Goal: Task Accomplishment & Management: Complete application form

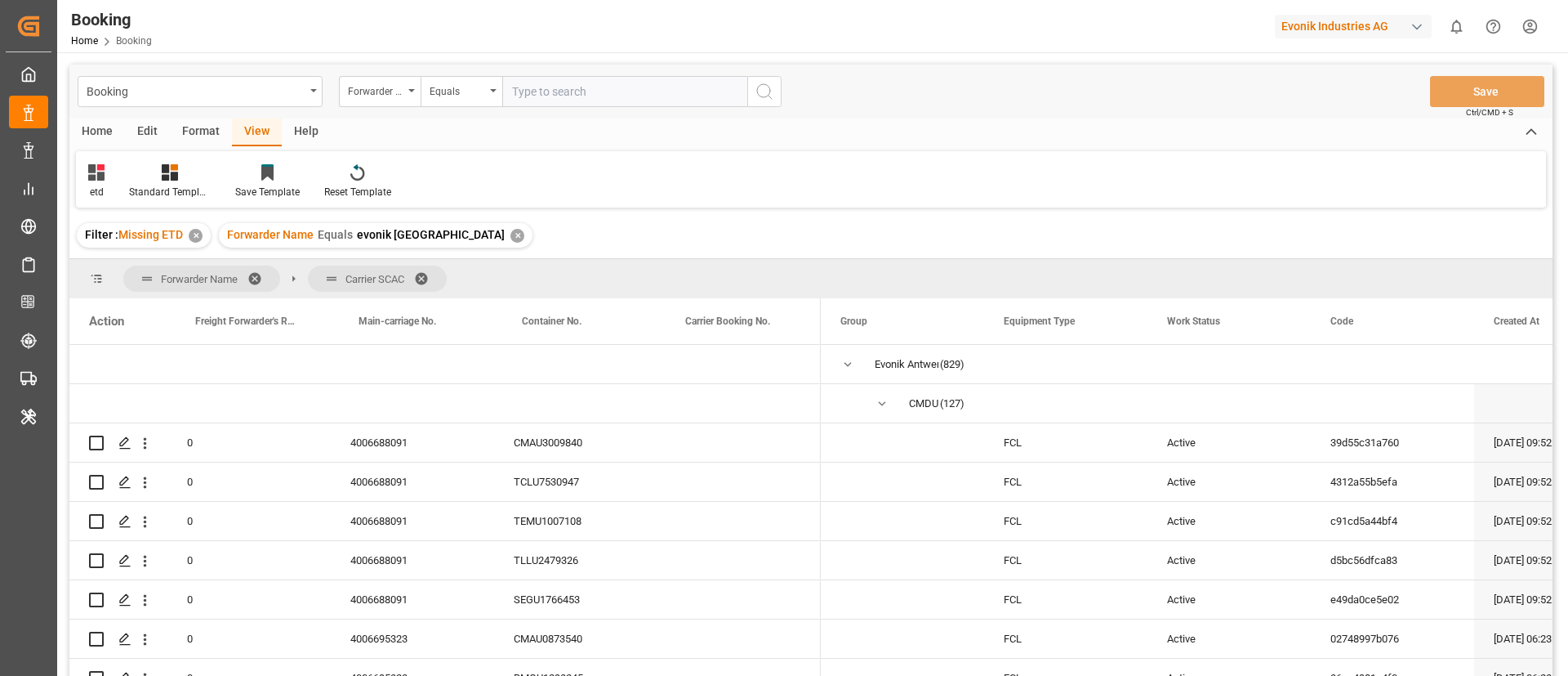
scroll to position [368, 0]
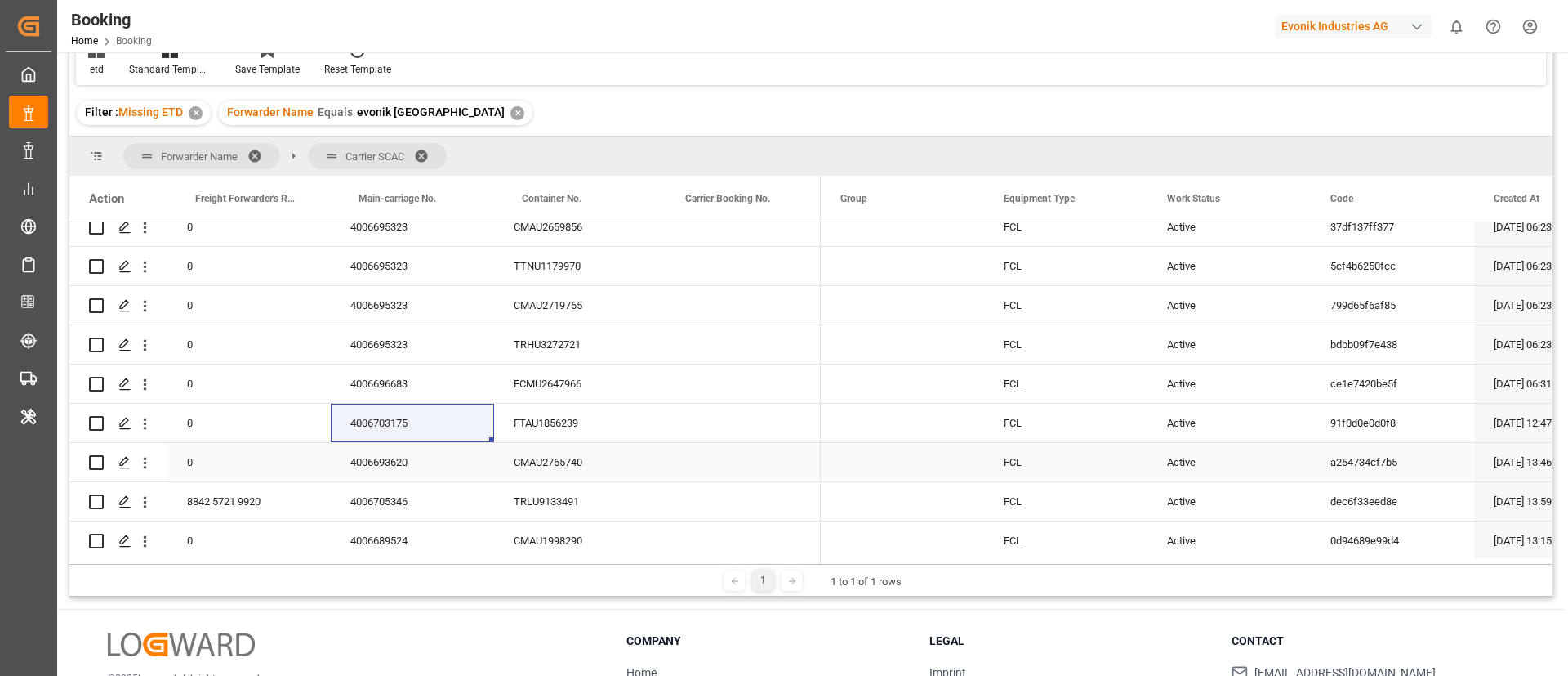
click at [385, 476] on div "4006693620" at bounding box center [412, 462] width 163 height 39
click at [146, 466] on icon "open menu" at bounding box center [146, 462] width 3 height 11
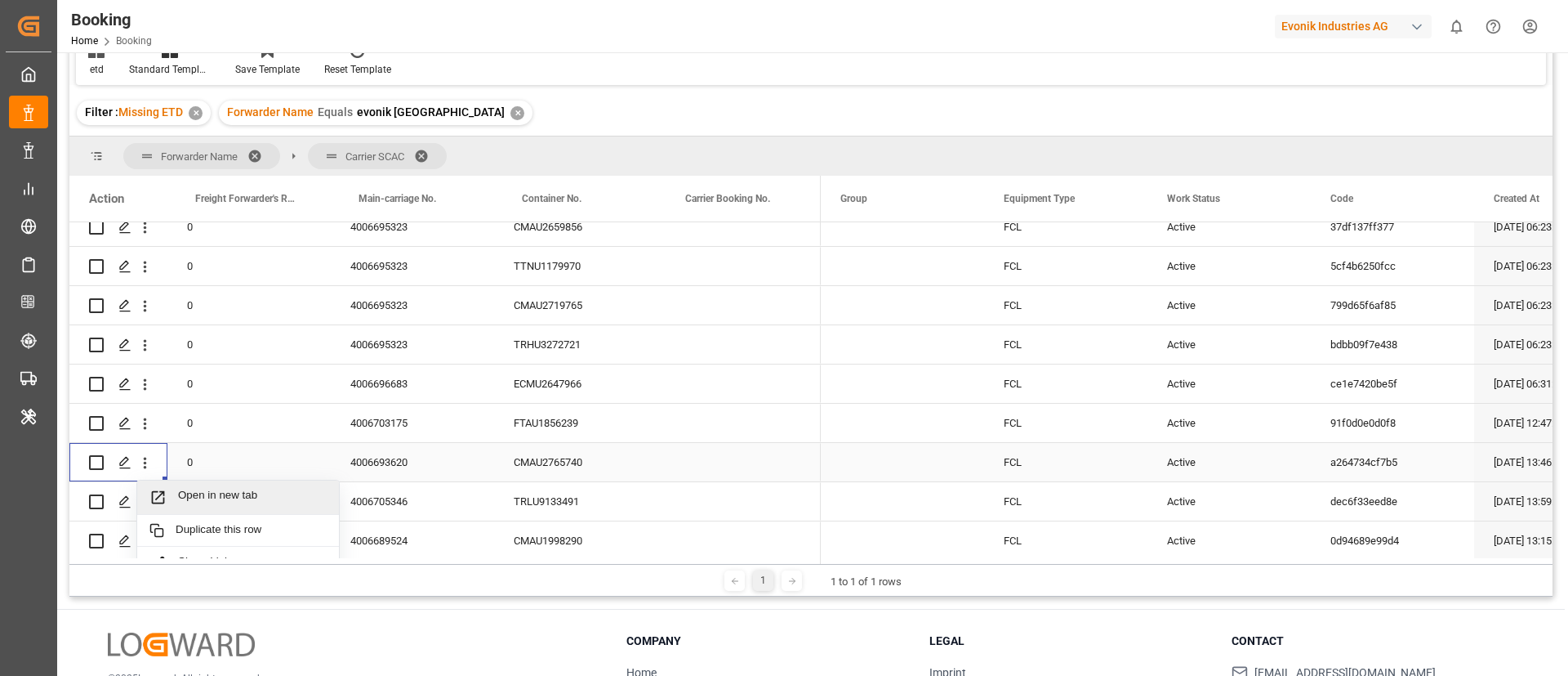
click at [183, 490] on span "Open in new tab" at bounding box center [252, 498] width 148 height 17
click at [390, 468] on div "4006693620" at bounding box center [412, 462] width 163 height 39
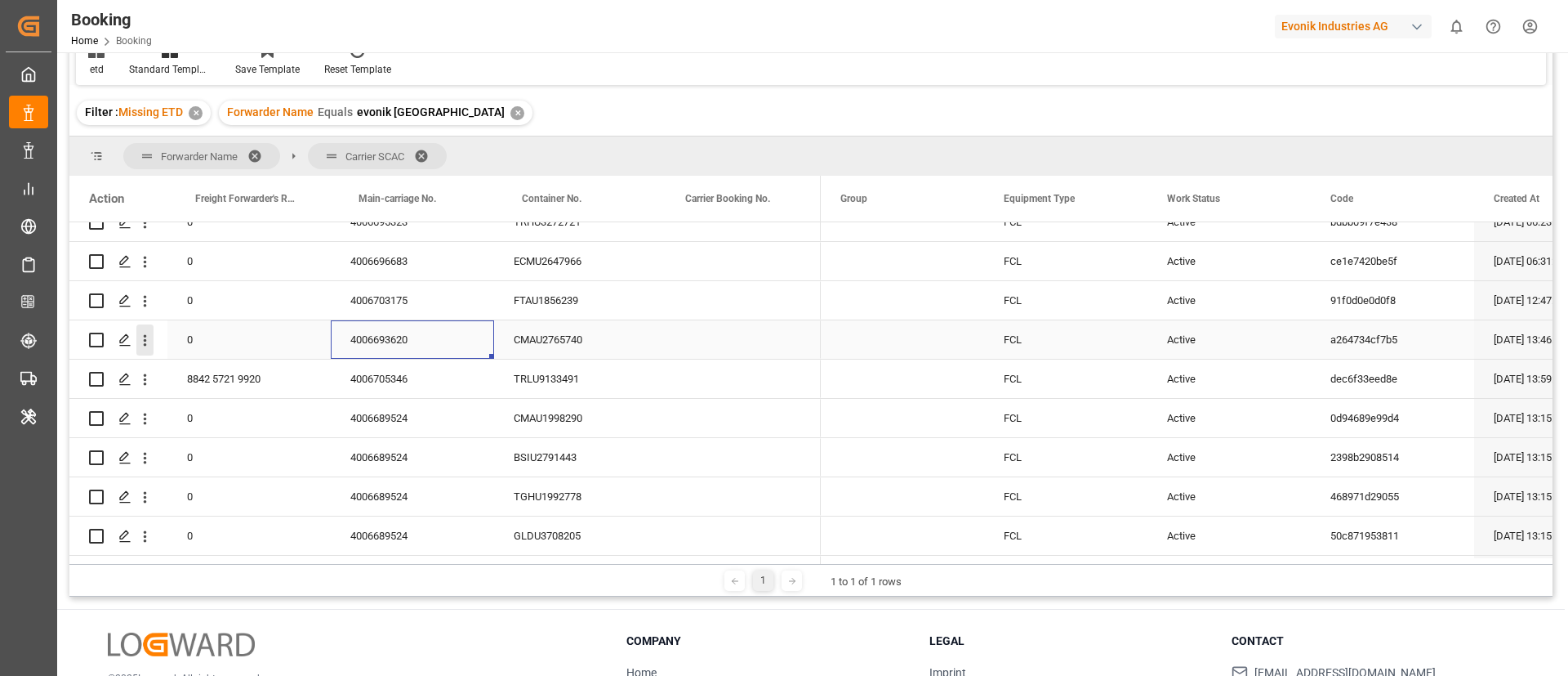
click at [148, 342] on icon "open menu" at bounding box center [145, 341] width 17 height 17
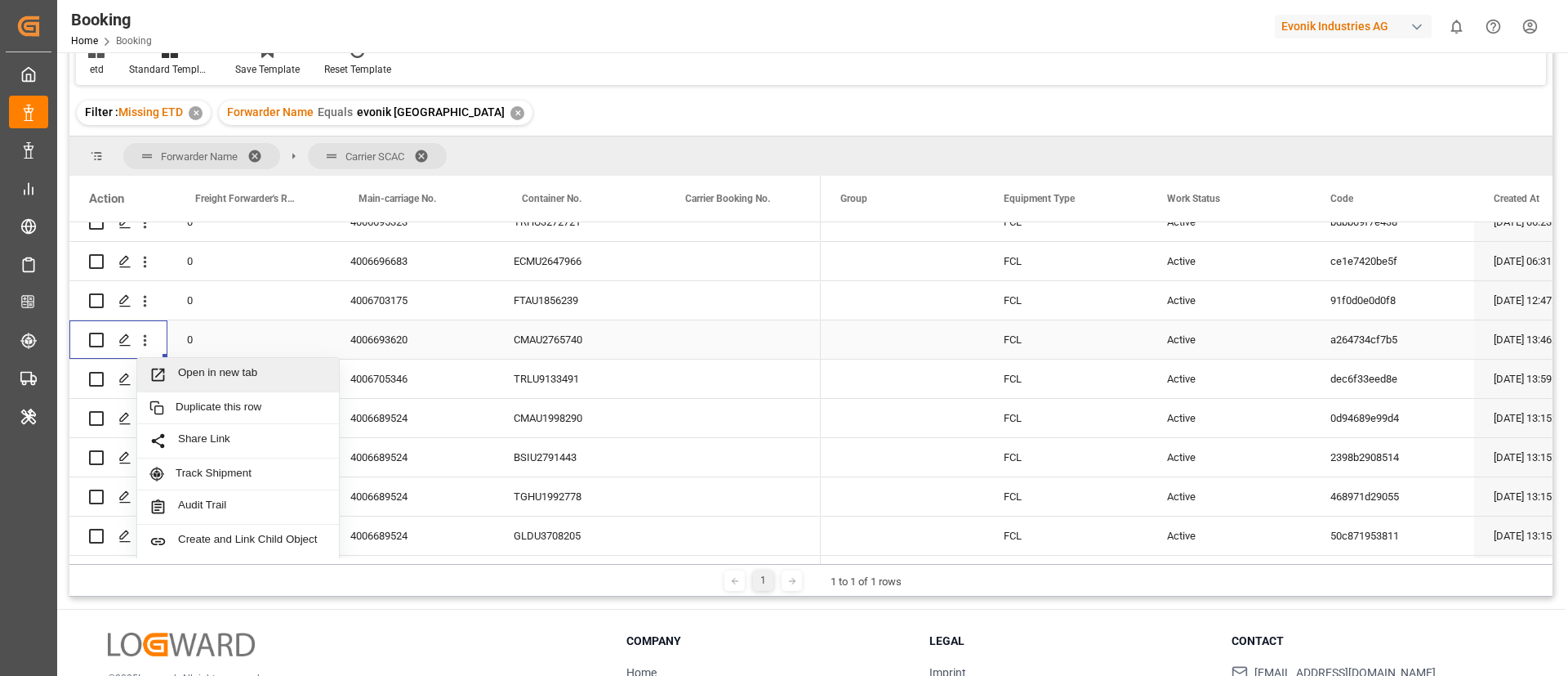
click at [210, 371] on span "Open in new tab" at bounding box center [252, 375] width 148 height 17
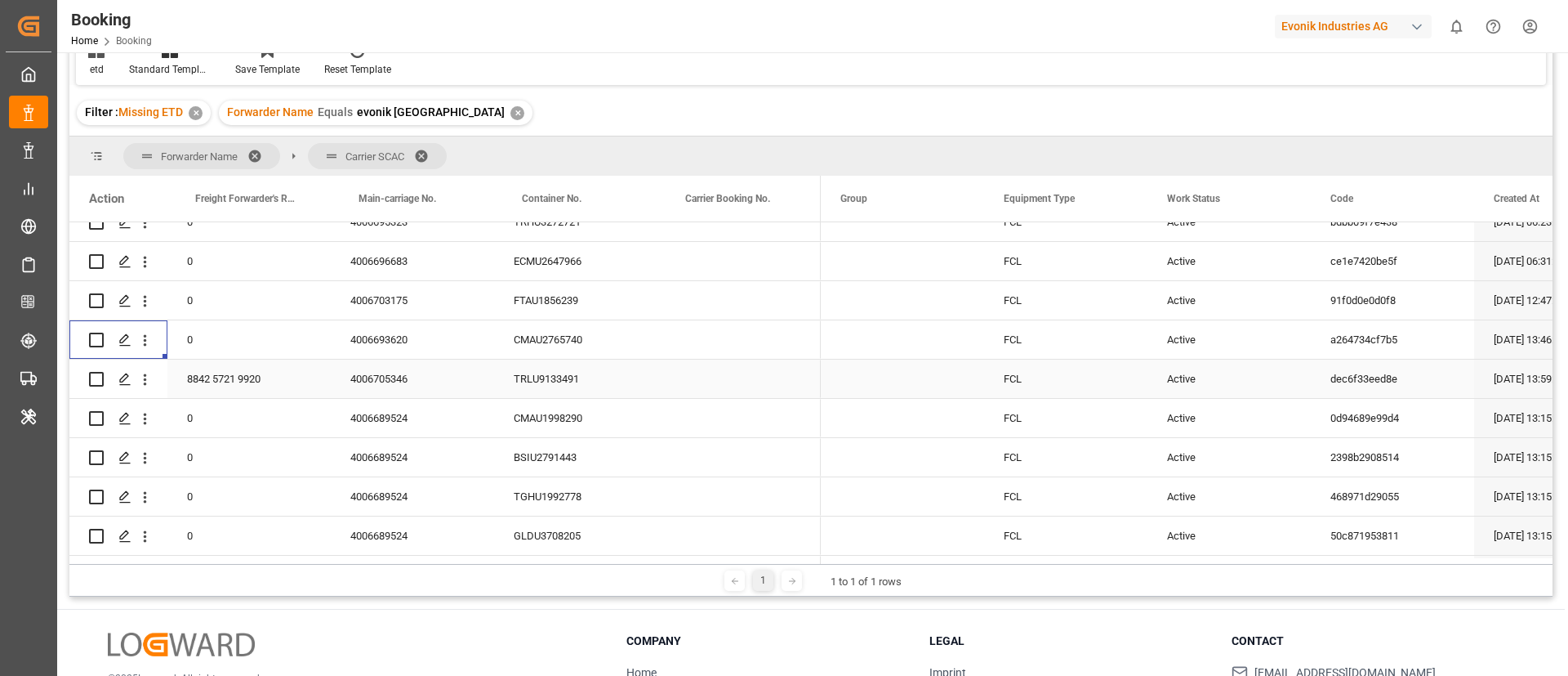
click at [387, 383] on div "4006705346" at bounding box center [412, 378] width 163 height 39
click at [145, 379] on icon "open menu" at bounding box center [146, 379] width 3 height 11
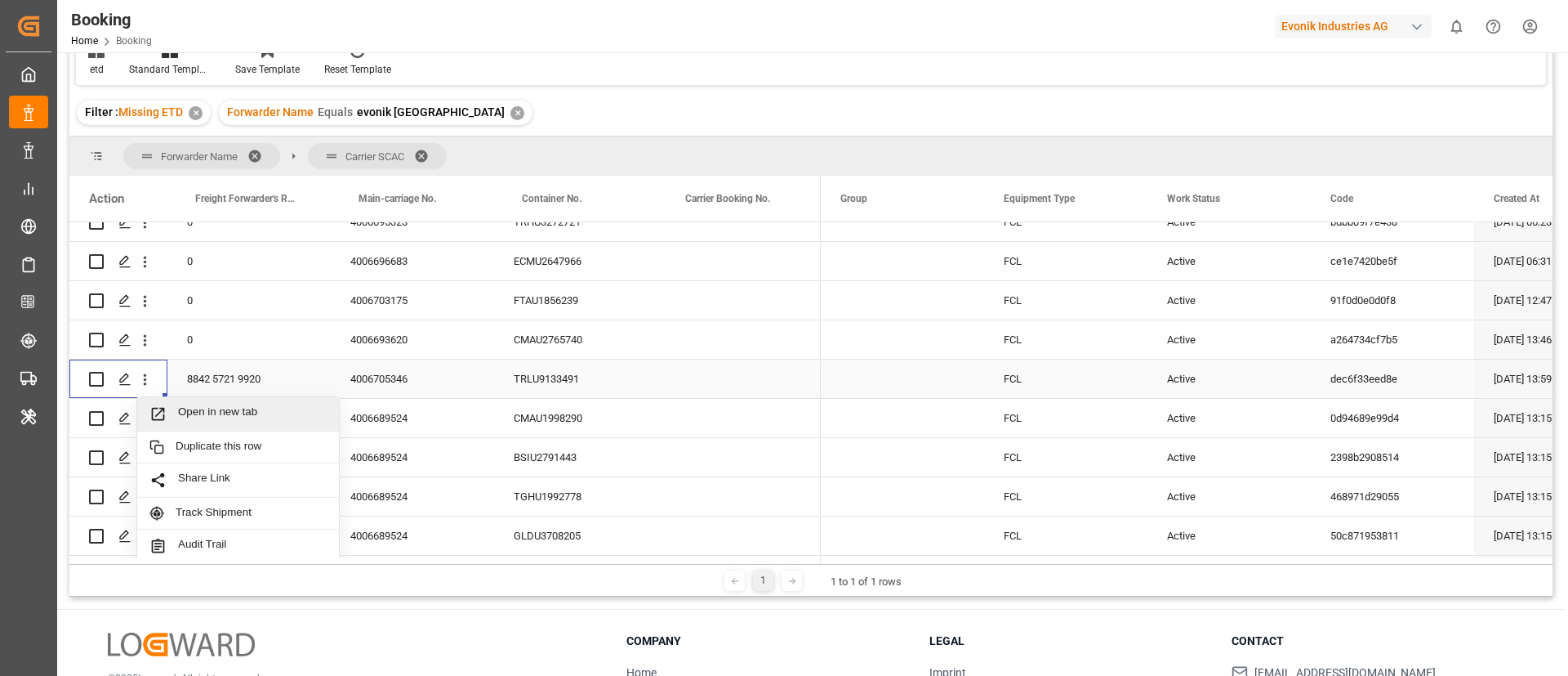
click at [201, 409] on span "Open in new tab" at bounding box center [252, 413] width 148 height 17
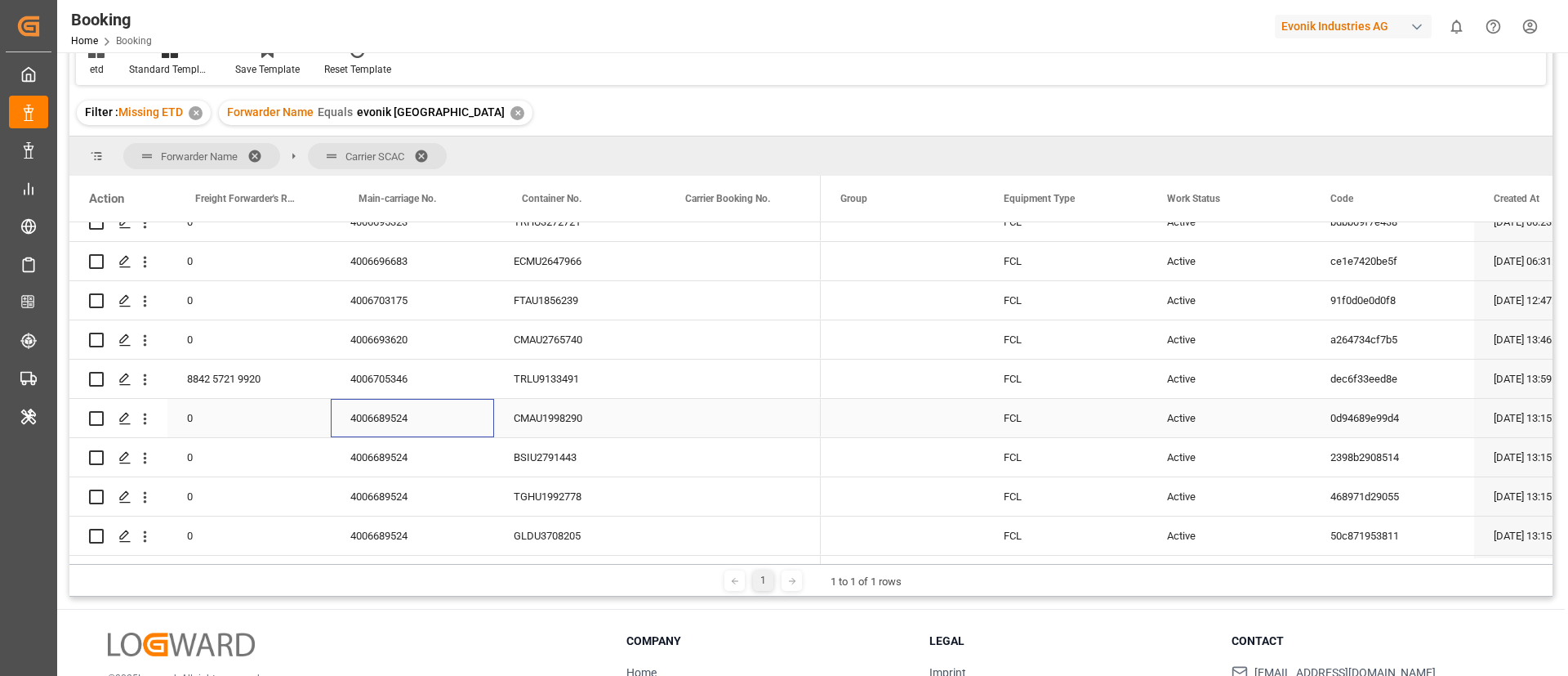
click at [402, 421] on div "4006689524" at bounding box center [412, 418] width 163 height 39
click at [453, 428] on div "4006689524" at bounding box center [412, 418] width 163 height 39
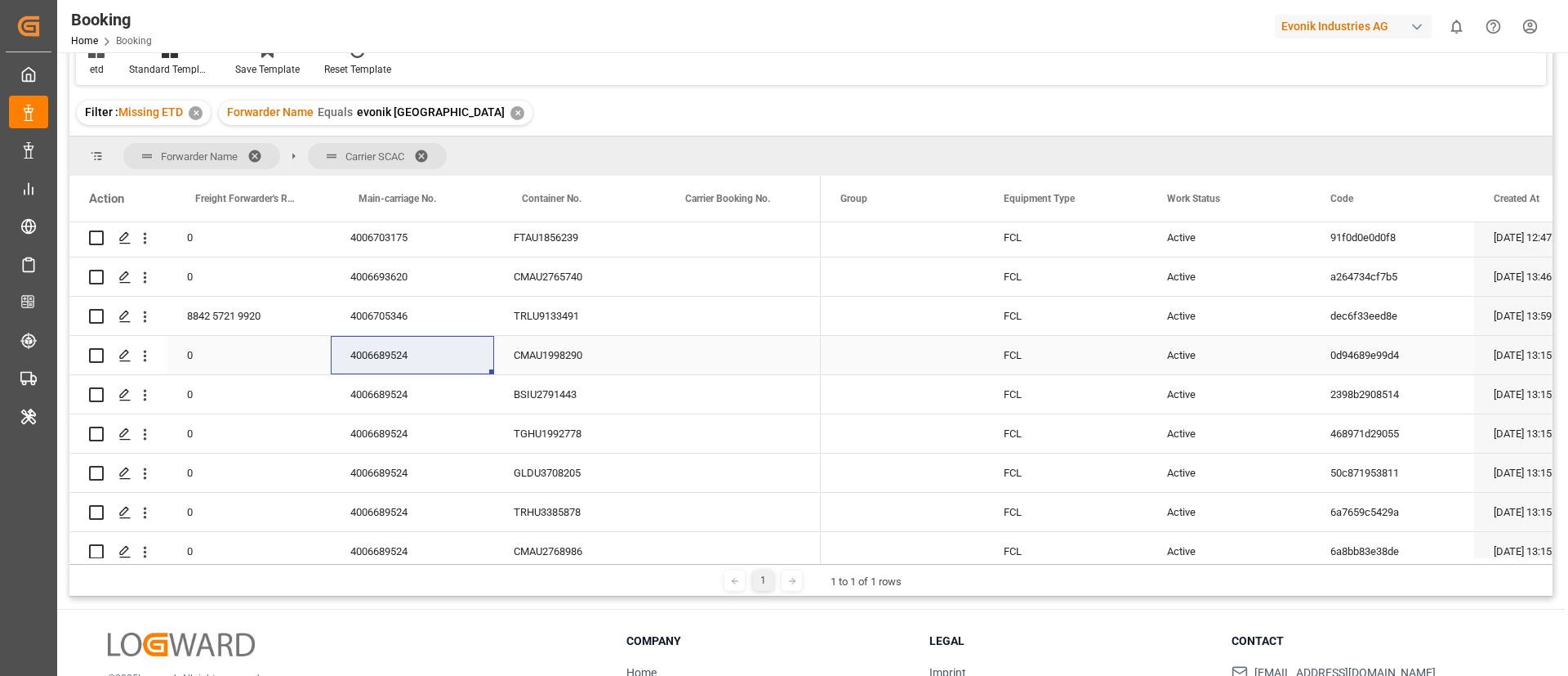
scroll to position [546, 0]
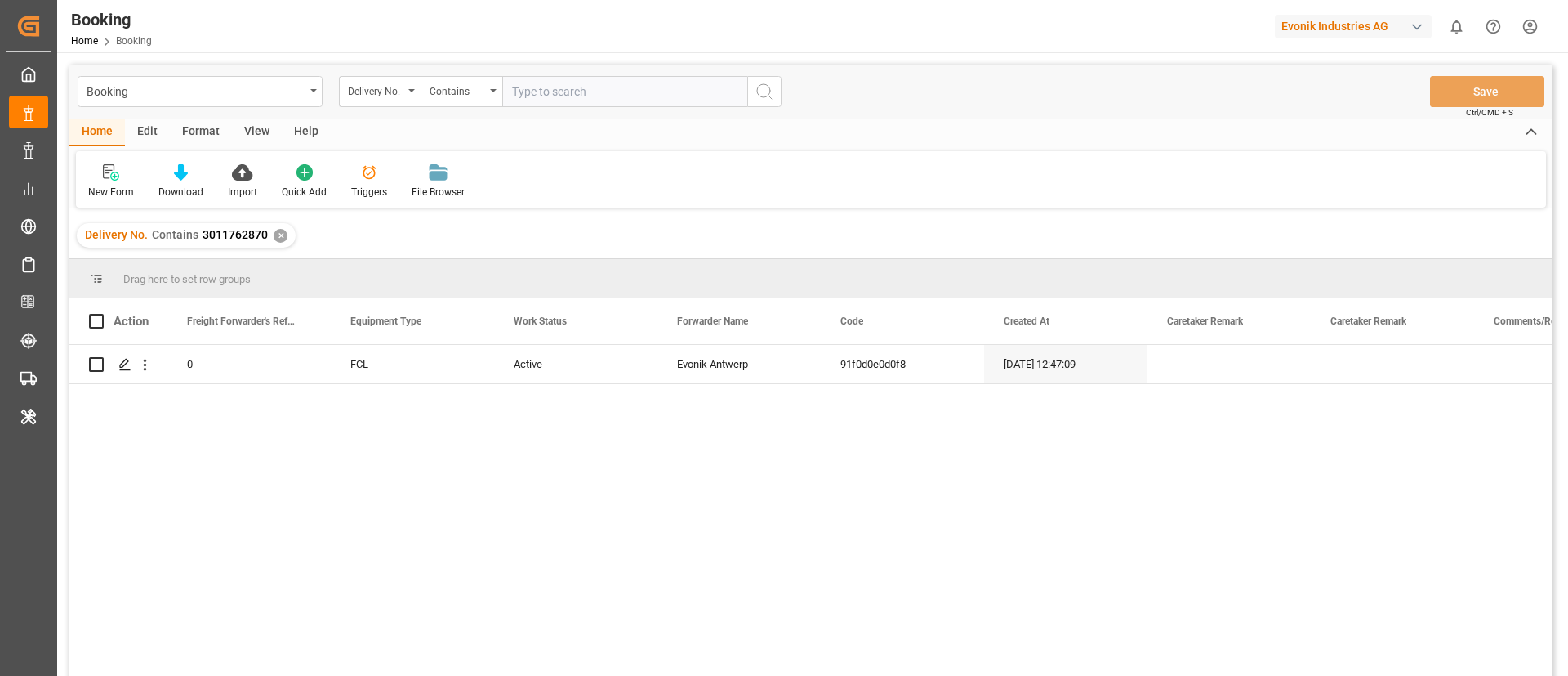
click at [592, 88] on input "text" at bounding box center [625, 92] width 245 height 31
paste input "3011738630"
type input "3011738630"
click at [771, 87] on icon "search button" at bounding box center [764, 91] width 20 height 20
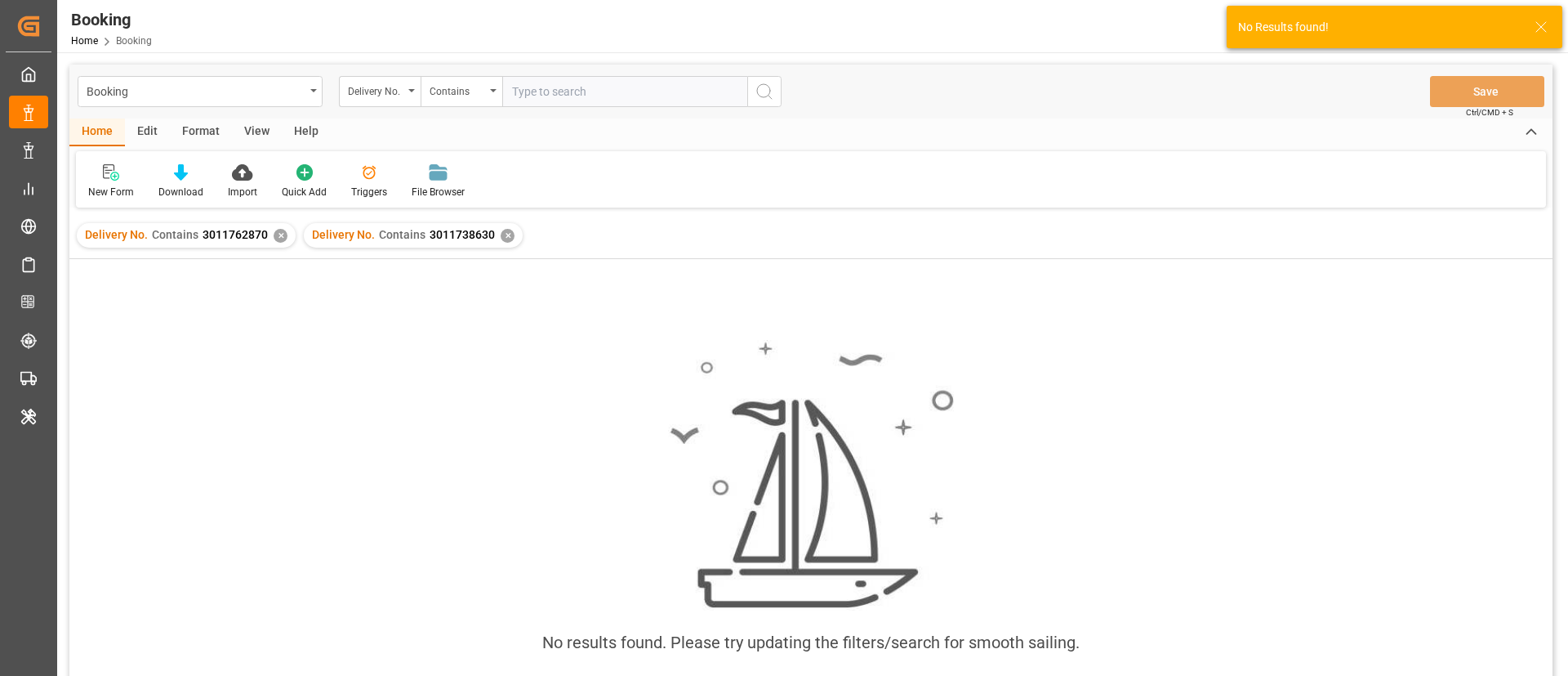
click at [278, 236] on div "✕" at bounding box center [280, 236] width 14 height 14
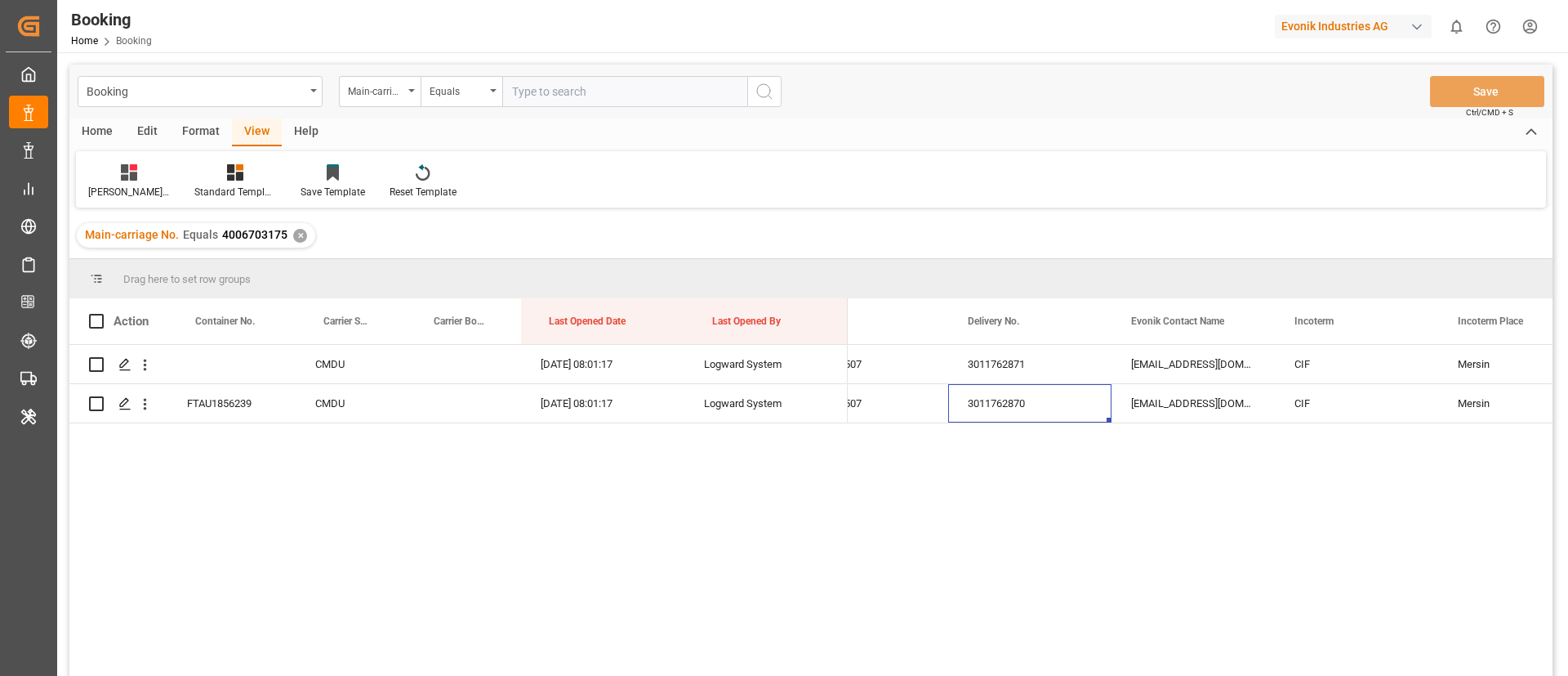
scroll to position [0, 2513]
click at [628, 82] on input "text" at bounding box center [625, 92] width 245 height 31
paste input "4006693620"
type input "4006693620"
click at [767, 89] on icon "search button" at bounding box center [764, 91] width 20 height 20
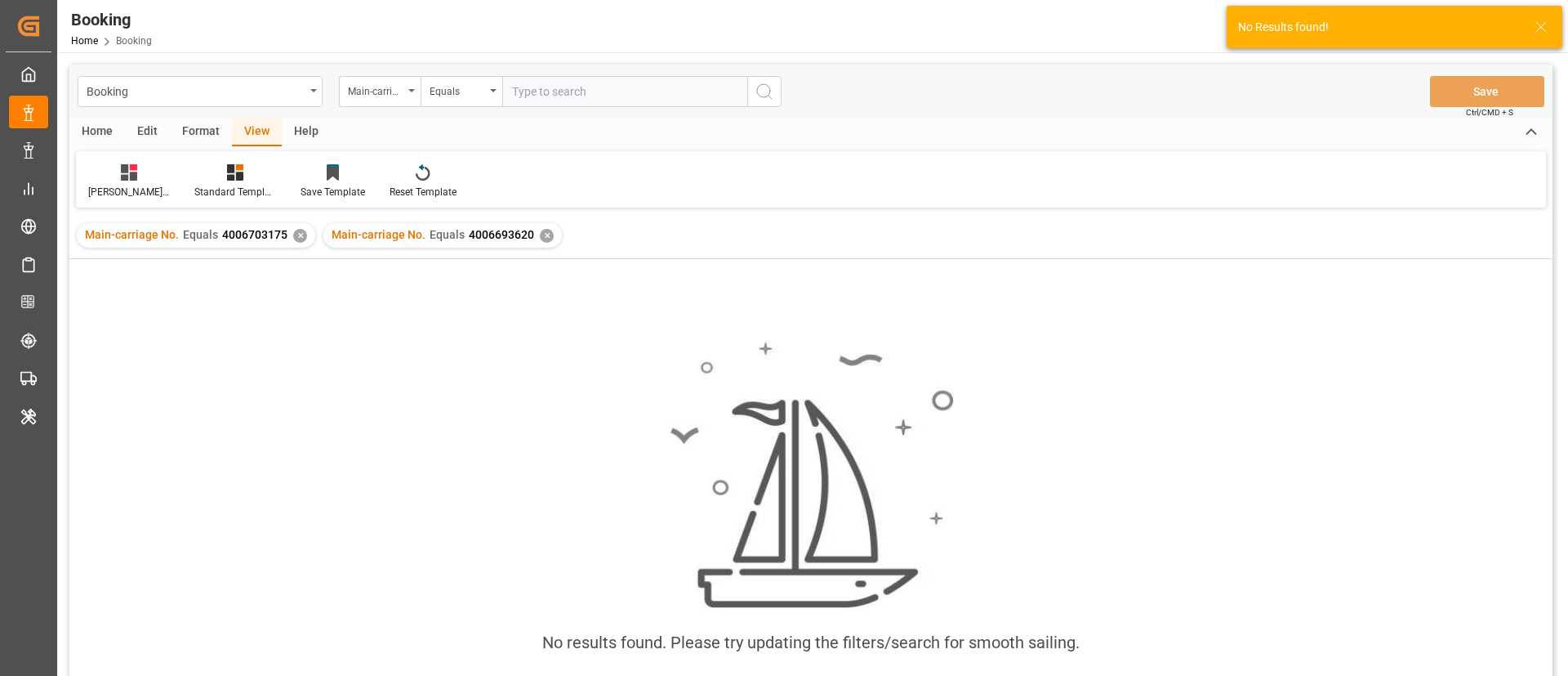
click at [299, 238] on div "✕" at bounding box center [300, 236] width 14 height 14
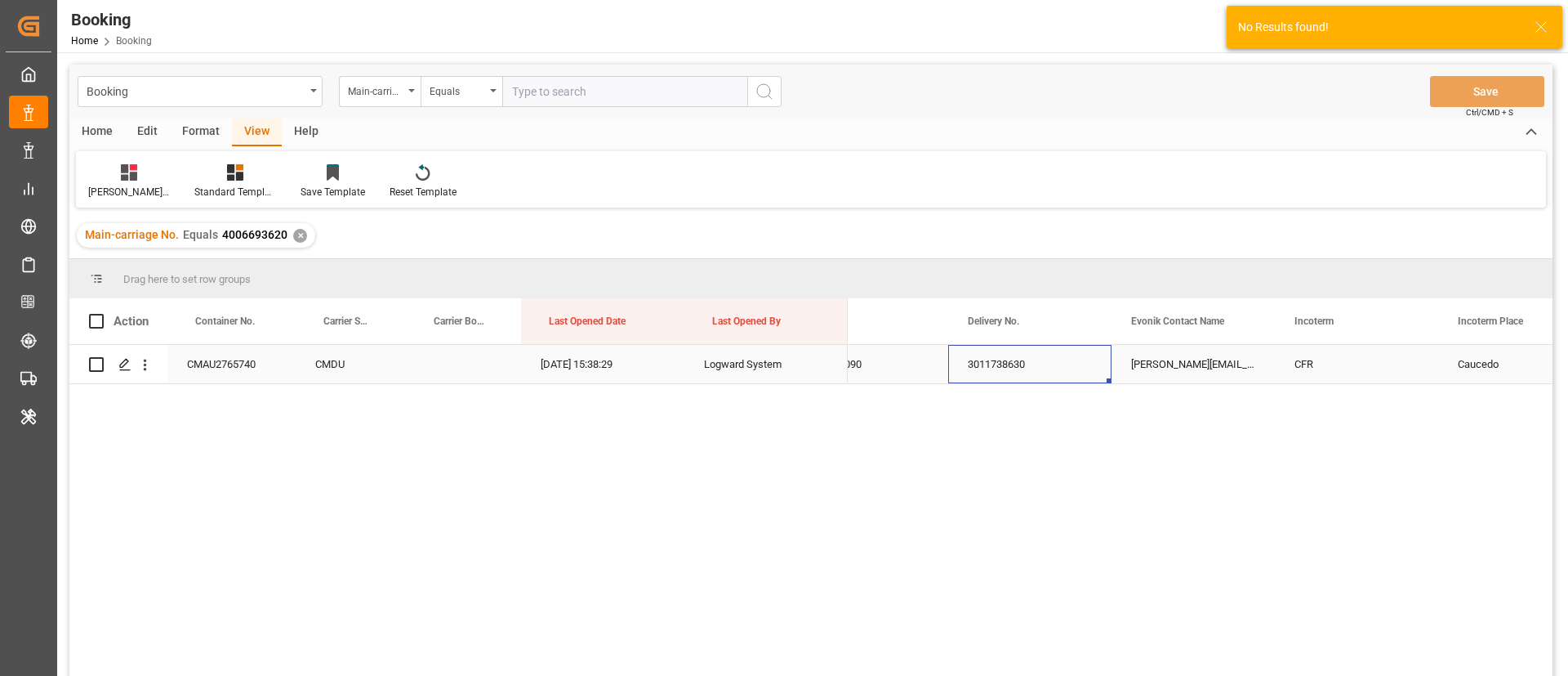
click at [1013, 368] on div "3011738630" at bounding box center [1030, 364] width 163 height 39
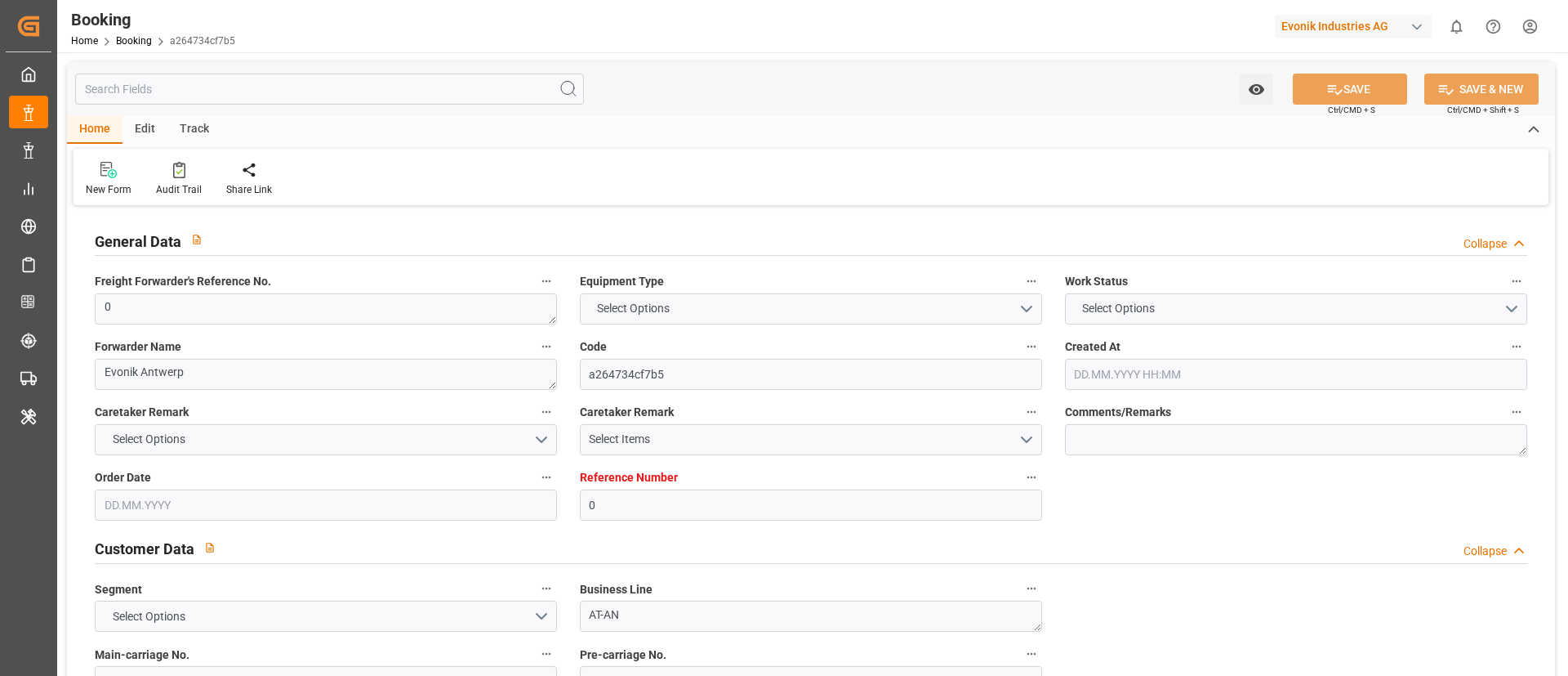
type textarea "0"
type textarea "Evonik Antwerp"
type input "a264734cf7b5"
type input "0"
type textarea "AT-AN"
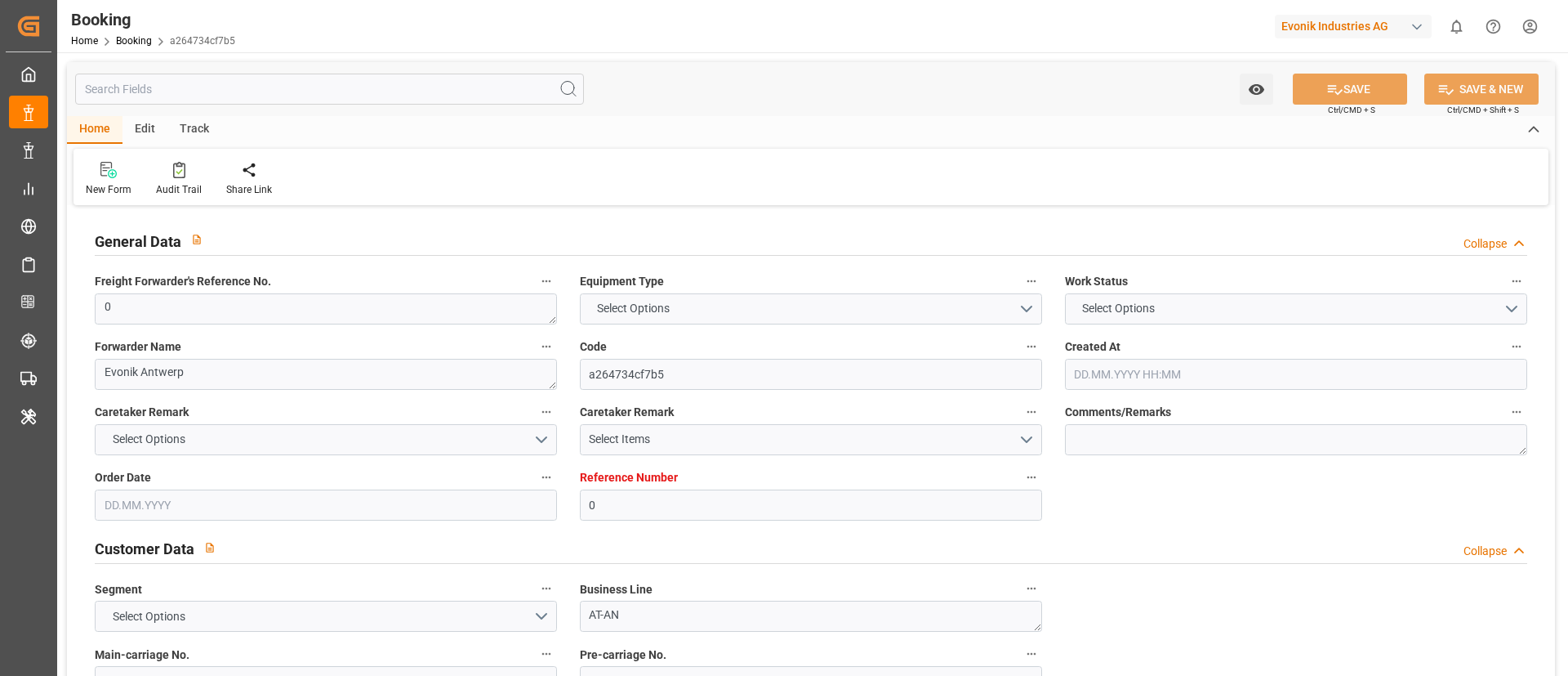
type input "4006693620"
type textarea "maria.izaquiel@evonik.com"
type textarea "CFR"
type textarea "Caucedo"
type textarea "Evonik Plant 7000298872"
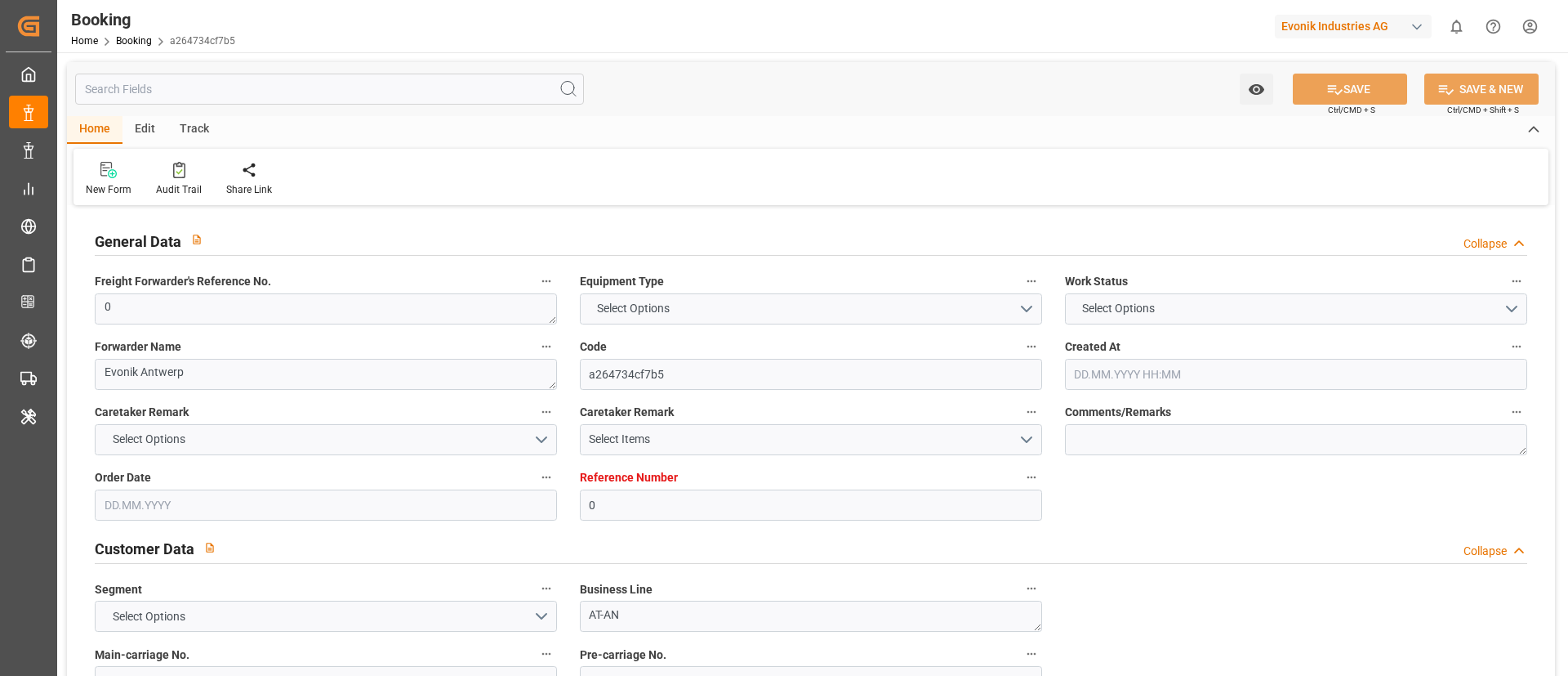
type textarea "[GEOGRAPHIC_DATA]"
type textarea "CMAU2765740"
type input "CMDU"
type input "Rotterdam"
type input "Caucedo"
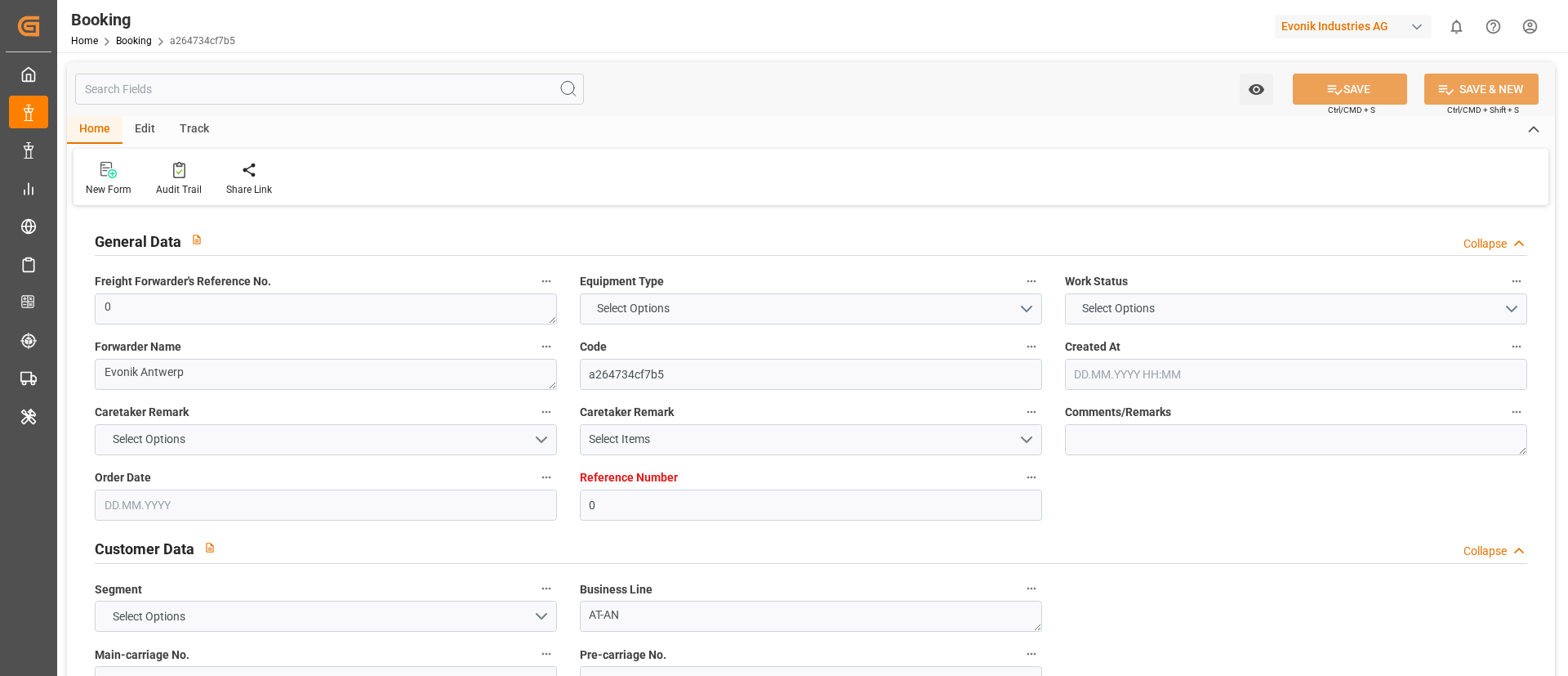
type textarea "INPUT_Evonik_Seeburger_LoadTenderOcean_1003134147_20250910173436693.xml"
type textarea "NWC/UK North West Continent / UK_DOCAU_CMDU_AT-AN"
type textarea "INPUT_Evonik_Seeburger_LoadTenderOcean_1003124545_20250908104118788.xml,INPUT_E…"
type textarea "1003134147"
type textarea "Logward System"
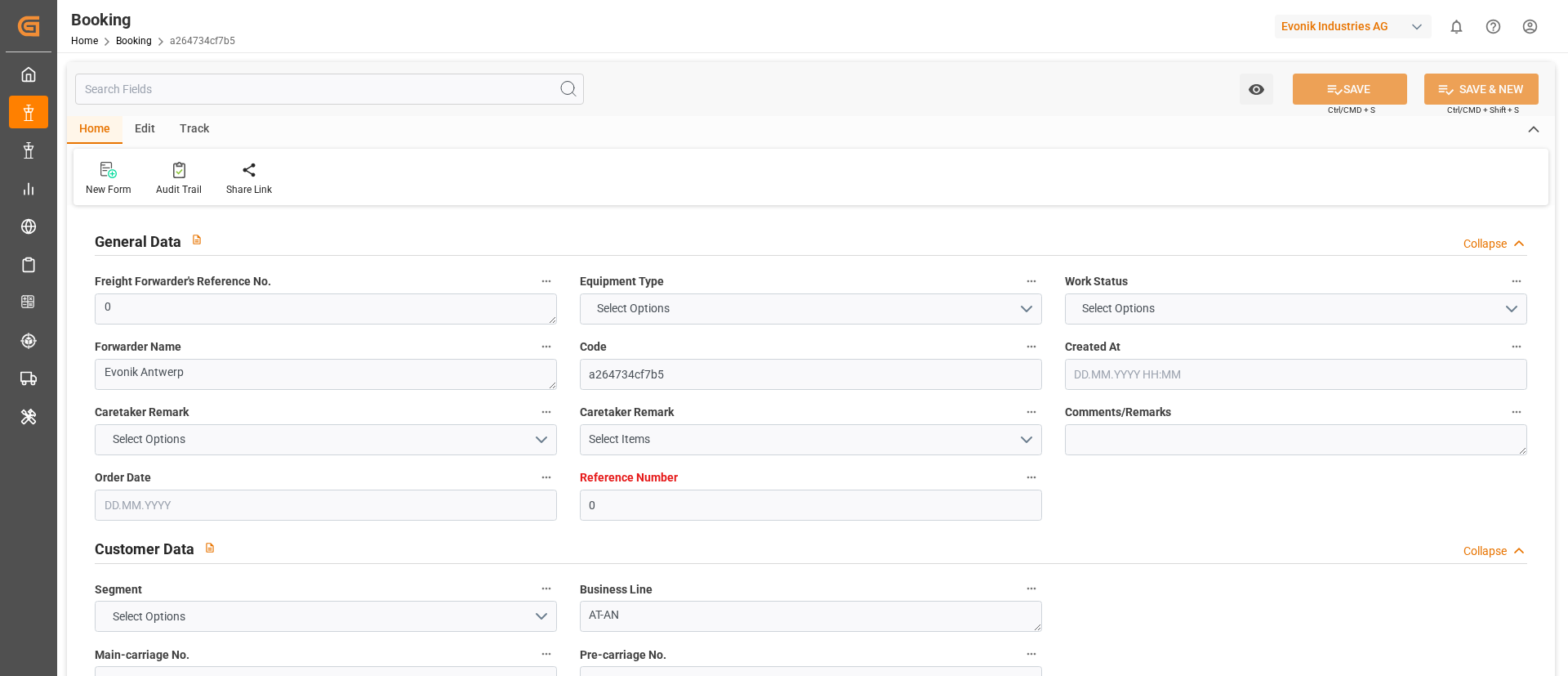
type textarea "PodCountry-businessDivision-businessLine-businessLineCode-"
type textarea "EVONIK Load Tender XML"
type textarea "a011t00000LcJC5AAN"
type textarea "No"
type input "0"
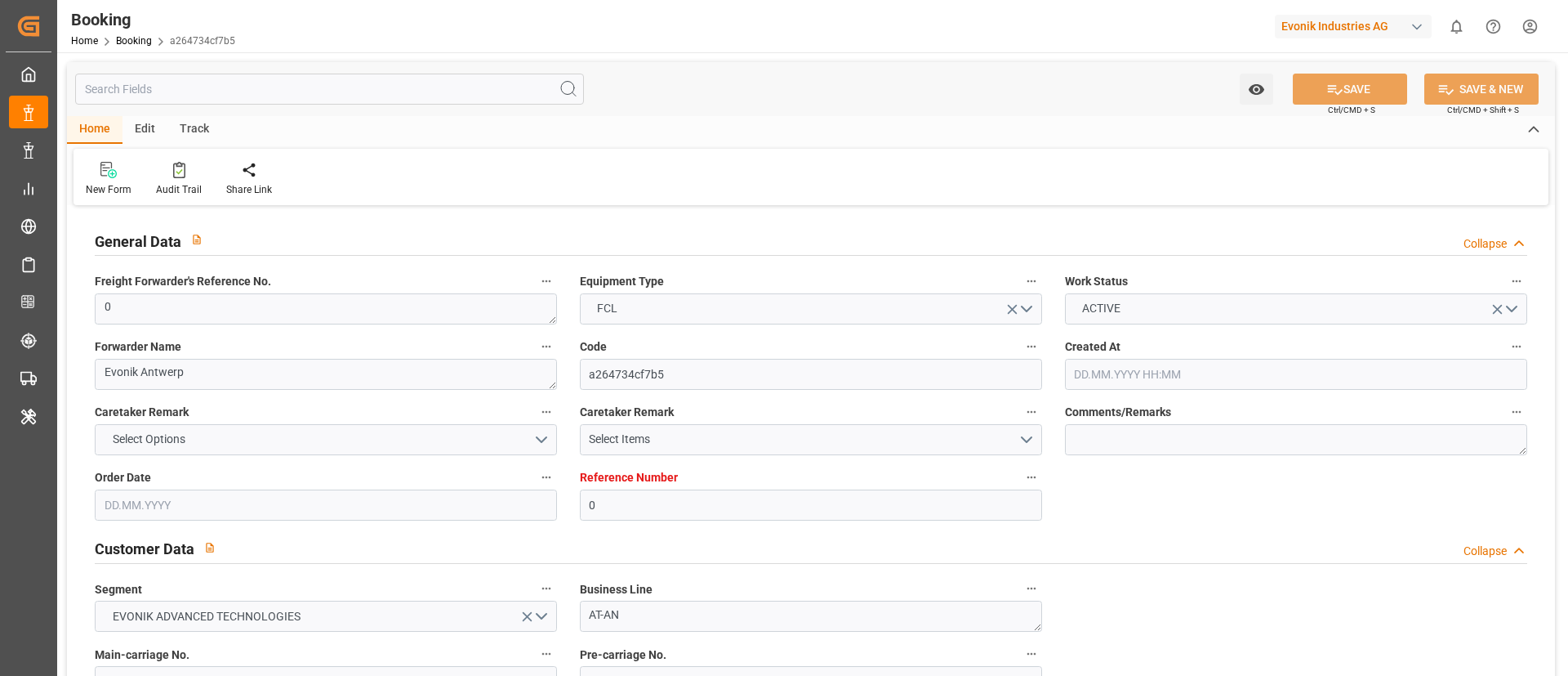
type input "CMACGM"
type input "CMA CGM Group"
type input "NLRTM"
type input "DOCAU"
type input "11.08.2025 13:46"
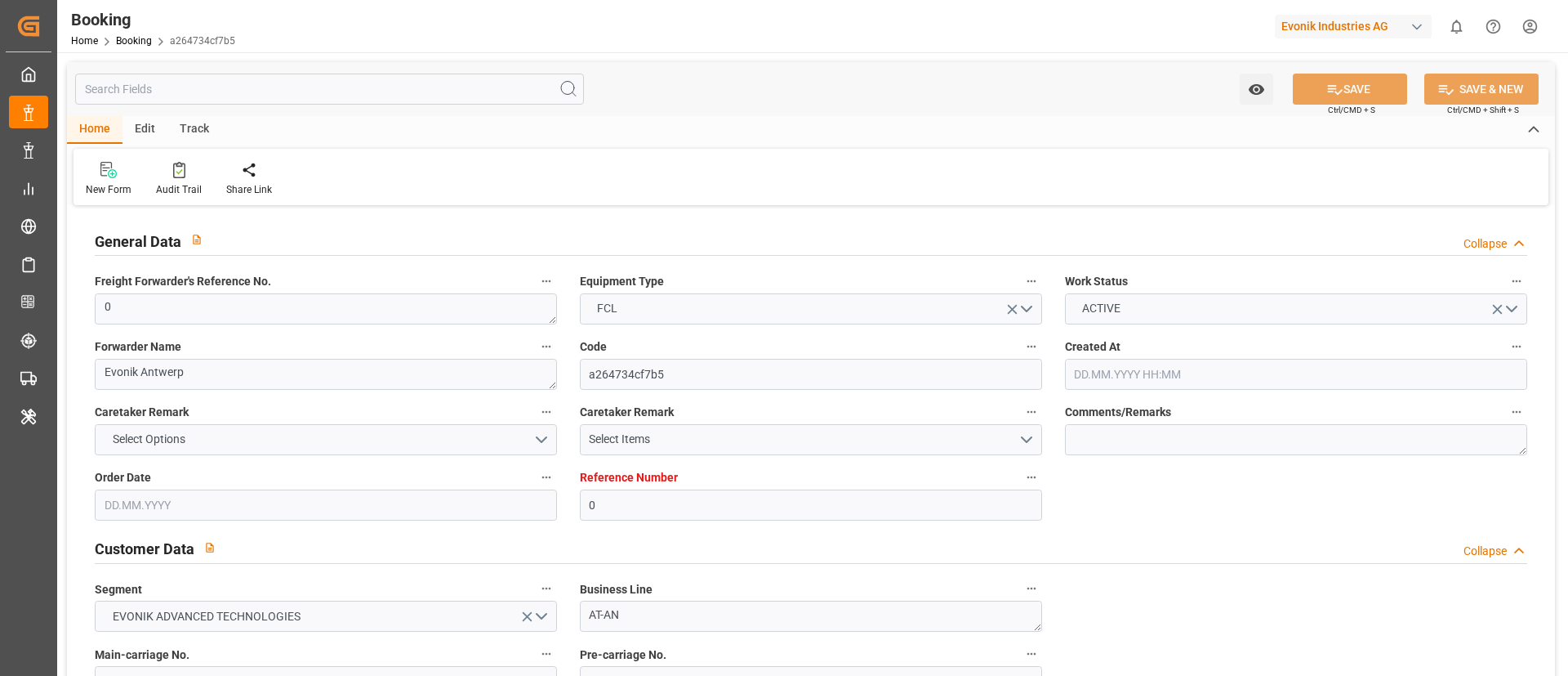
type input "11.08.2025"
type input "29.09.2025"
type input "[DATE]"
type input "11.09.2025 00:00"
type input "10.09.2025 15:38"
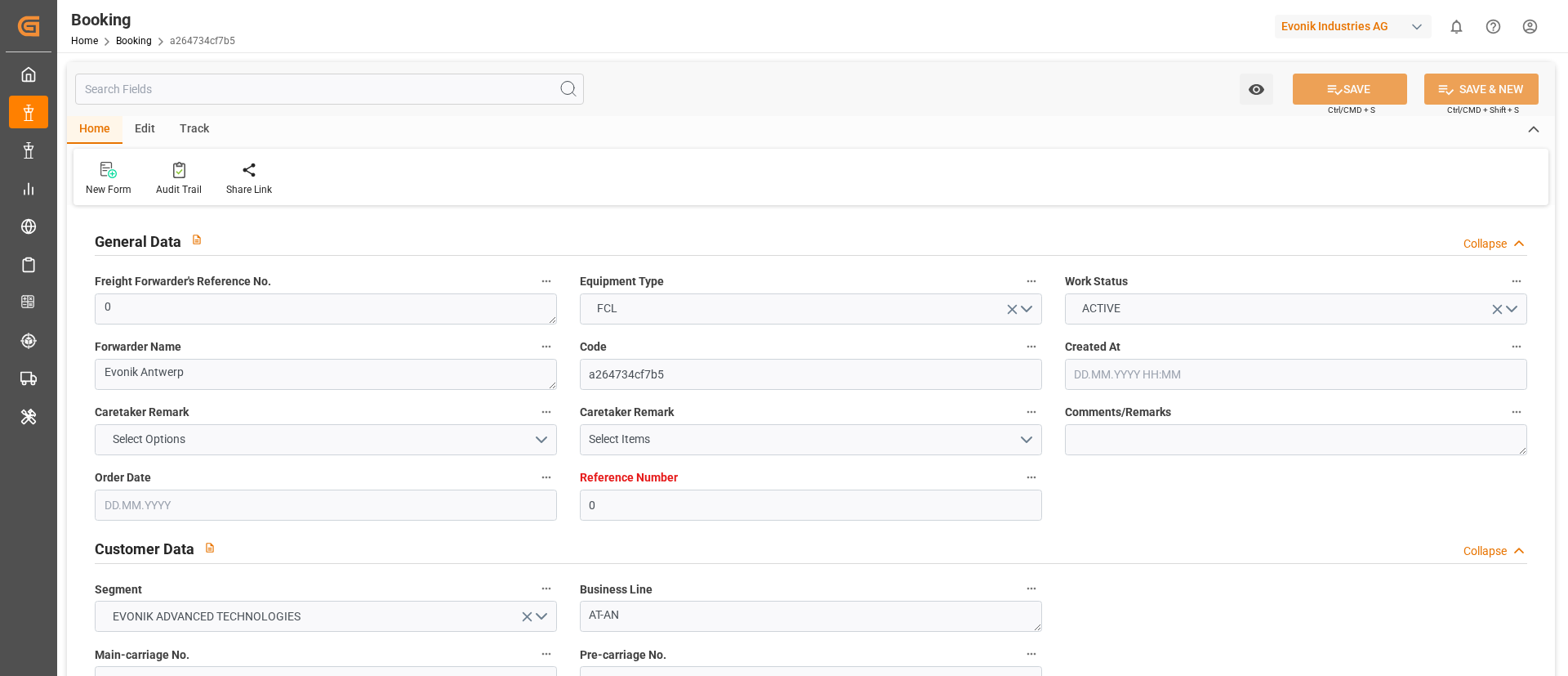
type input "0"
type input "CMACGM"
type input "CMA CGM Group"
type input "NLRTM"
type input "DOCAU"
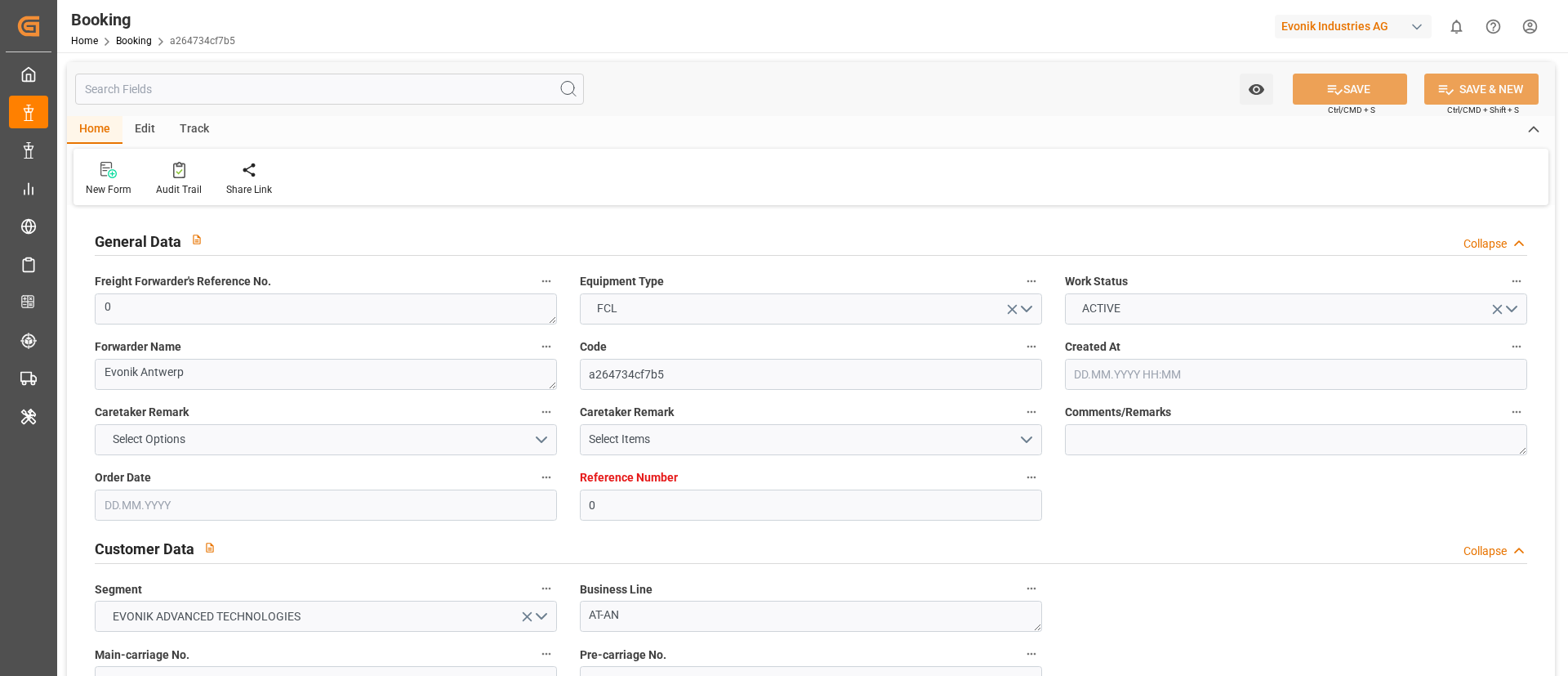
type input "11.08.2025 13:46"
type input "11.08.2025"
type input "29.09.2025"
type input "[DATE]"
type input "11.09.2025 00:00"
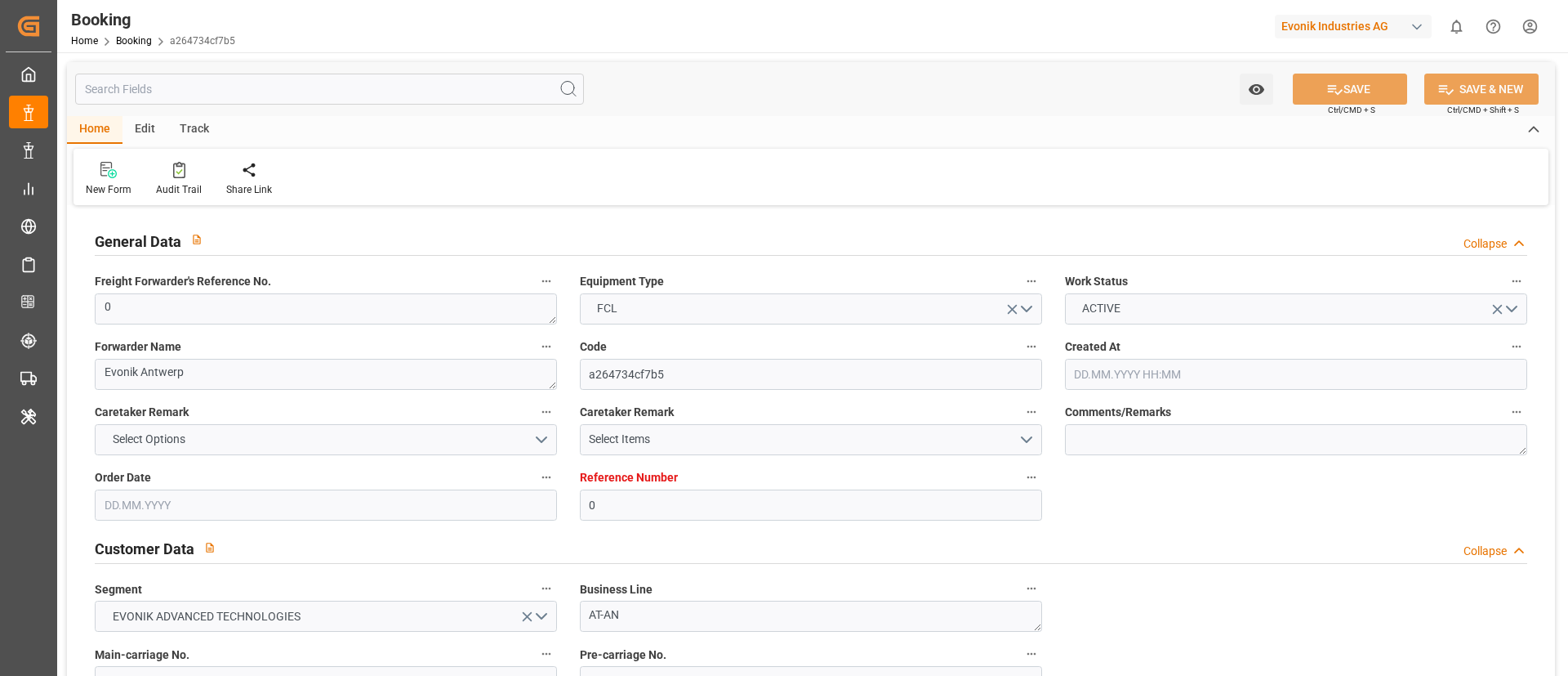
type input "10.09.2025 15:38"
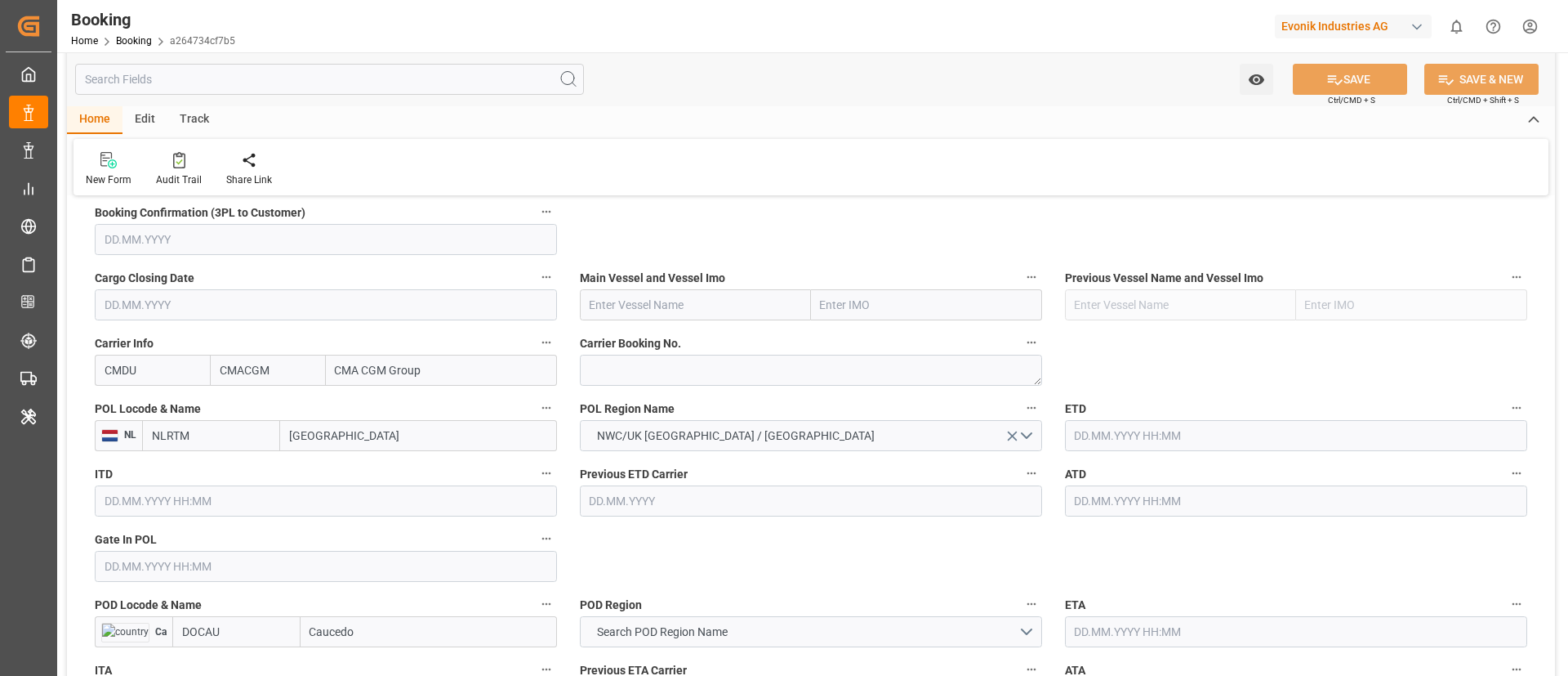
scroll to position [1123, 0]
click at [669, 369] on textarea at bounding box center [810, 370] width 462 height 31
paste textarea "ANT1930614"
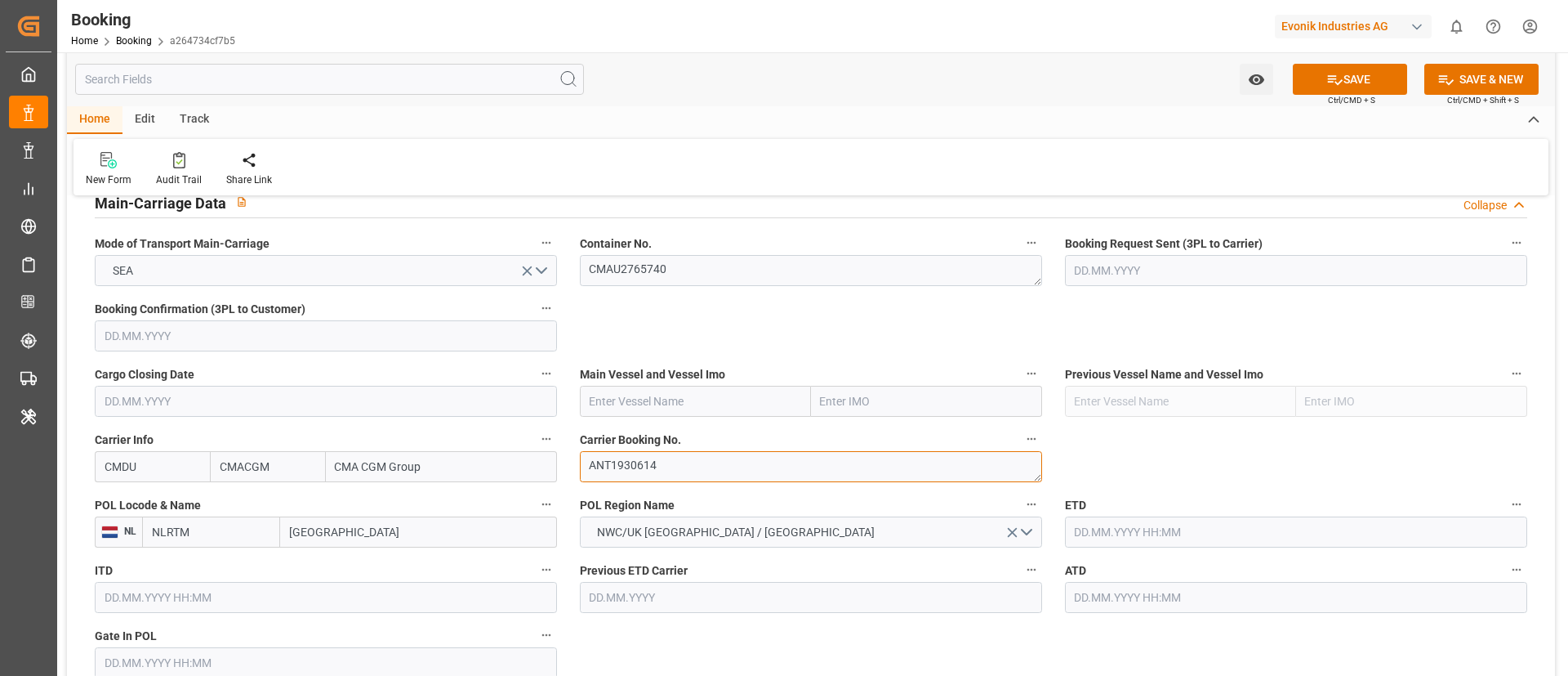
scroll to position [1007, 0]
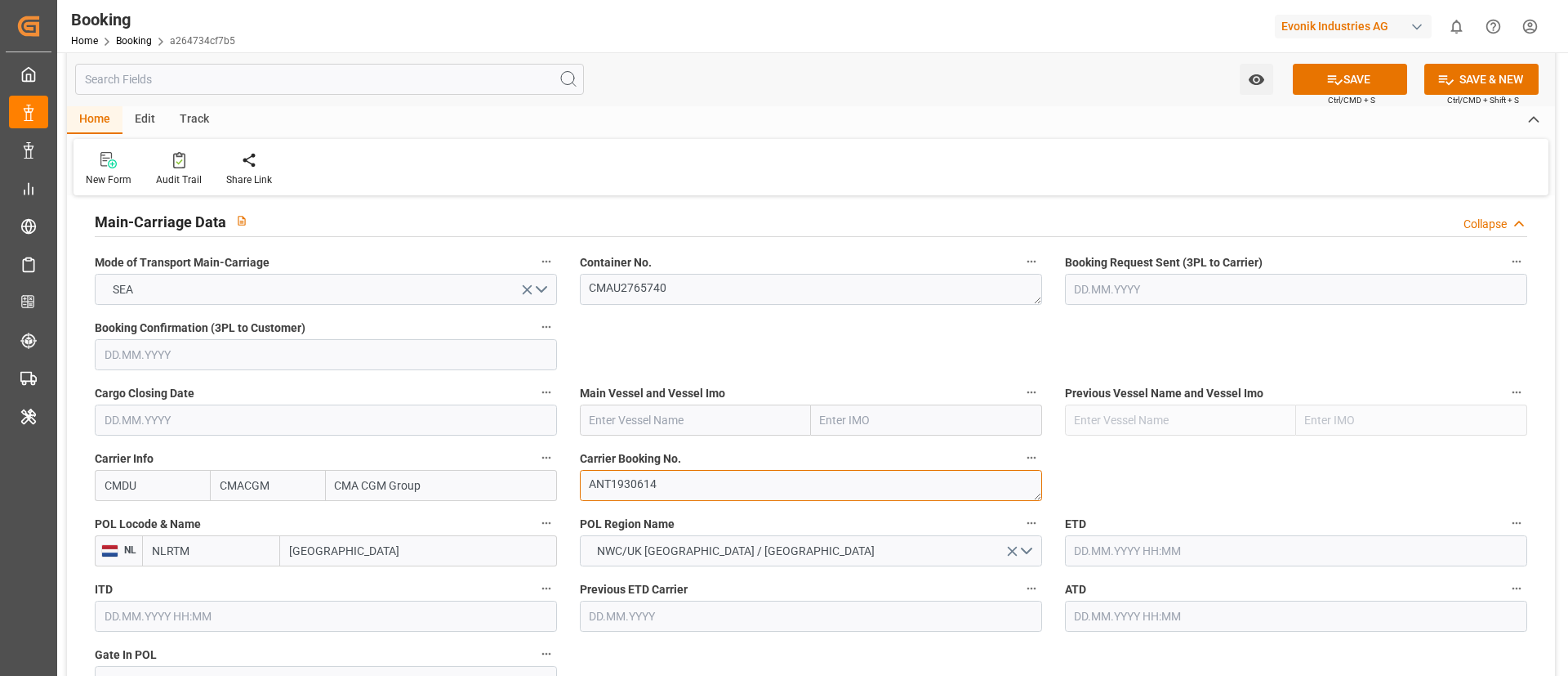
type textarea "ANT1930614"
click at [712, 413] on input "text" at bounding box center [695, 419] width 231 height 31
paste input "CARTAGENA EXPRESS"
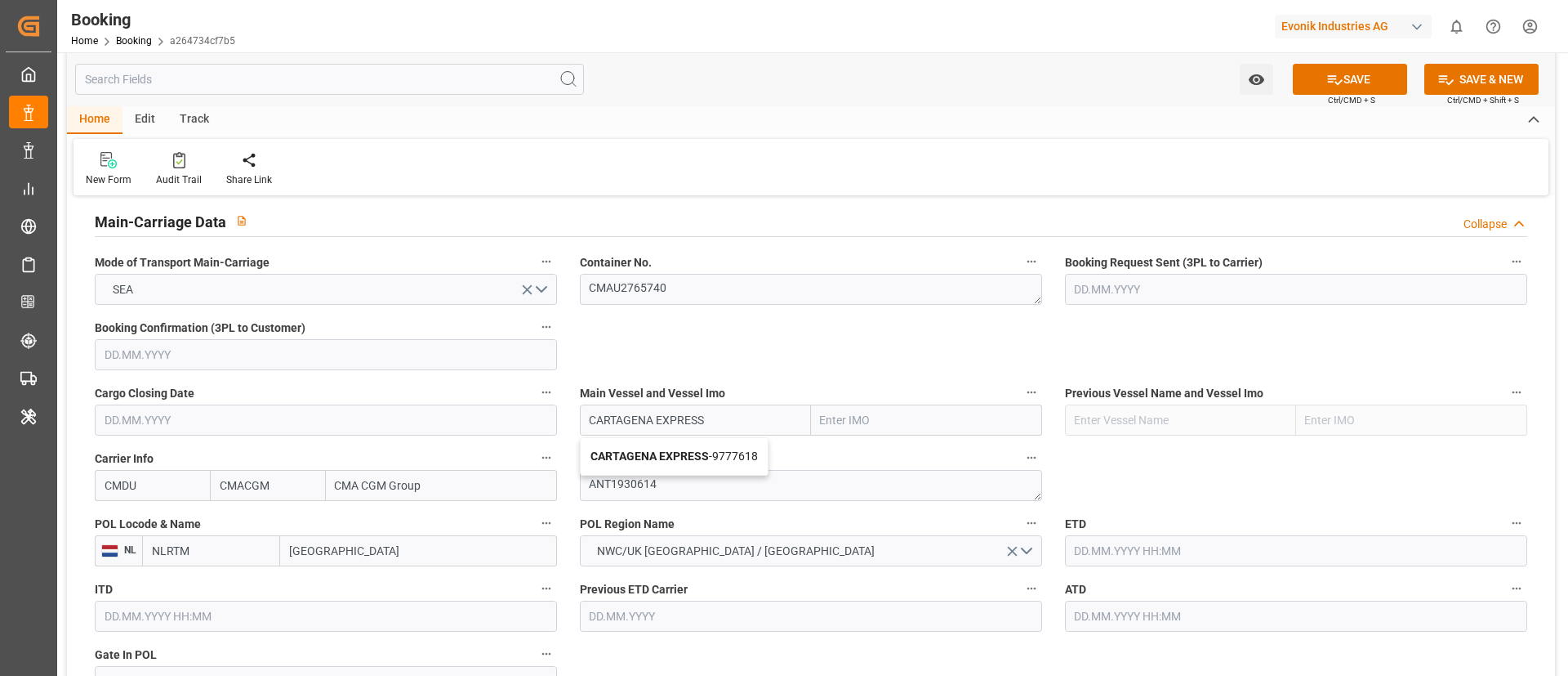
click at [707, 456] on b "CARTAGENA EXPRESS" at bounding box center [650, 456] width 118 height 13
type input "CARTAGENA EXPRESS"
type input "9777618"
type input "CARTAGENA EXPRESS"
click at [375, 545] on input "Rotterdam" at bounding box center [418, 551] width 277 height 31
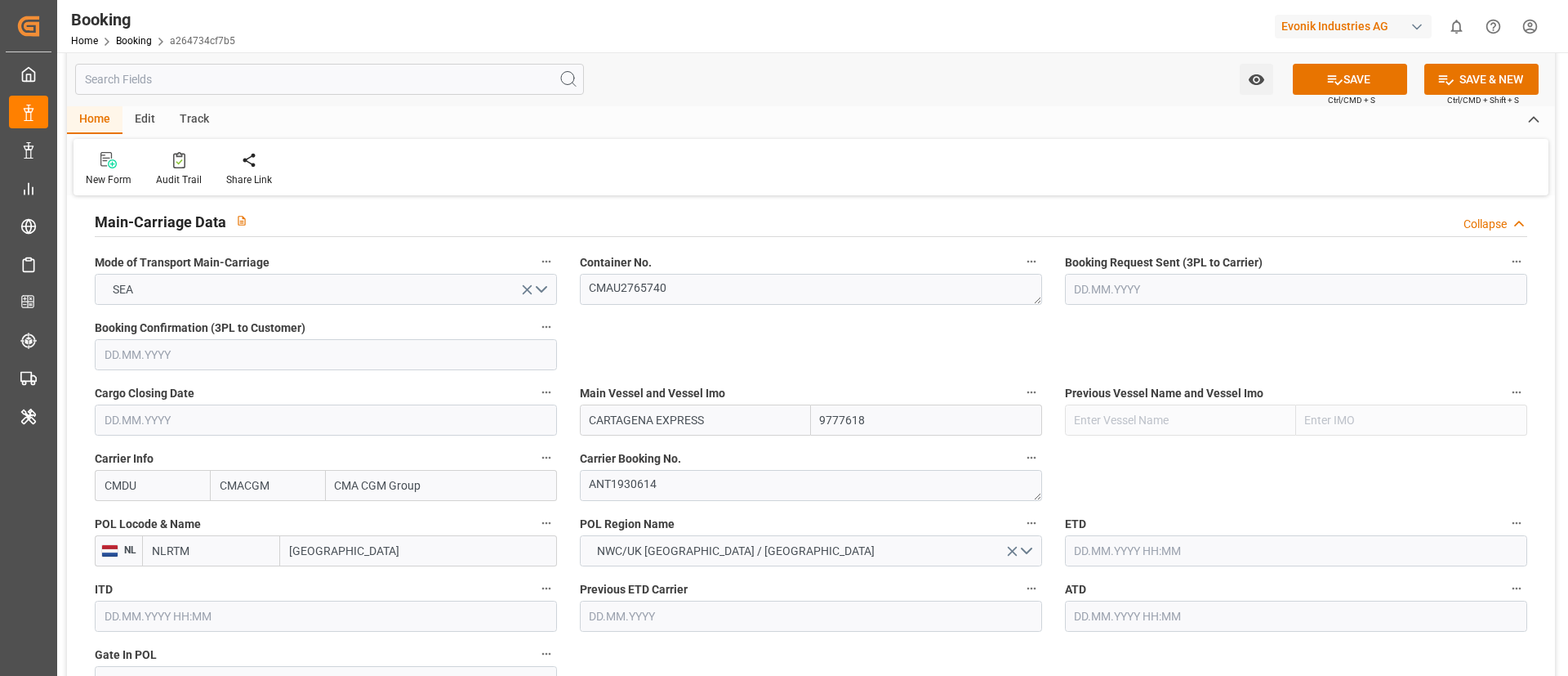
click at [375, 545] on input "Rotterdam" at bounding box center [418, 551] width 277 height 31
paste input "ANTWERP"
type input "ANTWERP"
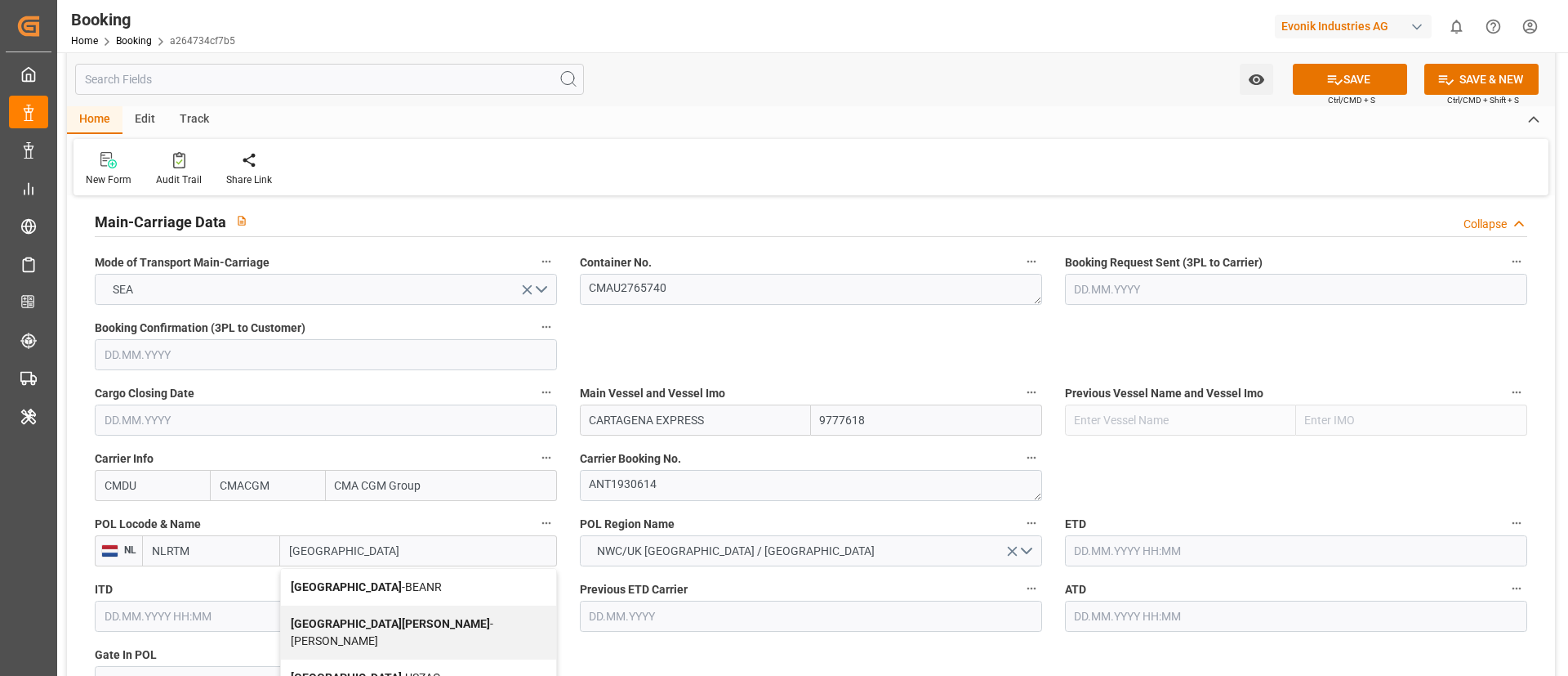
click at [364, 588] on span "Antwerp - BEANR" at bounding box center [366, 586] width 151 height 13
type input "BEANR"
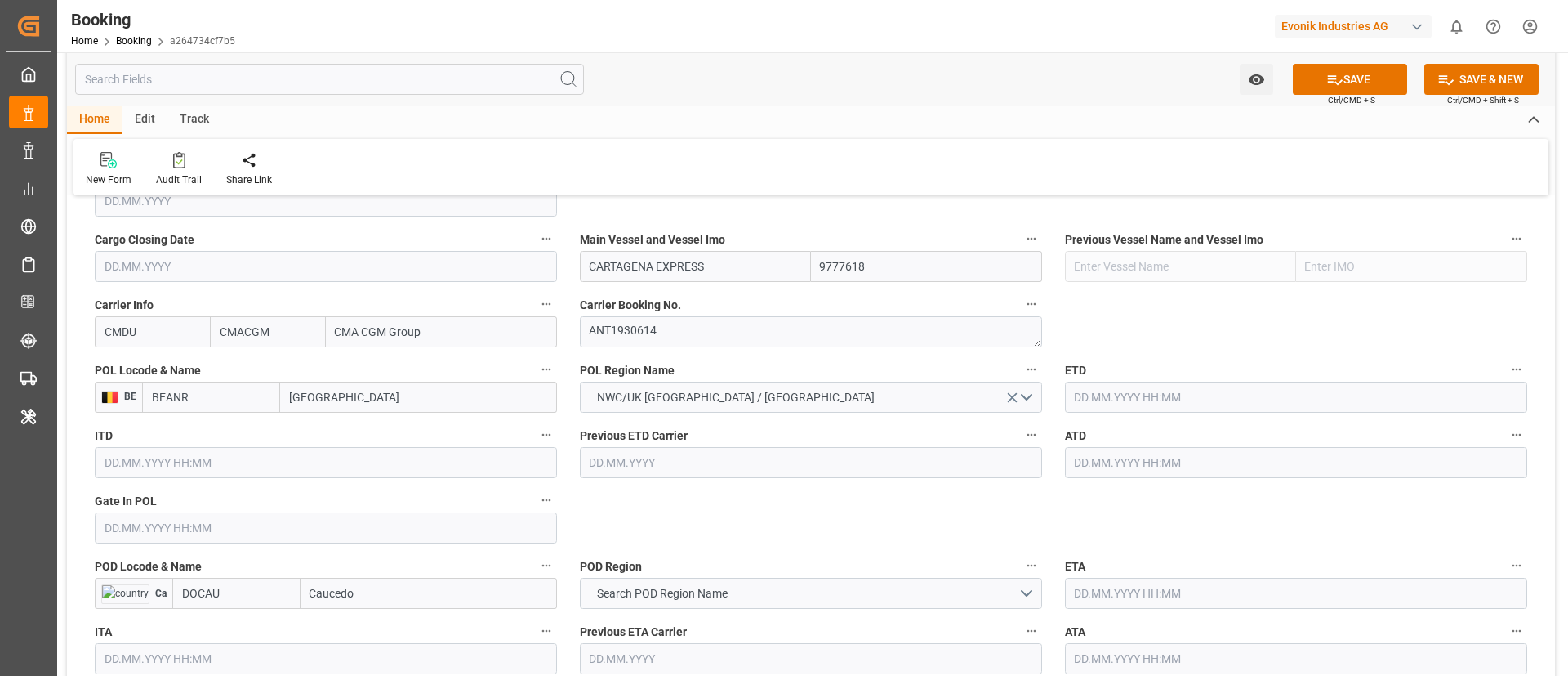
scroll to position [1162, 0]
type input "Antwerp"
click at [292, 531] on input "text" at bounding box center [325, 527] width 462 height 31
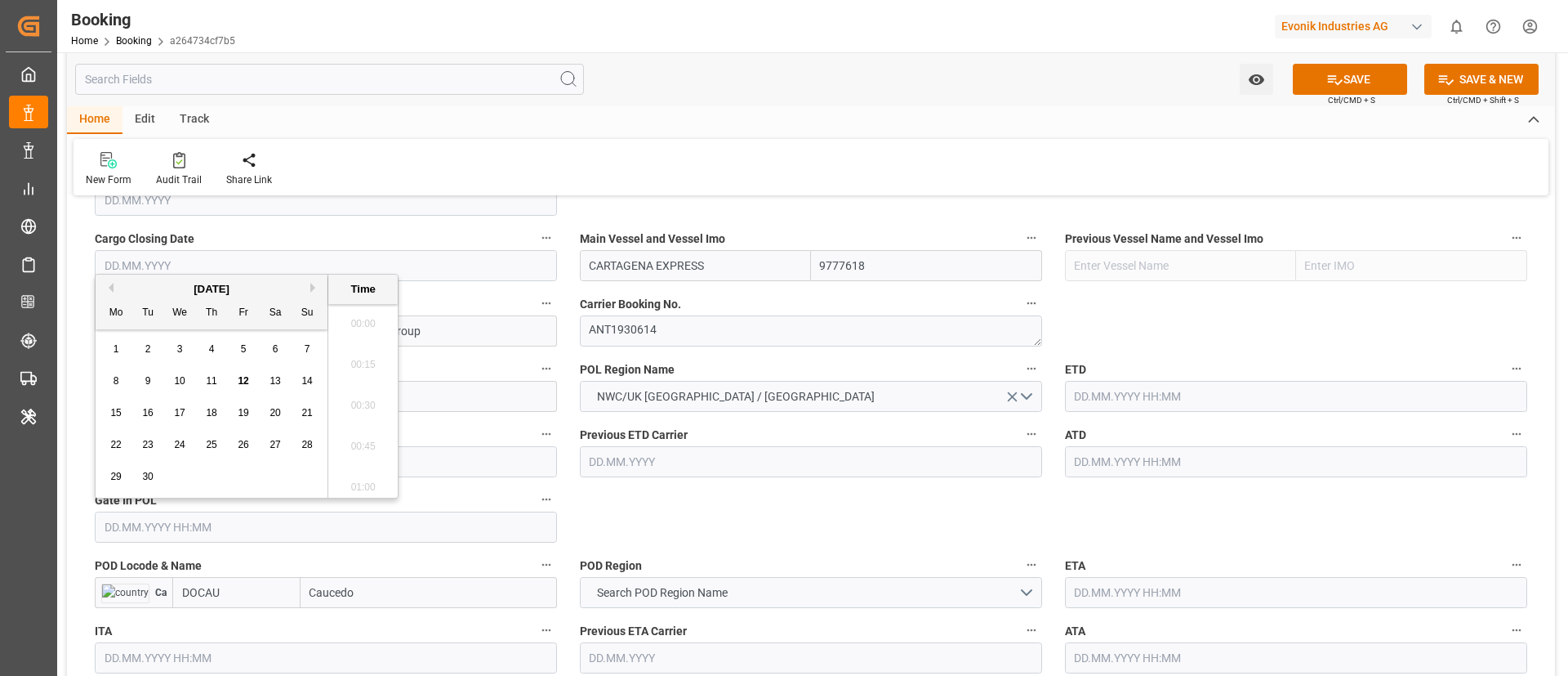
scroll to position [2293, 0]
click at [248, 382] on span "12" at bounding box center [243, 380] width 10 height 11
type input "[DATE] 00:00"
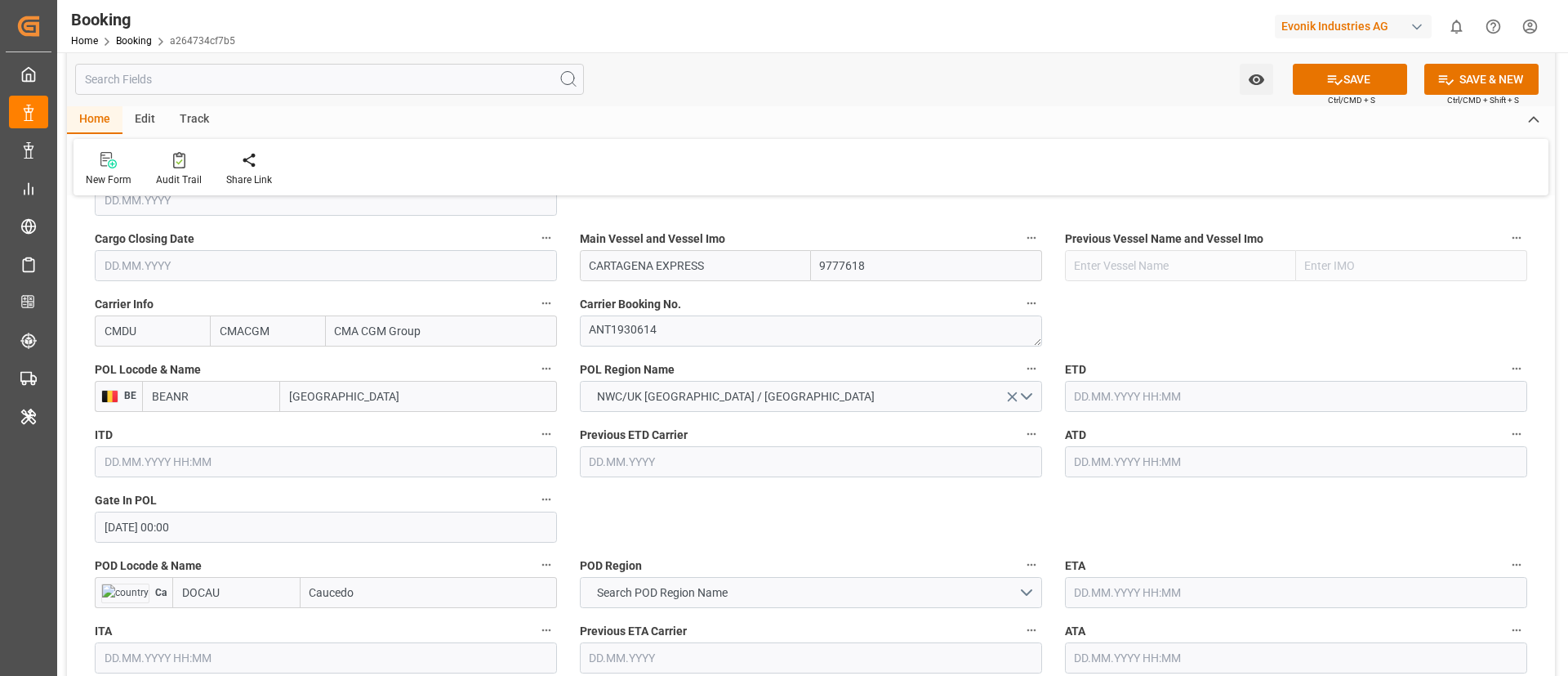
click at [1138, 396] on input "text" at bounding box center [1295, 396] width 462 height 31
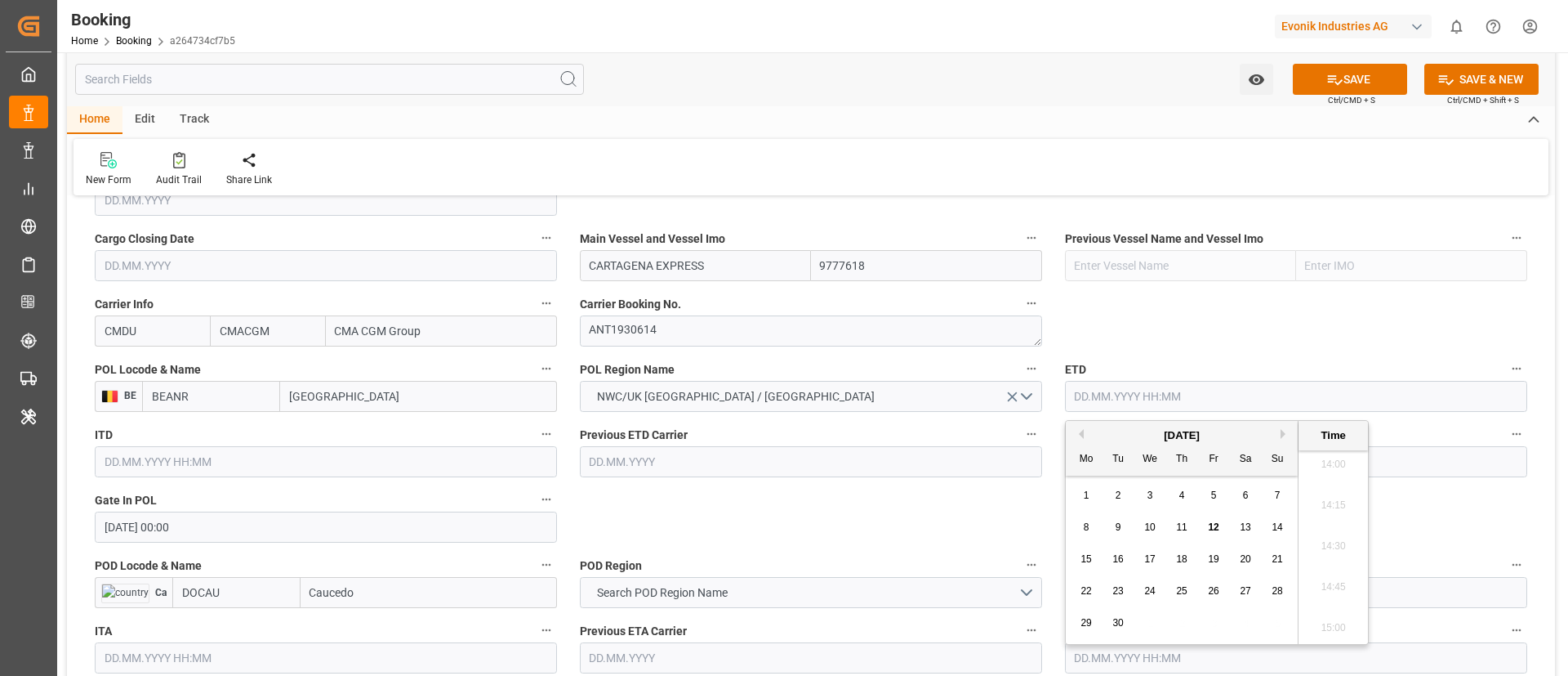
click at [1183, 564] on span "18" at bounding box center [1181, 558] width 10 height 11
type input "18.09.2025 00:00"
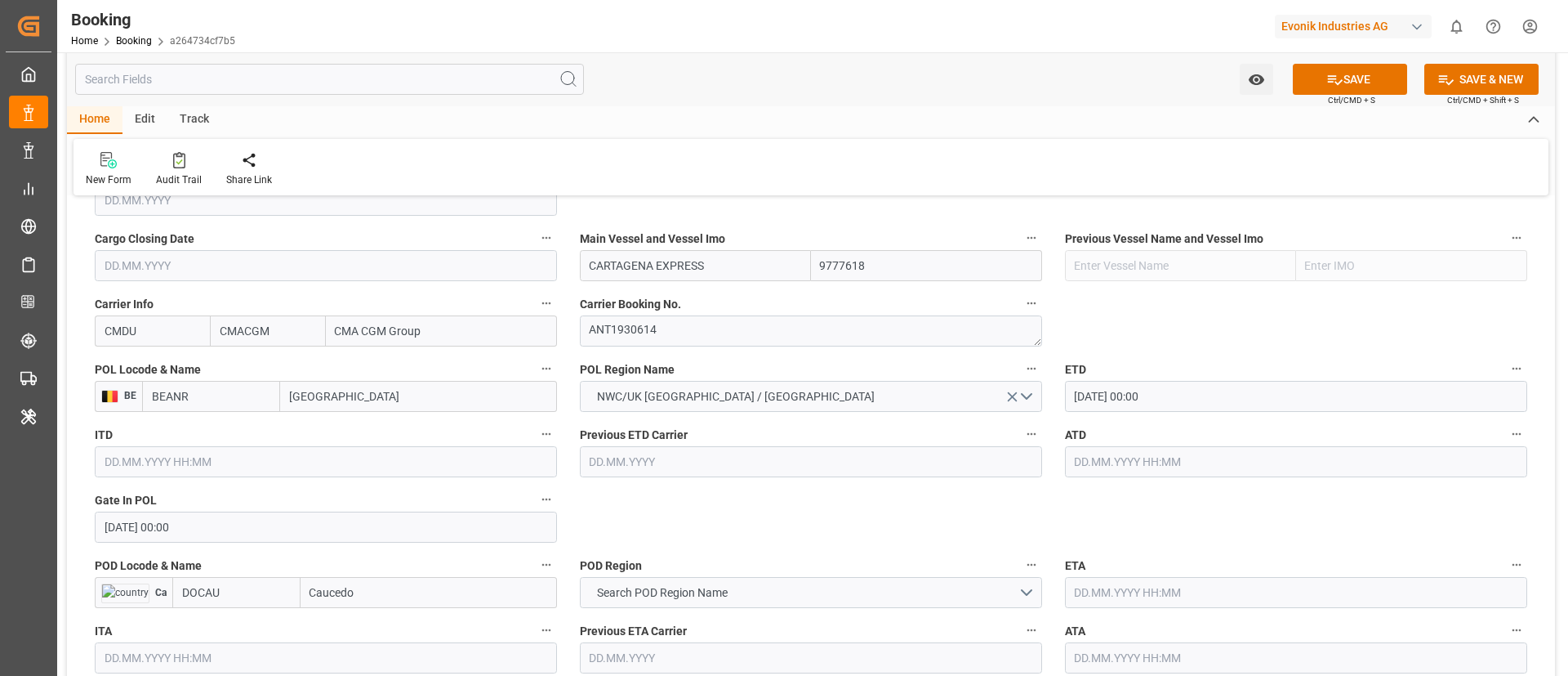
click at [406, 594] on input "Caucedo" at bounding box center [428, 592] width 256 height 31
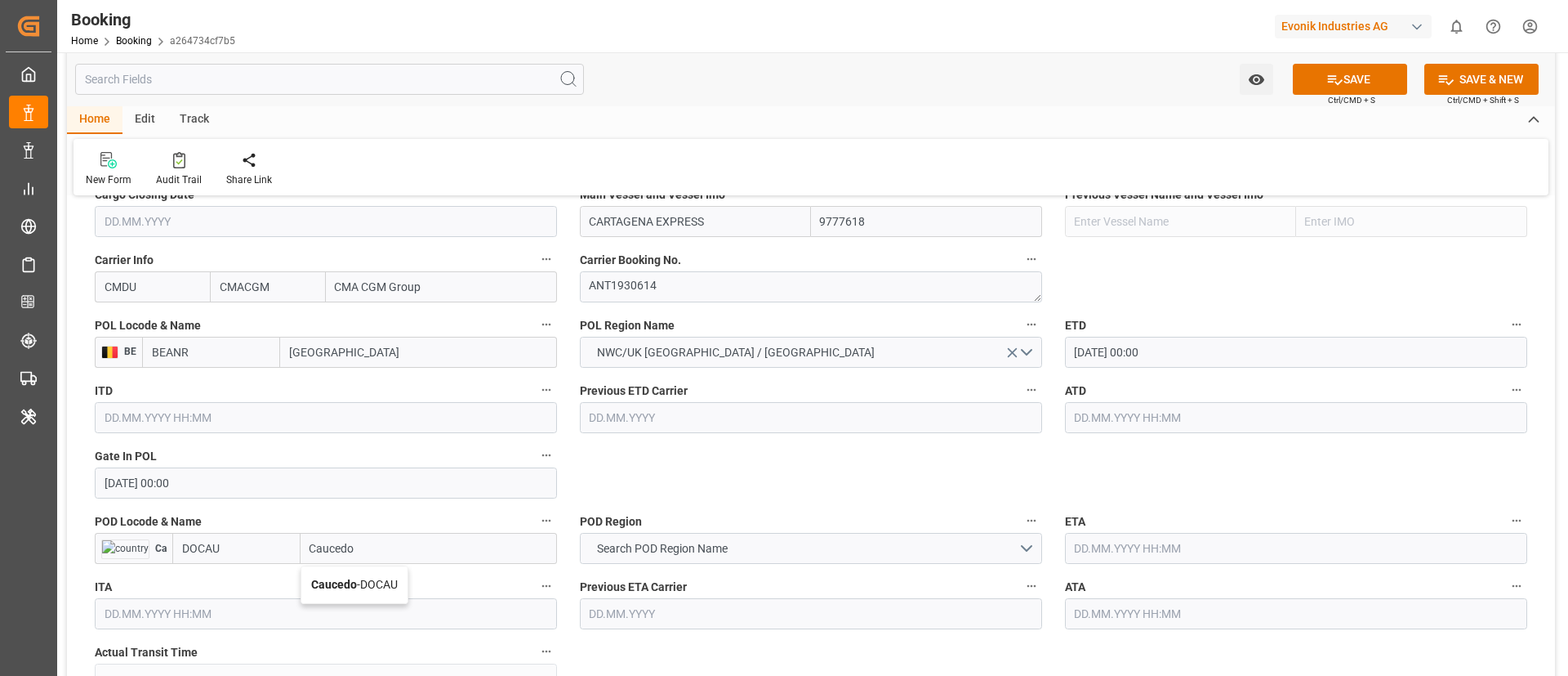
click at [379, 585] on span "Caucedo - DOCAU" at bounding box center [354, 583] width 87 height 13
type input "Caucedo"
click at [769, 551] on button "Search POD Region Name" at bounding box center [810, 548] width 462 height 31
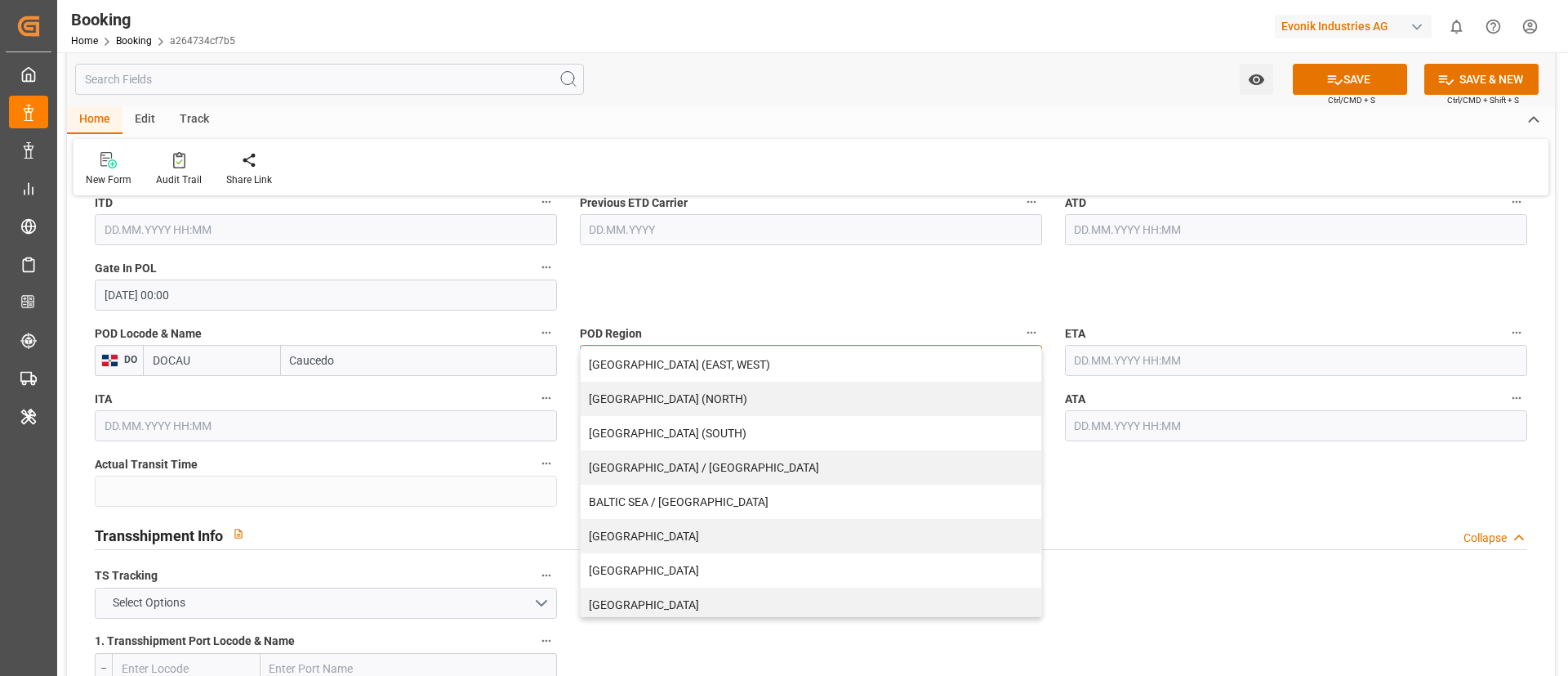
scroll to position [1397, 0]
click at [718, 564] on div "CENTRAL AMERICA" at bounding box center [810, 567] width 460 height 34
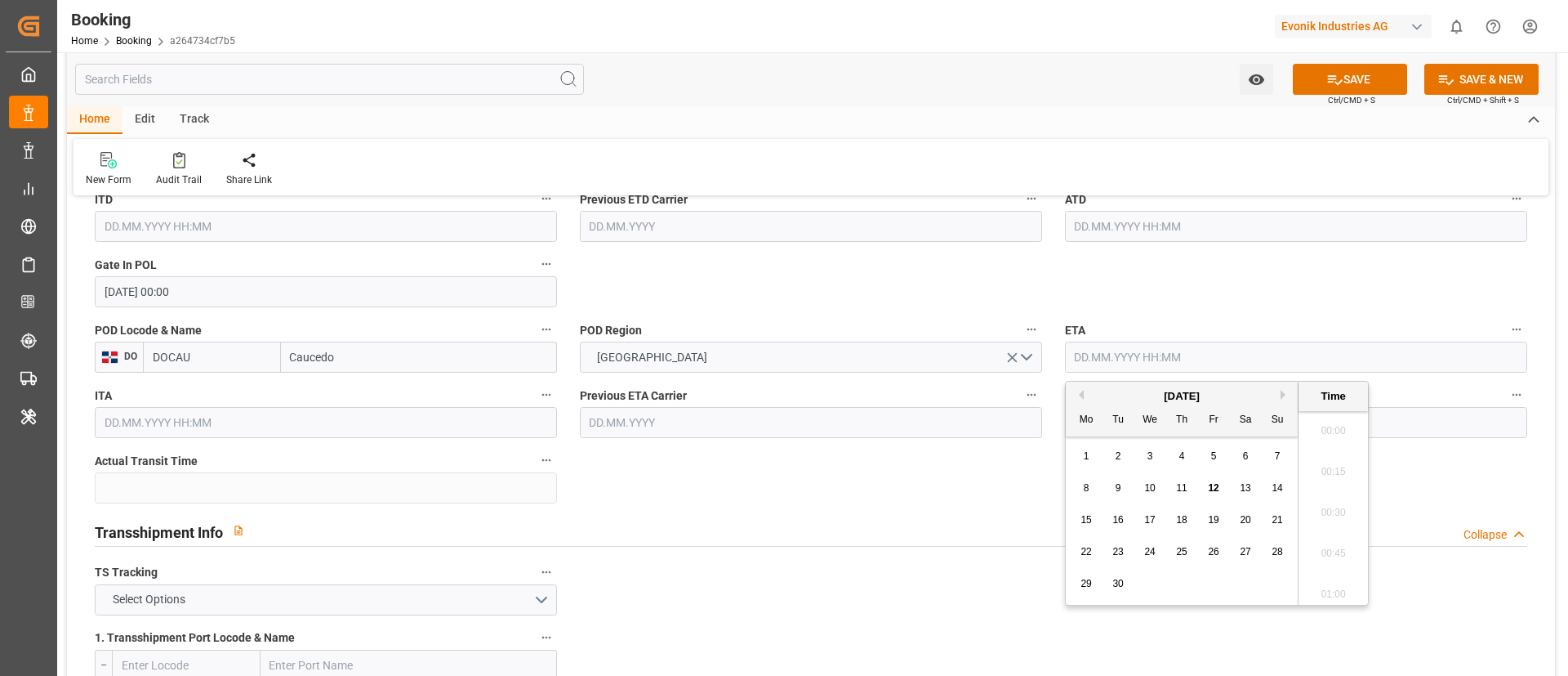
click at [1173, 362] on input "text" at bounding box center [1295, 357] width 462 height 31
click at [1284, 392] on button "Next Month" at bounding box center [1284, 394] width 9 height 9
click at [1179, 461] on span "2" at bounding box center [1181, 456] width 6 height 11
type input "02.10.2025 00:00"
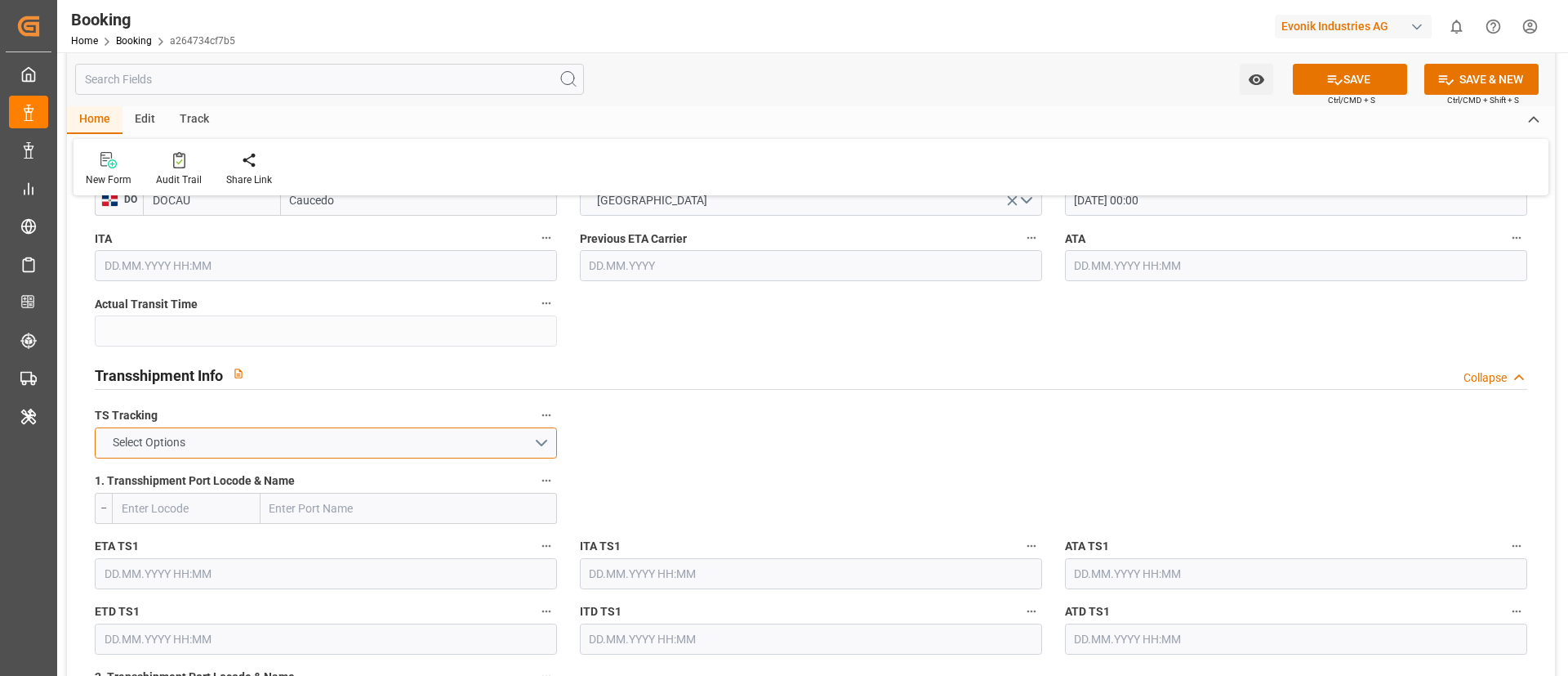
click at [504, 439] on button "Select Options" at bounding box center [325, 443] width 462 height 31
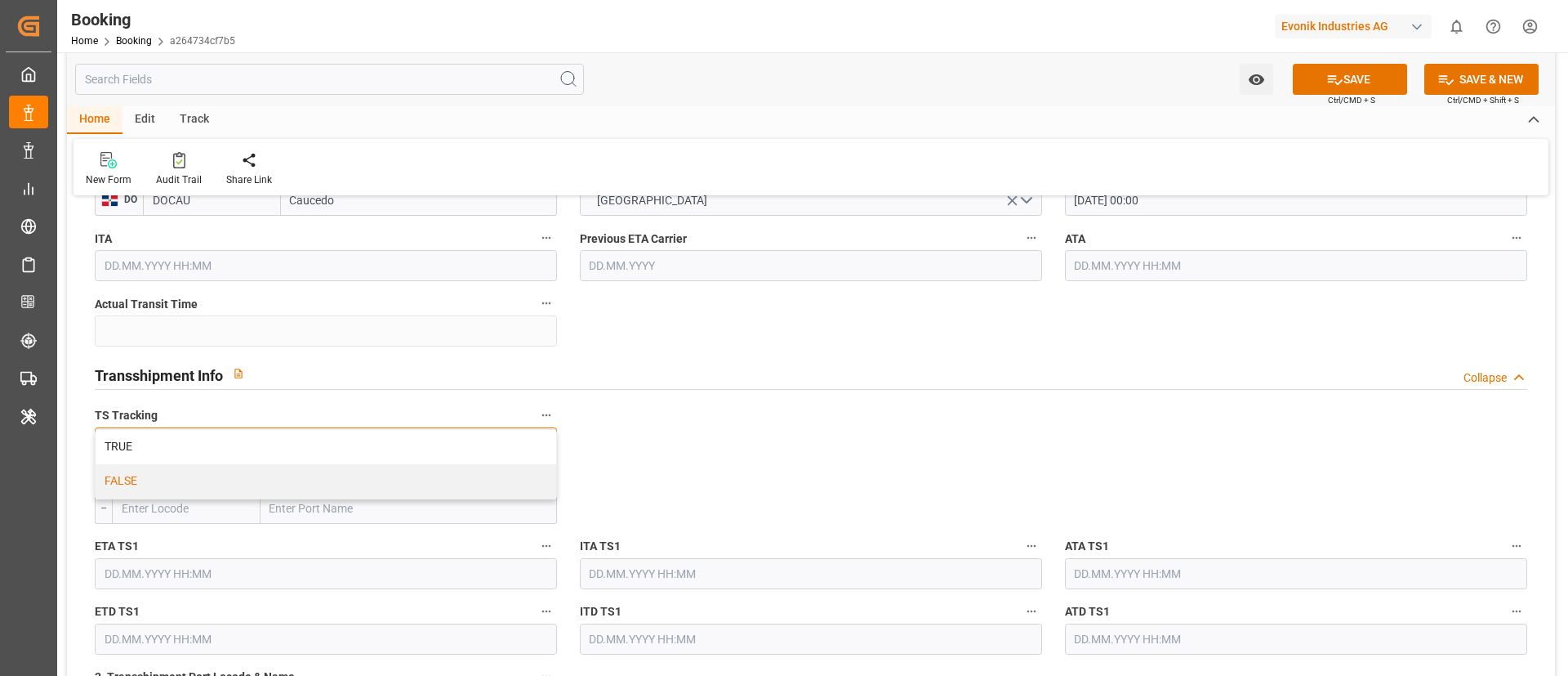
click at [482, 481] on div "FALSE" at bounding box center [325, 481] width 460 height 34
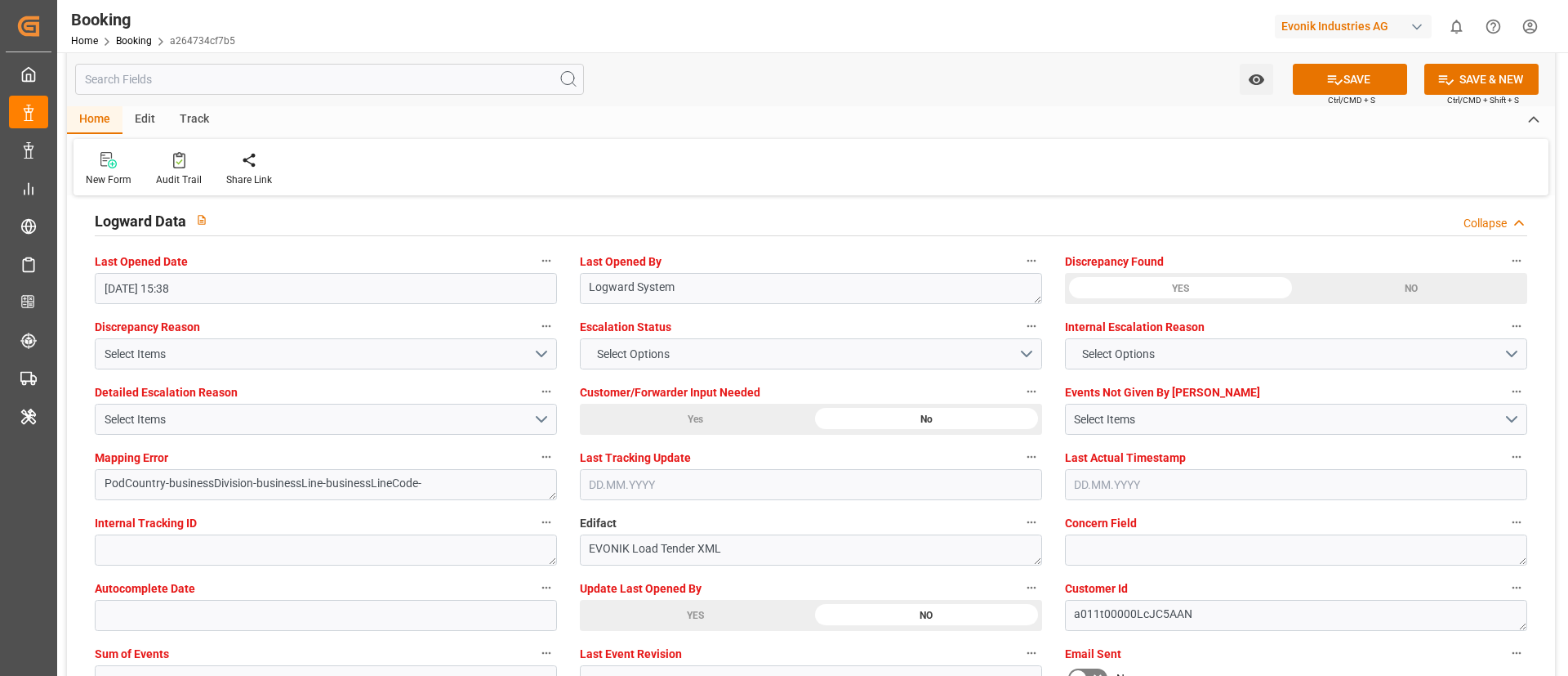
scroll to position [3073, 0]
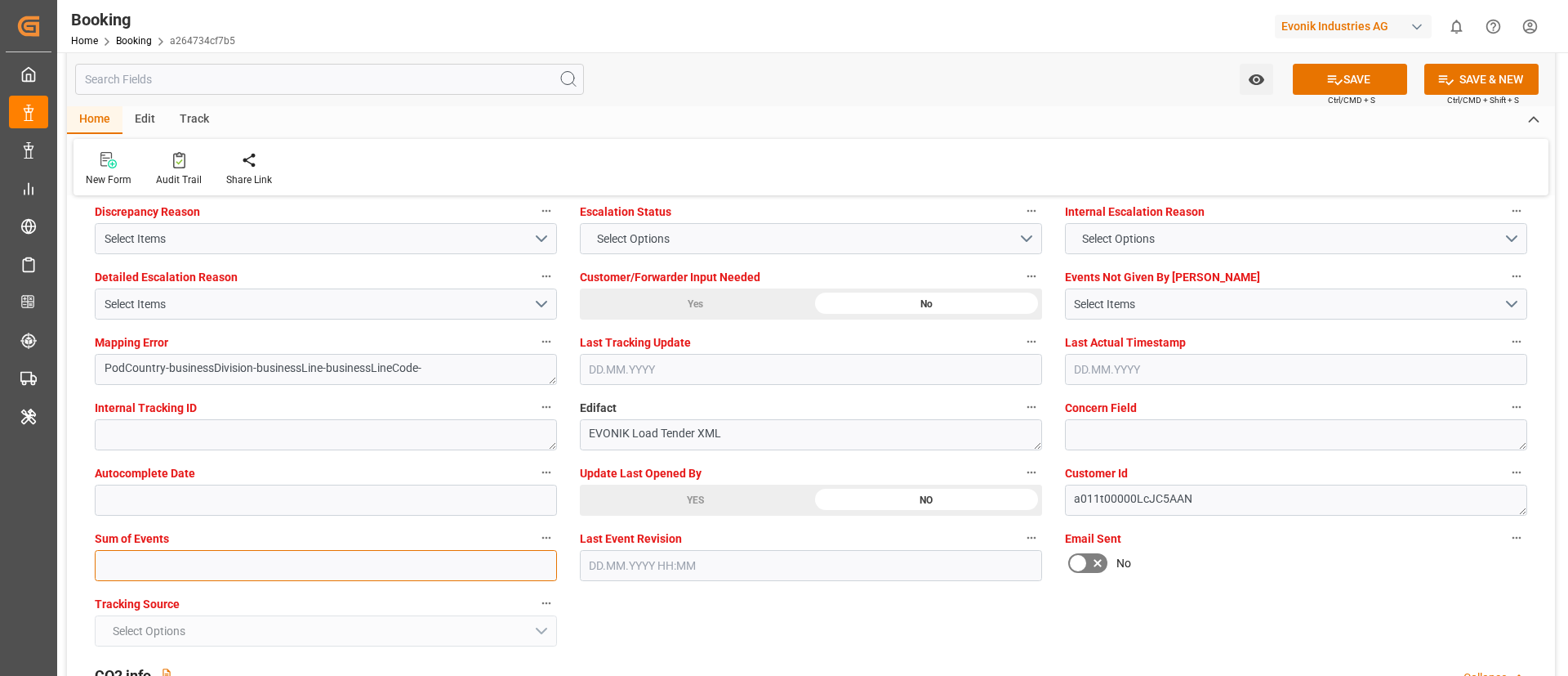
click at [315, 565] on input "text" at bounding box center [325, 565] width 462 height 31
type input "0"
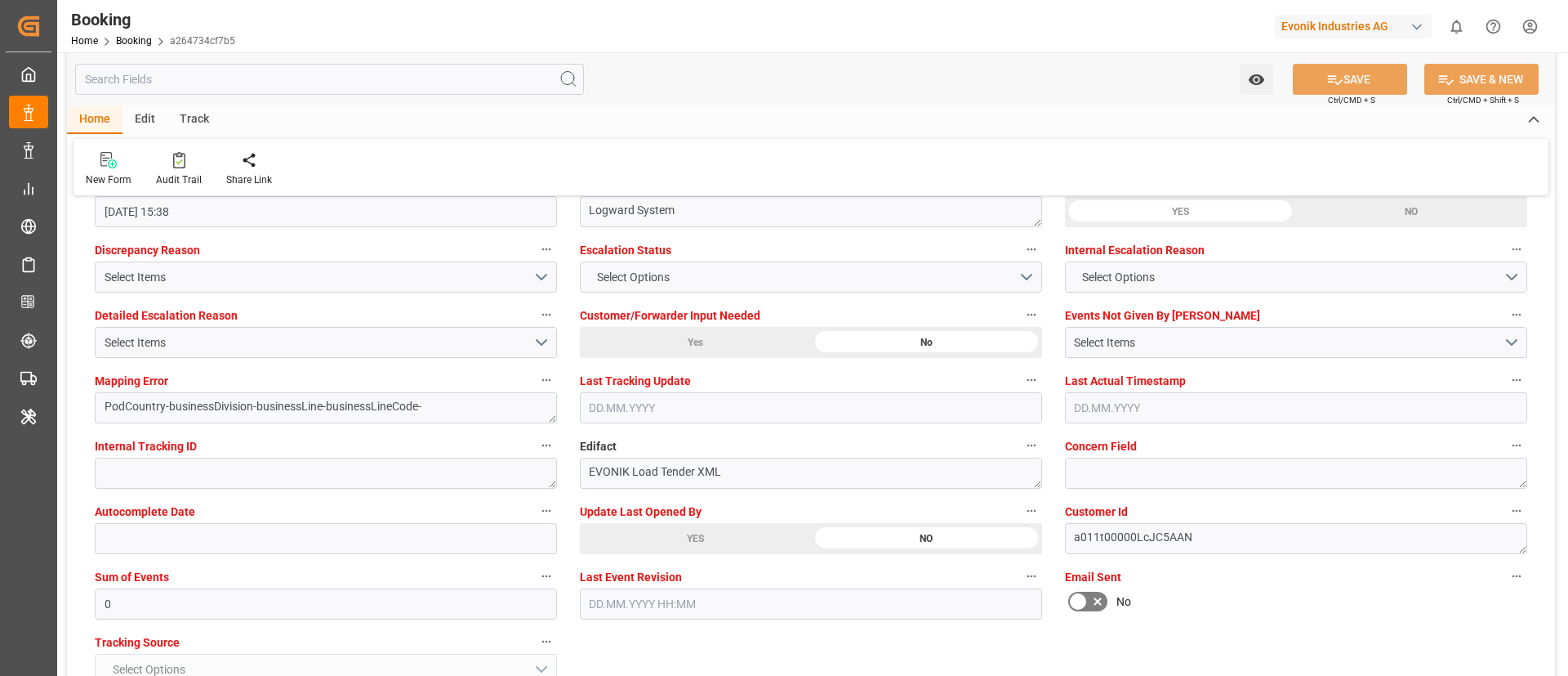
scroll to position [2996, 0]
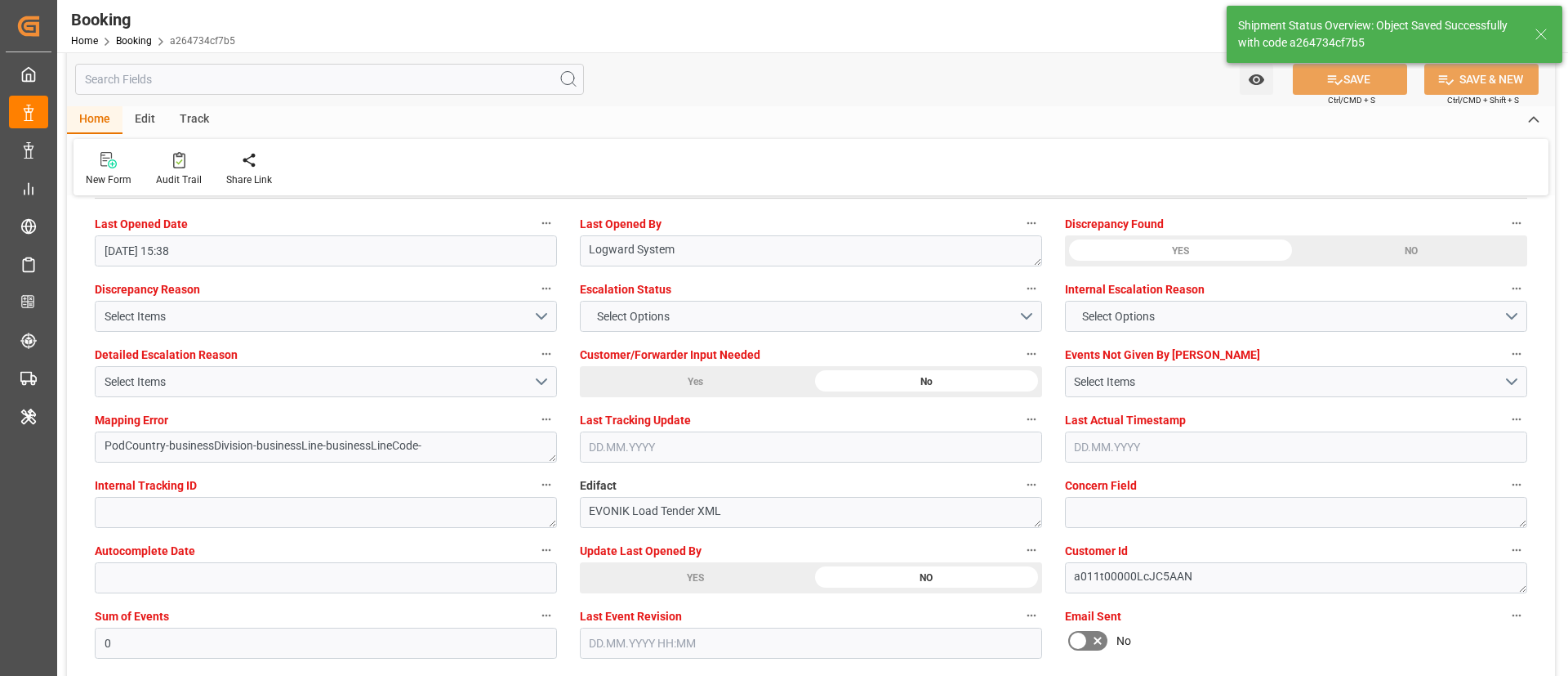
type textarea "Vismitha Mahadev"
type textarea "businessDivision-businessLine-"
type input "18.09.2025 00:00"
type input "02.10.2025 00:00"
type input "12.09.2025 09:11"
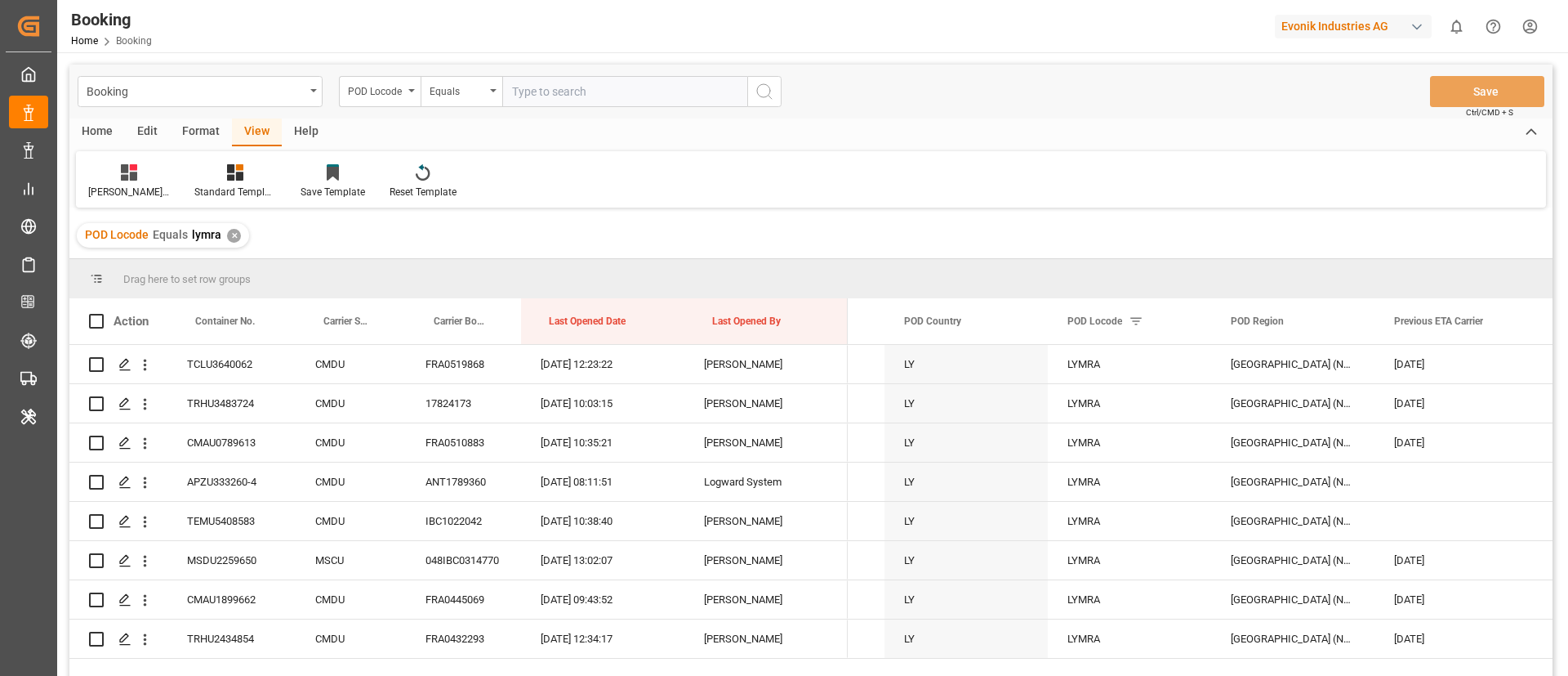
click at [584, 86] on input "text" at bounding box center [625, 92] width 245 height 31
type input "DOCAU"
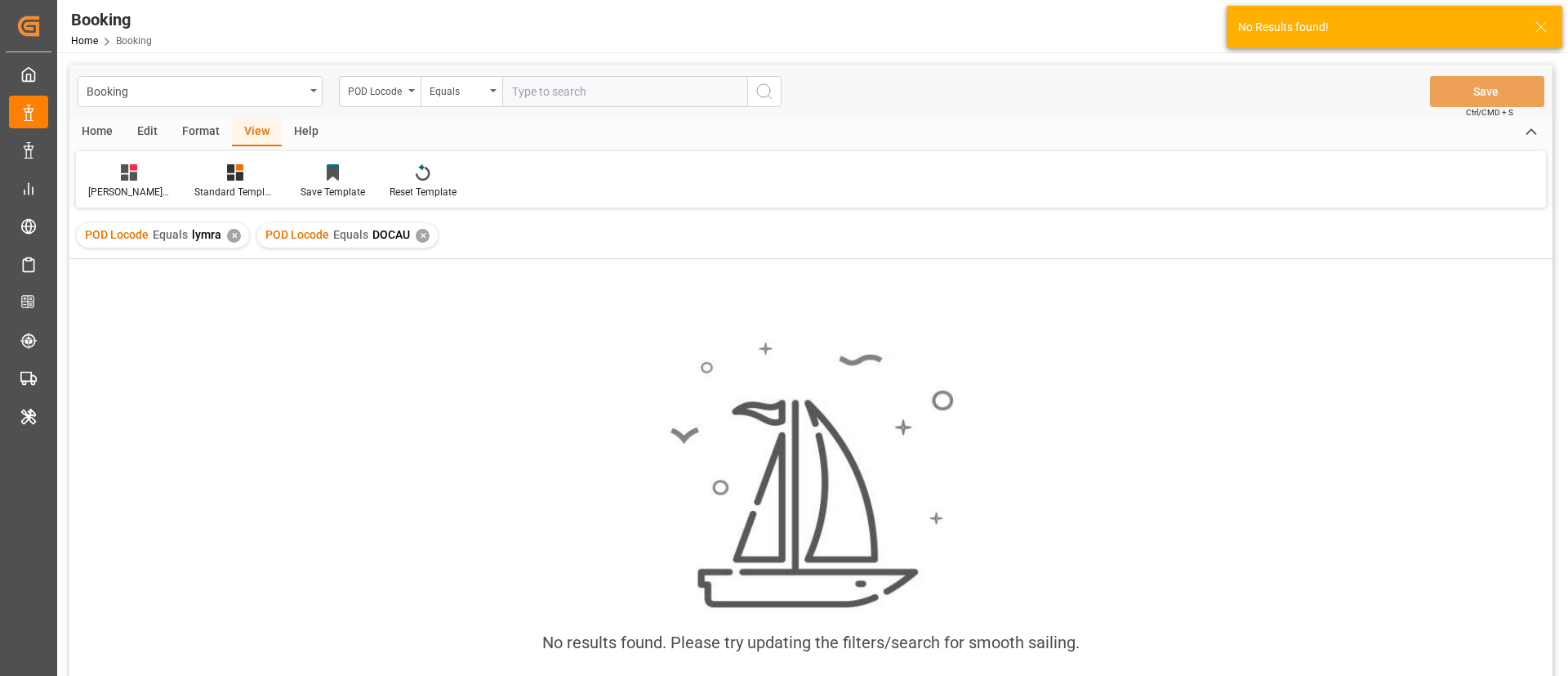
click at [227, 232] on div "✕" at bounding box center [234, 236] width 14 height 14
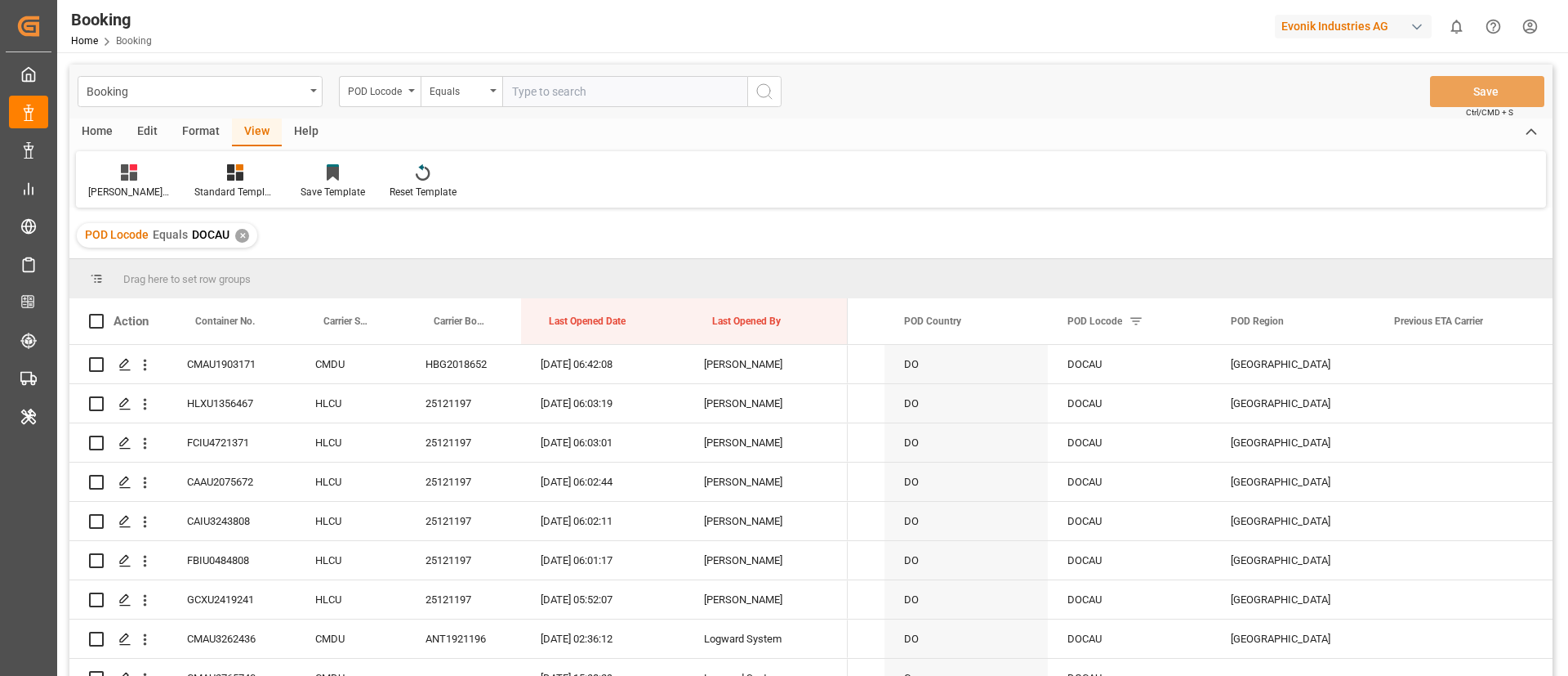
click at [606, 94] on input "text" at bounding box center [625, 92] width 245 height 31
type input "LBBEY"
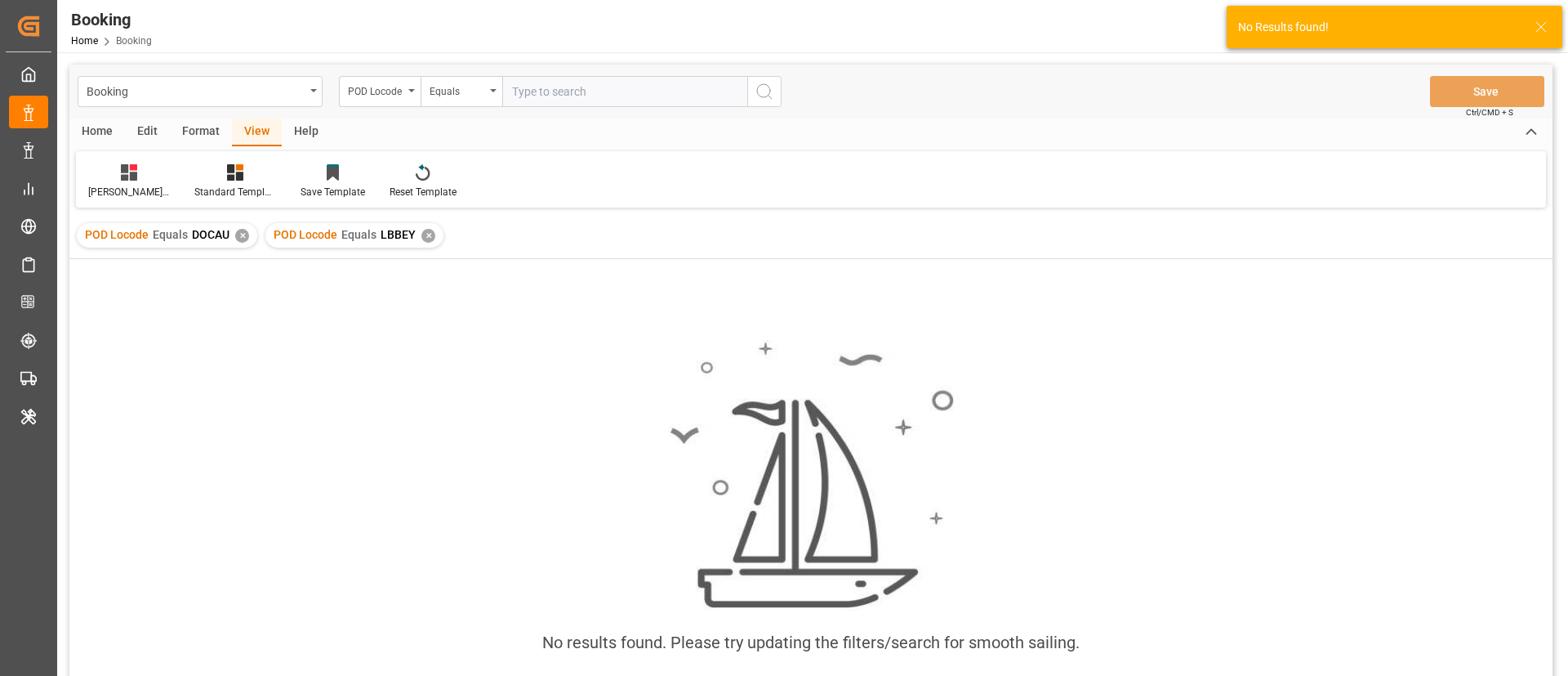
click at [238, 233] on div "✕" at bounding box center [242, 236] width 14 height 14
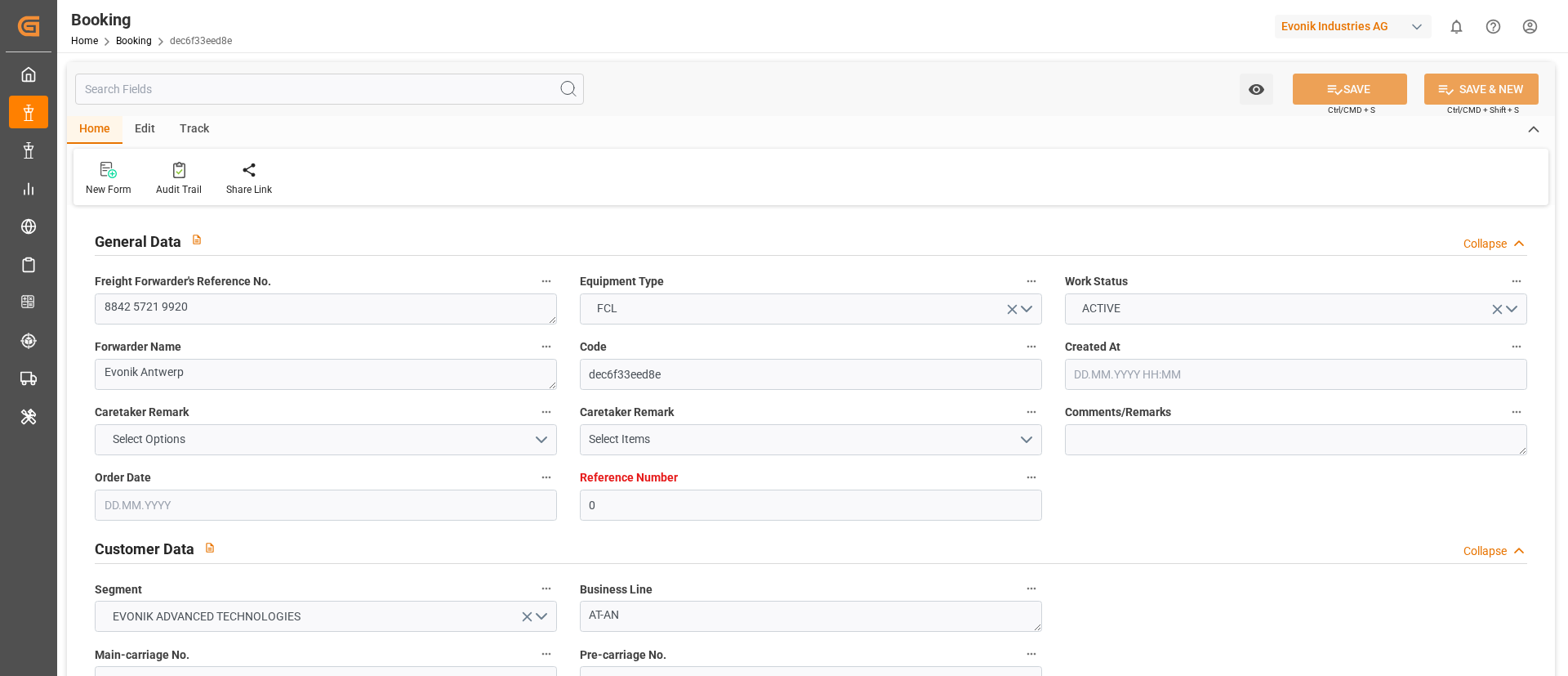
type input "0"
type input "CMACGM"
type input "CMA CGM Group"
type input "NLRTM"
type input "Beirut seaport"
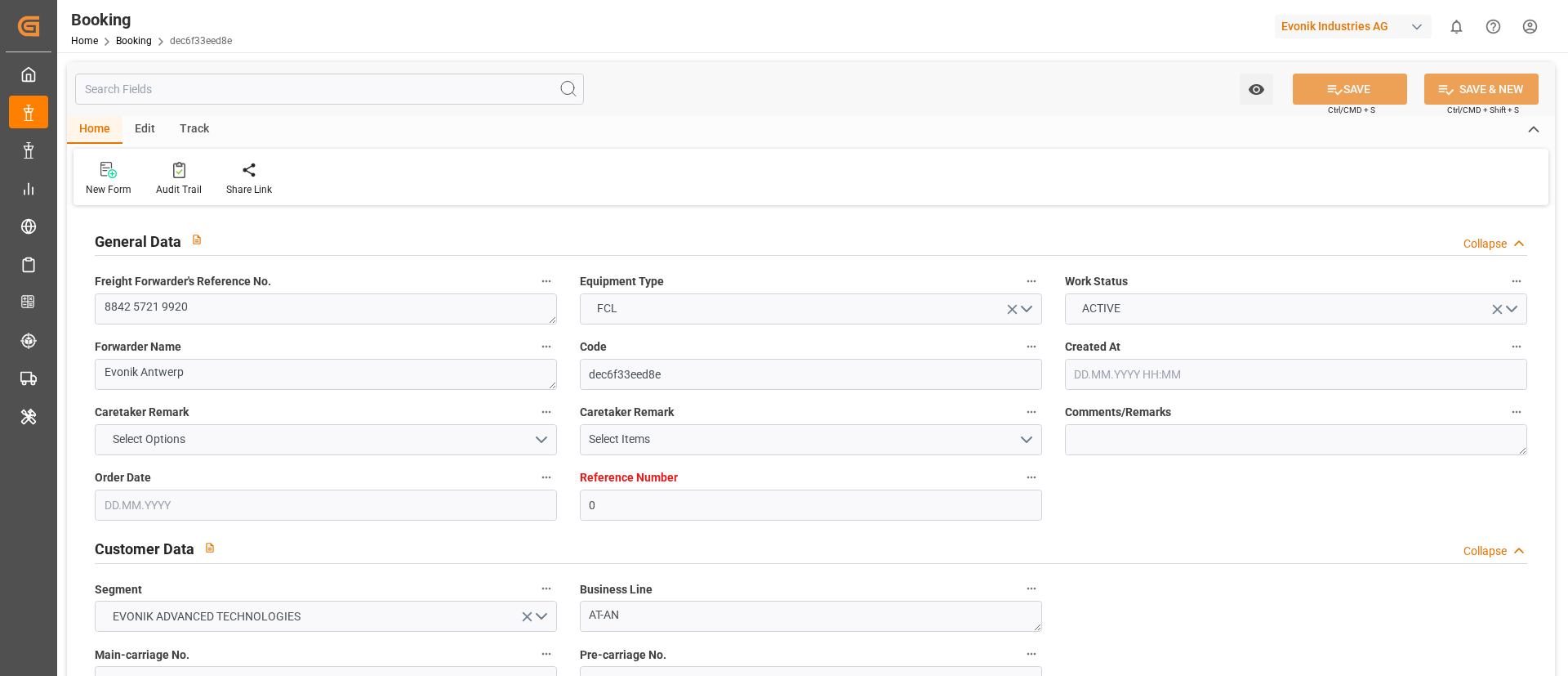
type input "[DATE] 13:59"
type input "[DATE]"
type input "02.10.2025"
type input "05.09.2025"
type input "05.09.2025 00:00"
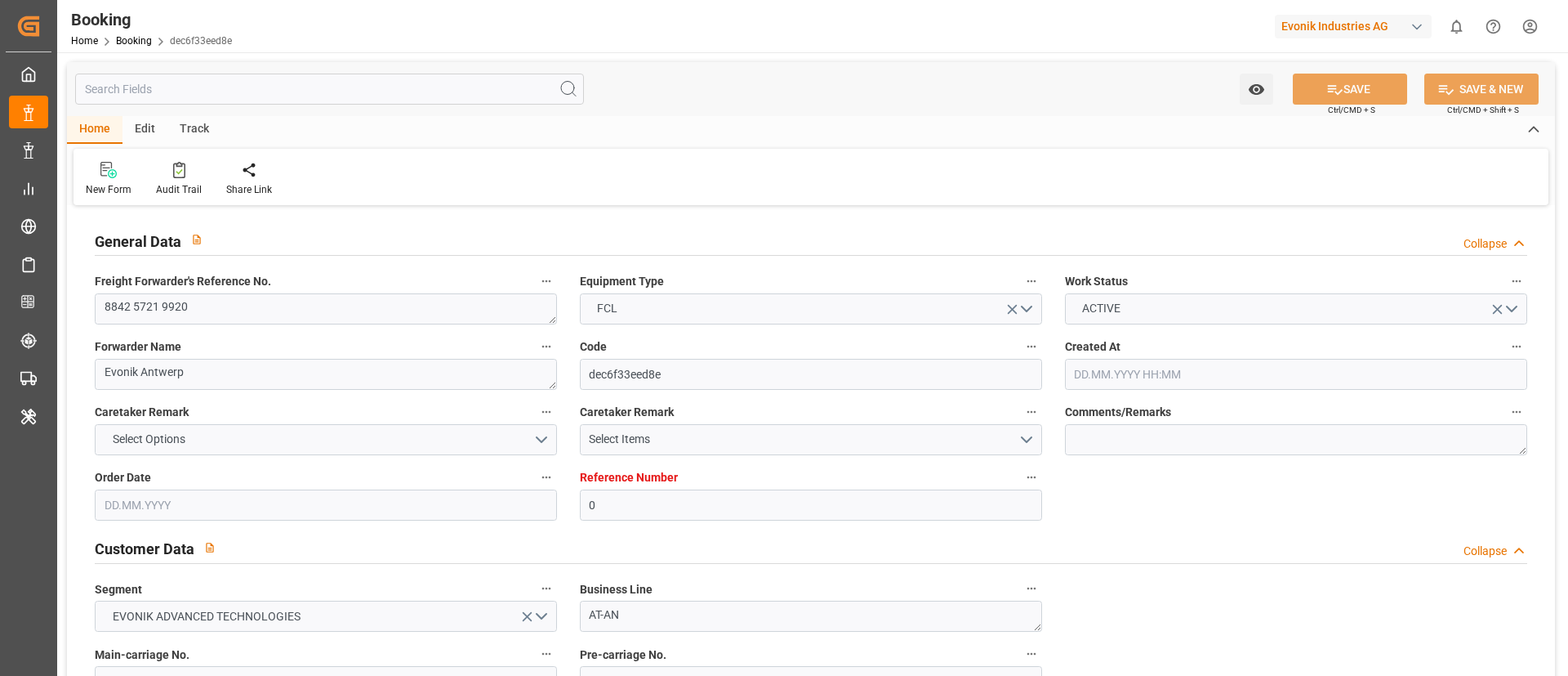
type input "10.09.2025 12:06"
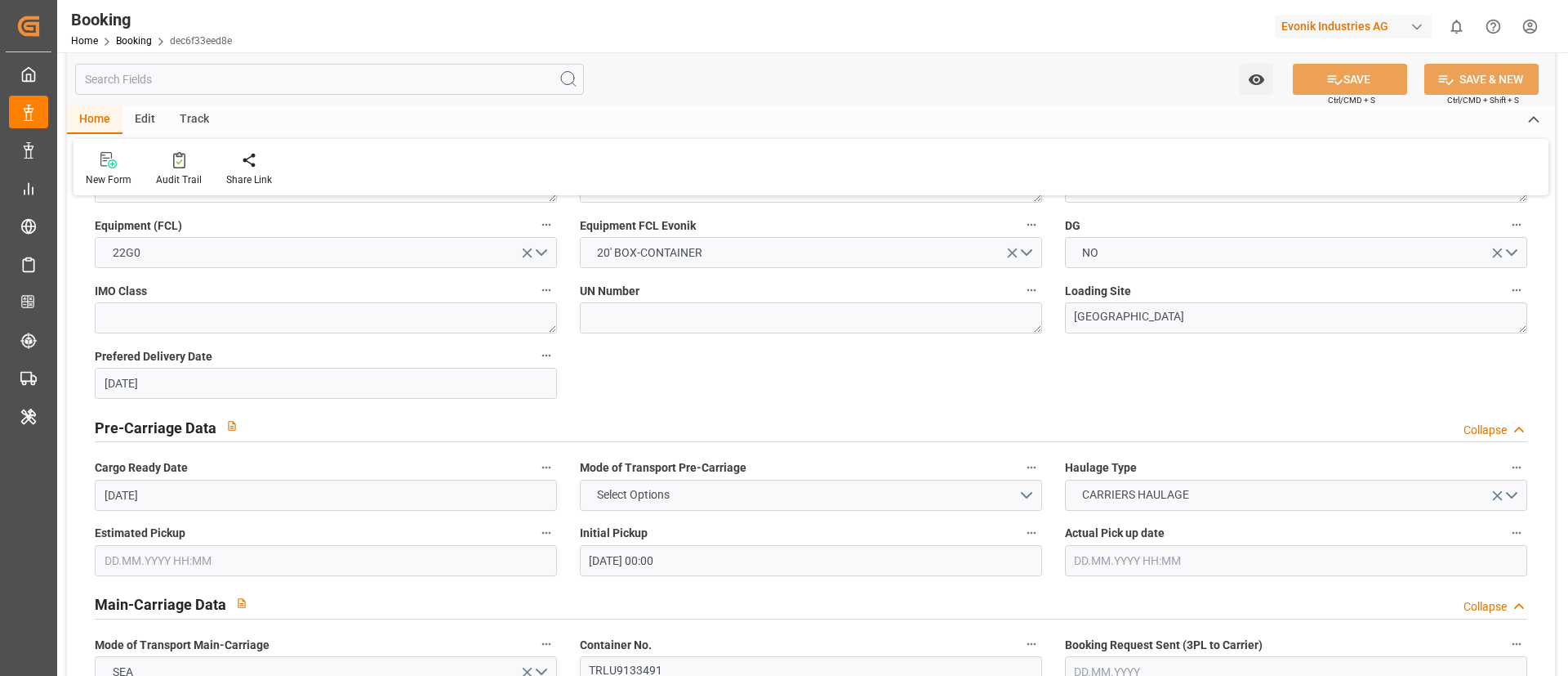
scroll to position [953, 0]
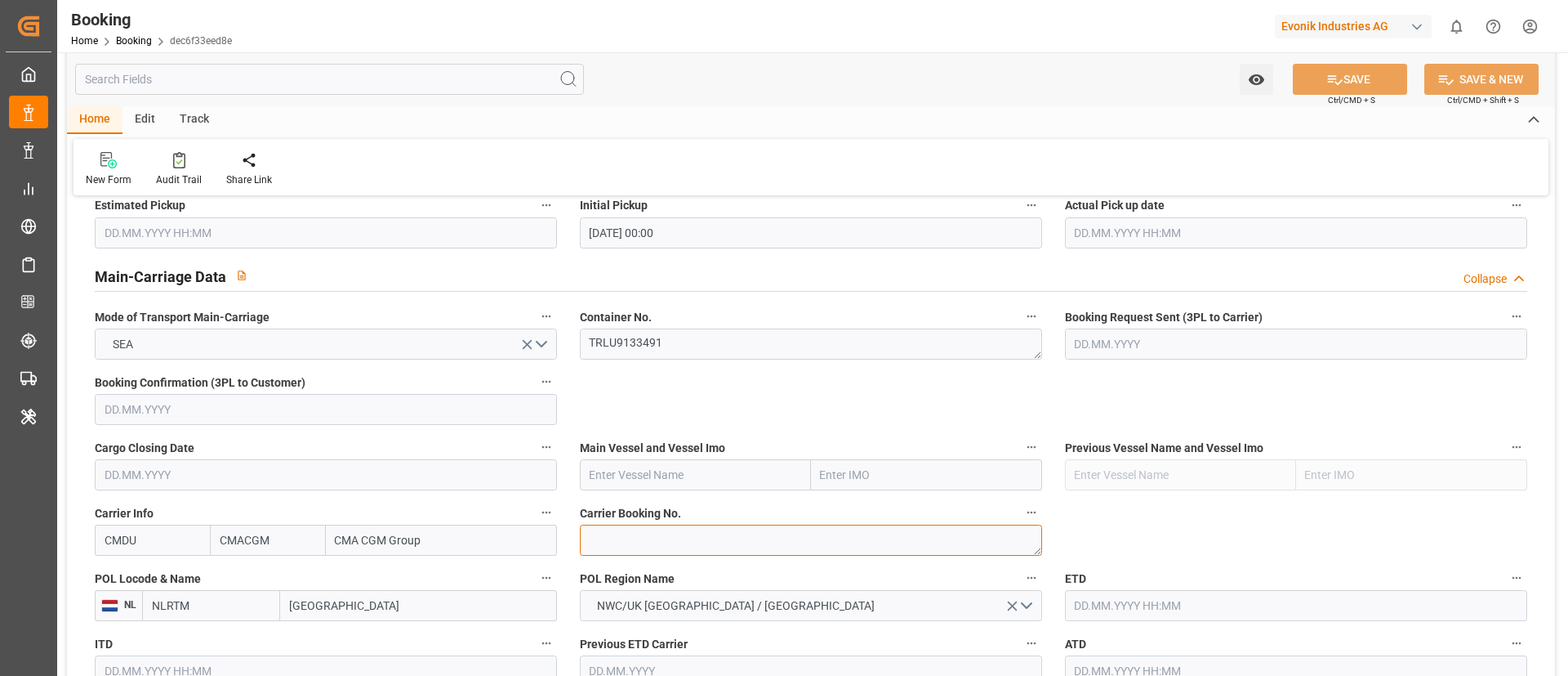
click at [694, 536] on textarea at bounding box center [810, 540] width 462 height 31
paste textarea "ANT1928734"
type textarea "ANT1928734"
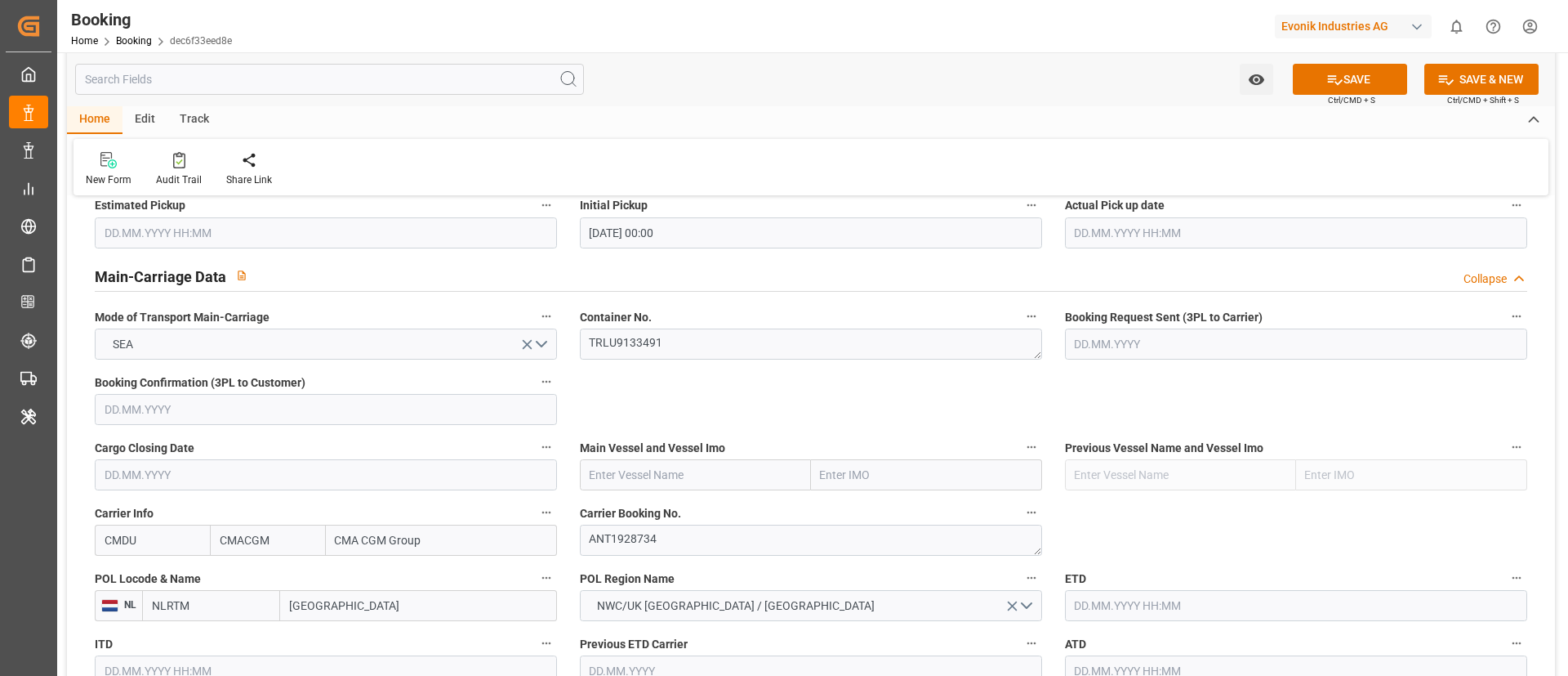
click at [736, 470] on input "text" at bounding box center [695, 474] width 231 height 31
paste input "CMA CGM TIGA"
type input "CMA CGM TIGA"
click at [674, 509] on span "CMA CGM TIGA - 9938418" at bounding box center [655, 510] width 129 height 13
type input "9938418"
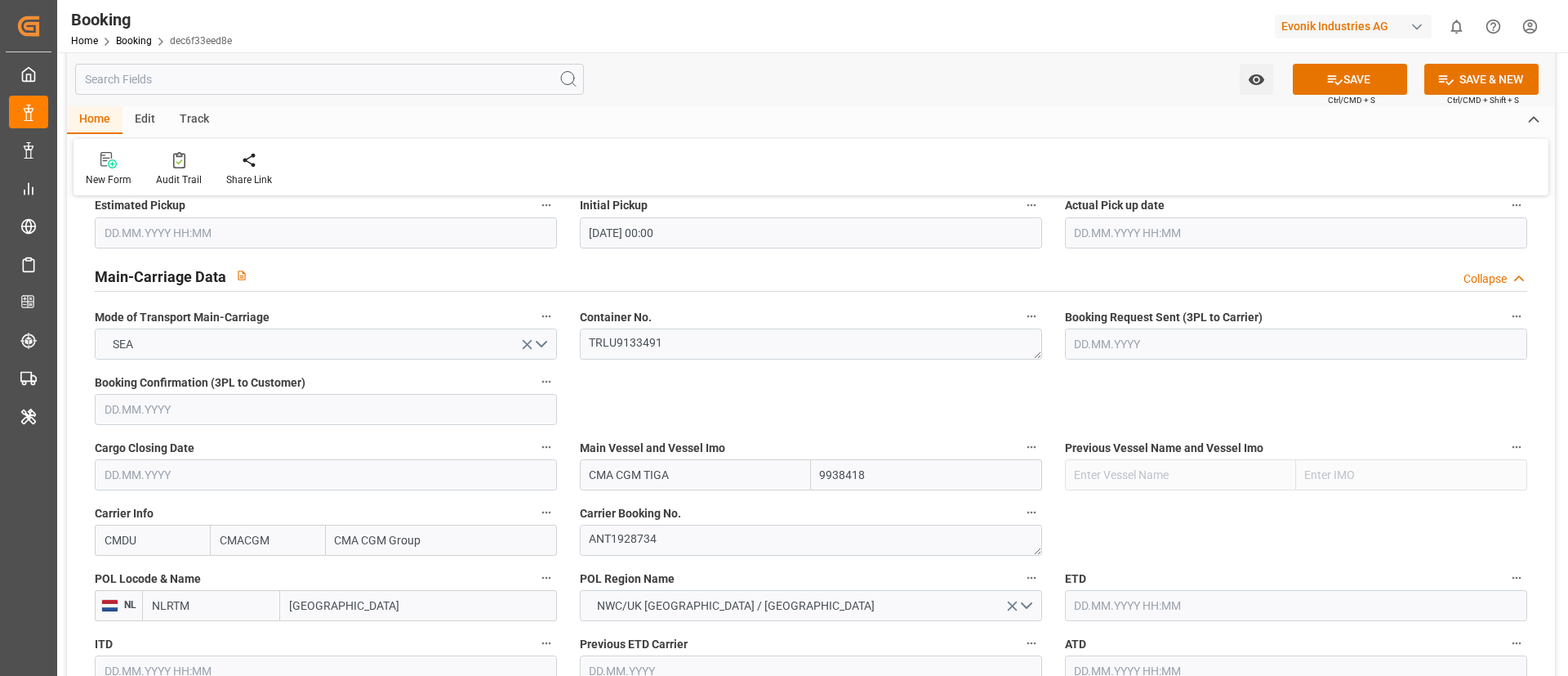
scroll to position [1052, 0]
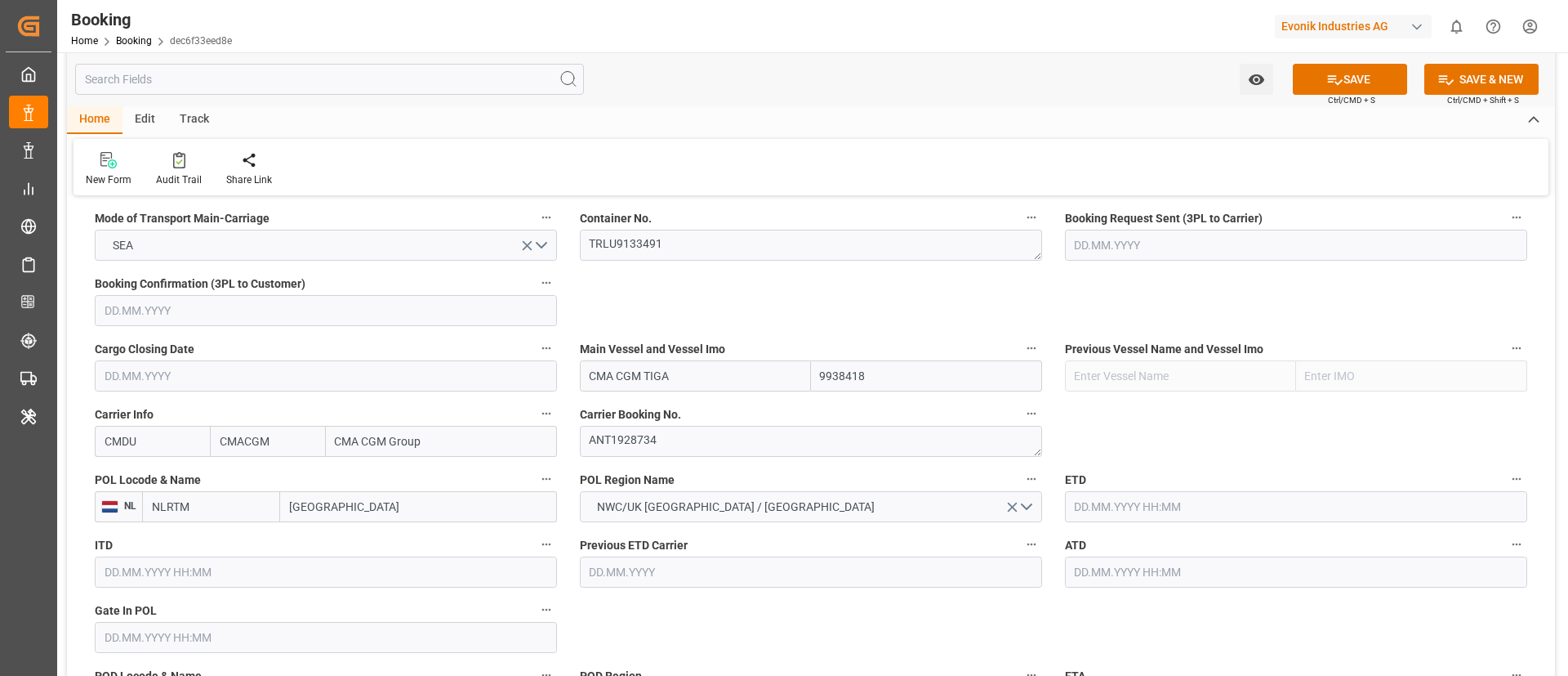
type input "CMA CGM TIGA"
click at [435, 498] on input "Rotterdam" at bounding box center [418, 504] width 277 height 31
paste input "ANTWERP"
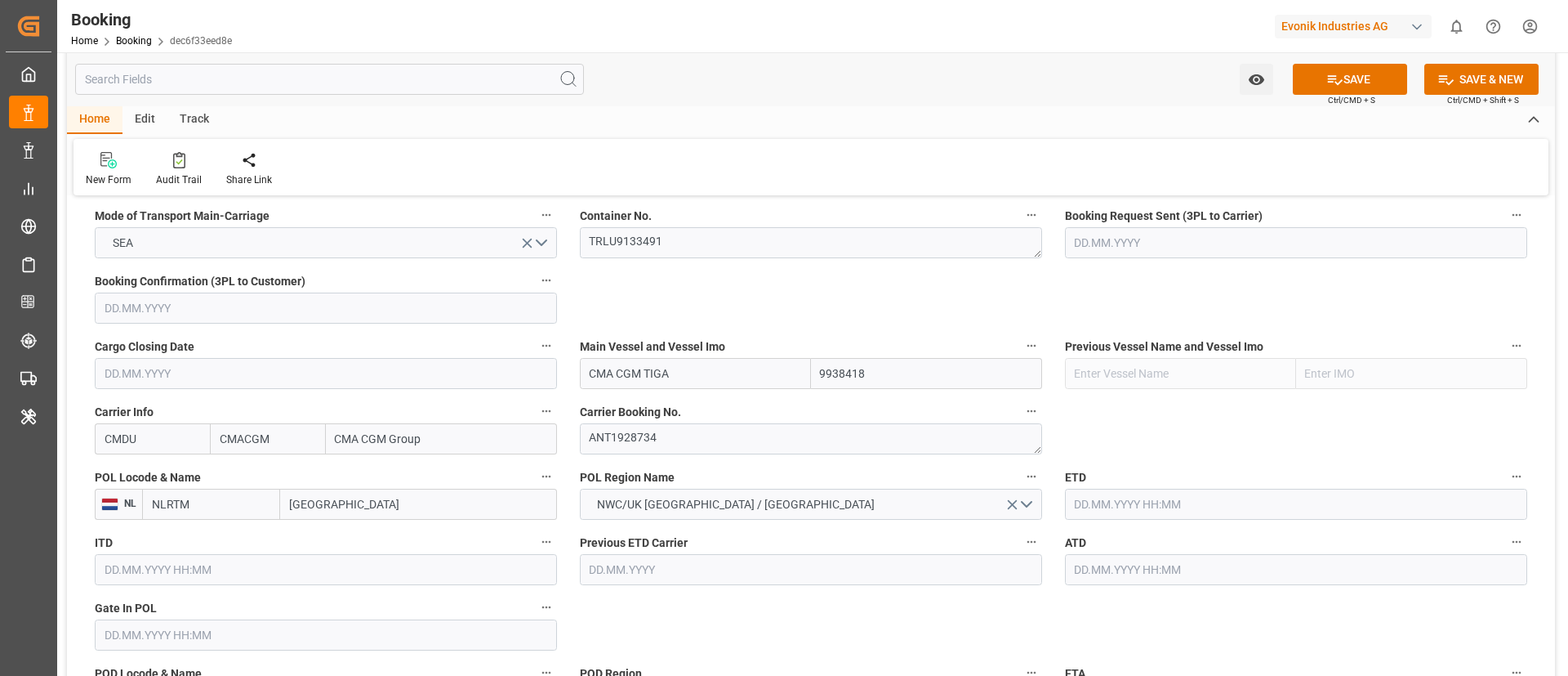
type input "ANTWERP"
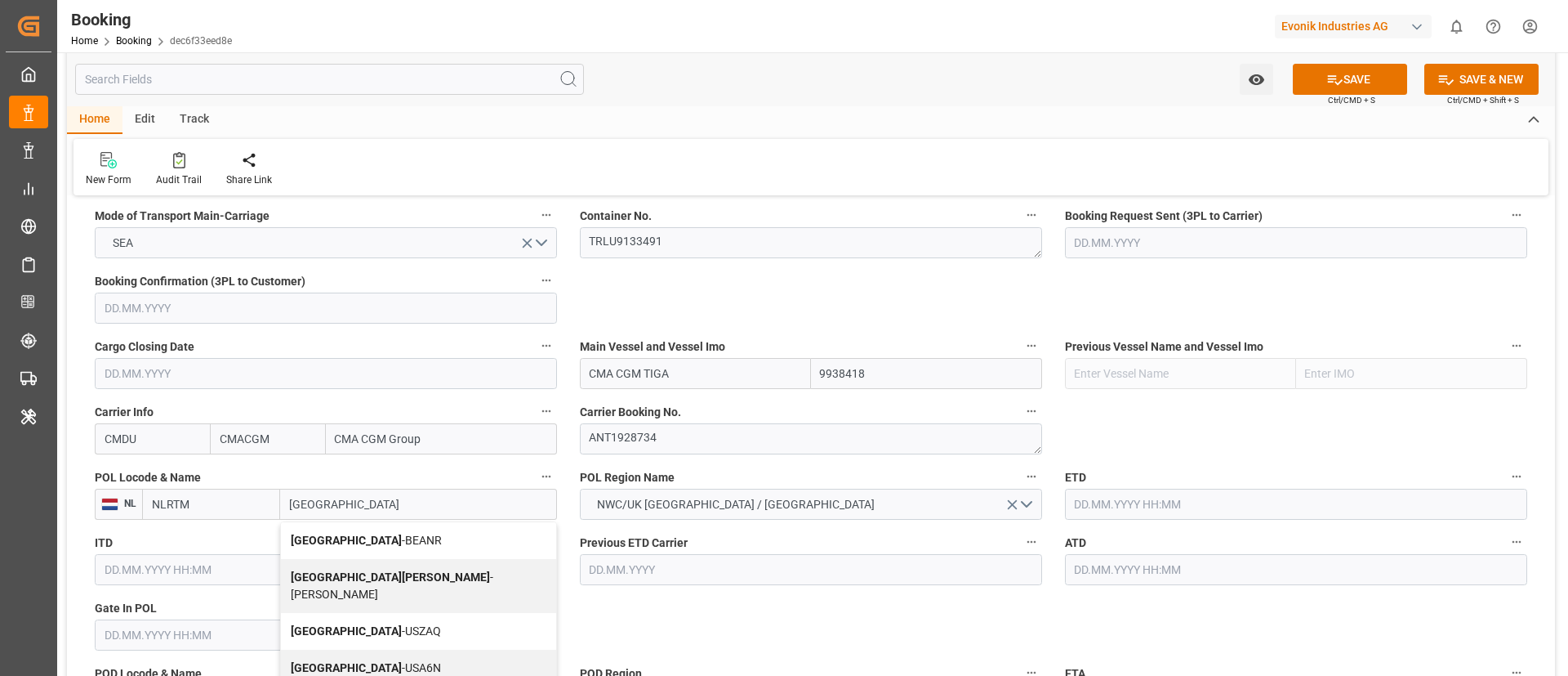
click at [393, 534] on div "Antwerp - BEANR" at bounding box center [418, 540] width 275 height 37
type input "BEANR"
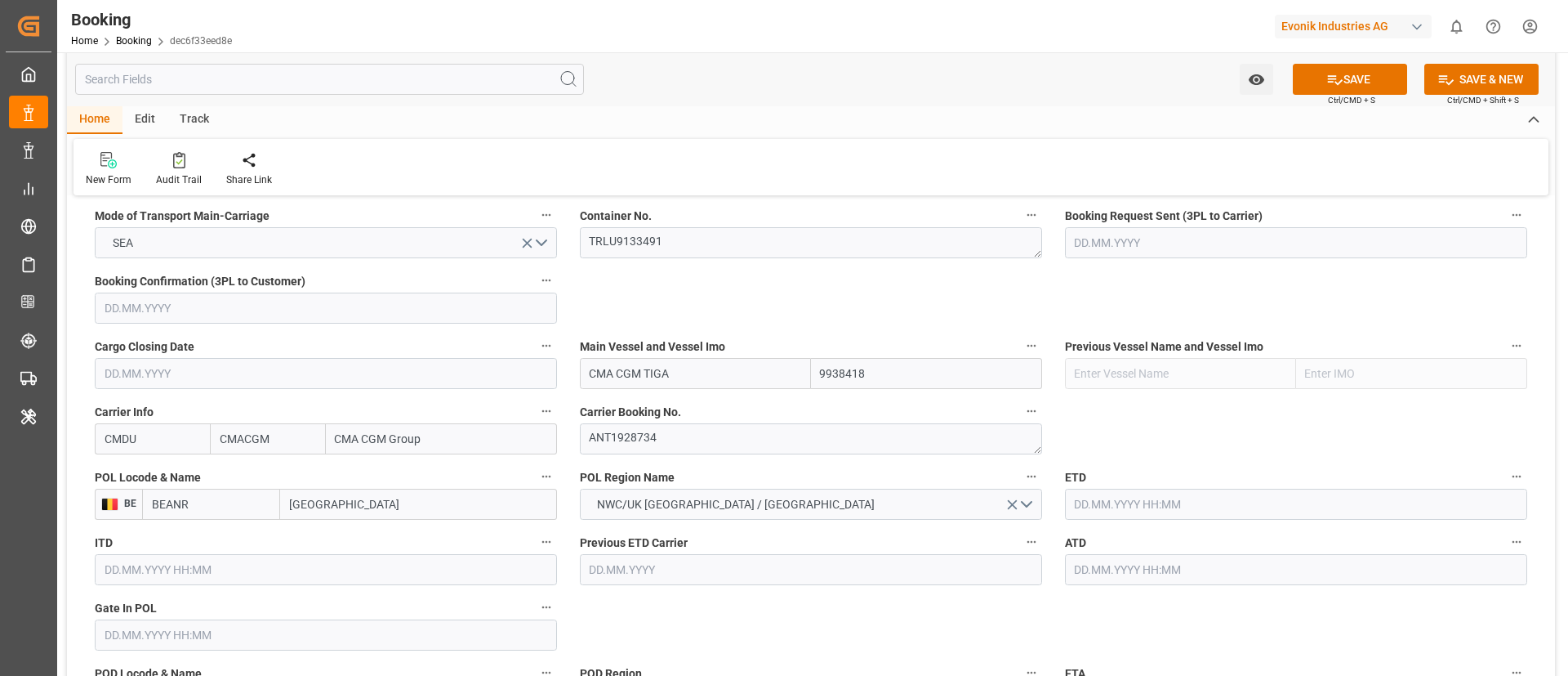
type input "Antwerp"
click at [344, 644] on input "text" at bounding box center [325, 635] width 462 height 31
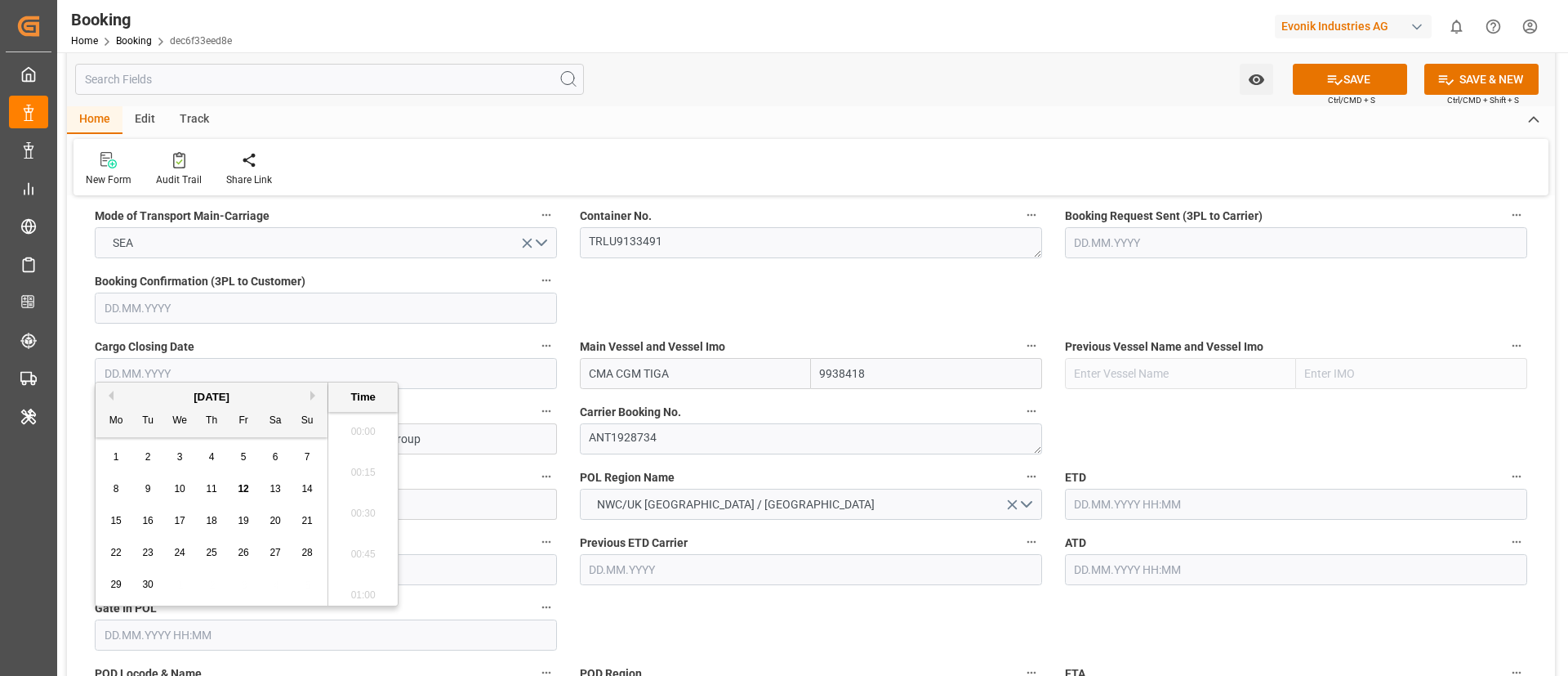
scroll to position [2334, 0]
click at [250, 462] on div "5" at bounding box center [243, 457] width 21 height 20
type input "05.09.2025 00:00"
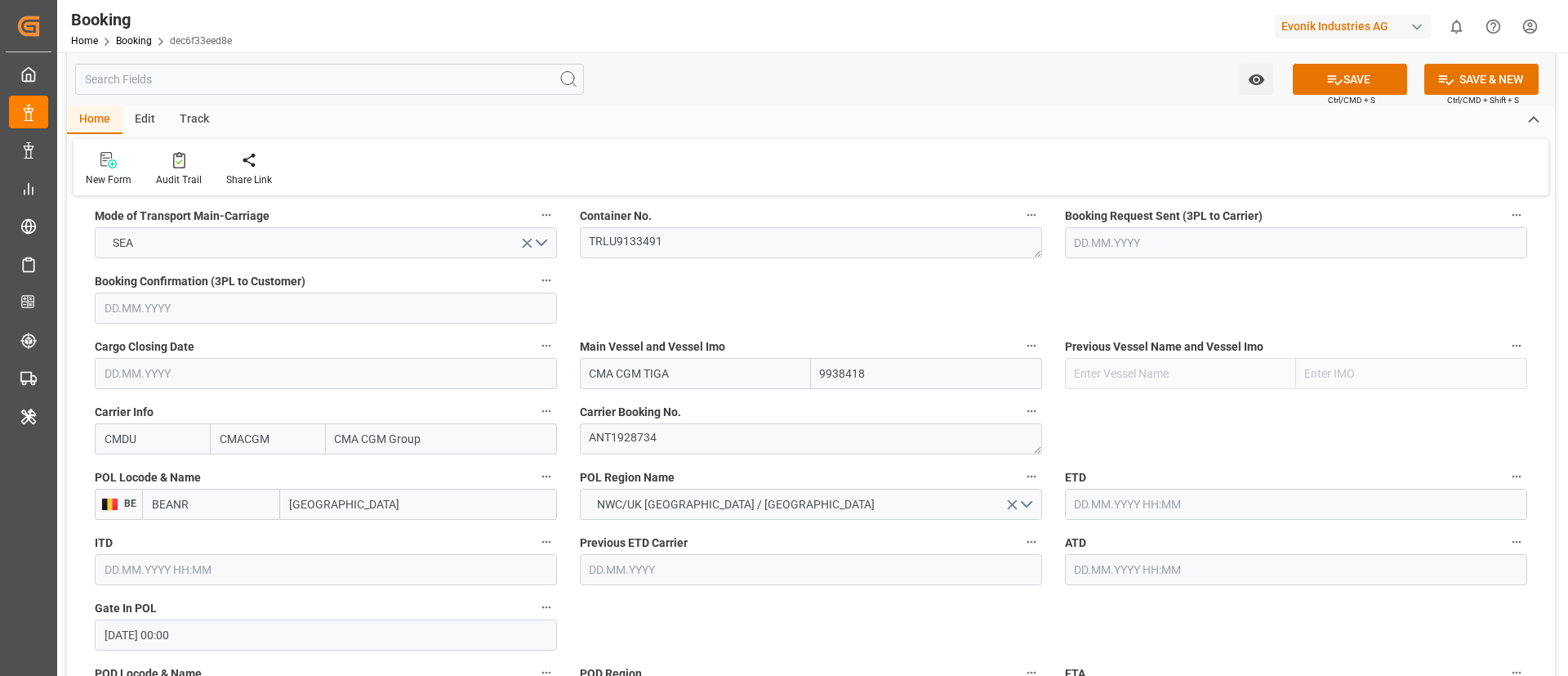
click at [1175, 509] on input "text" at bounding box center [1295, 504] width 462 height 31
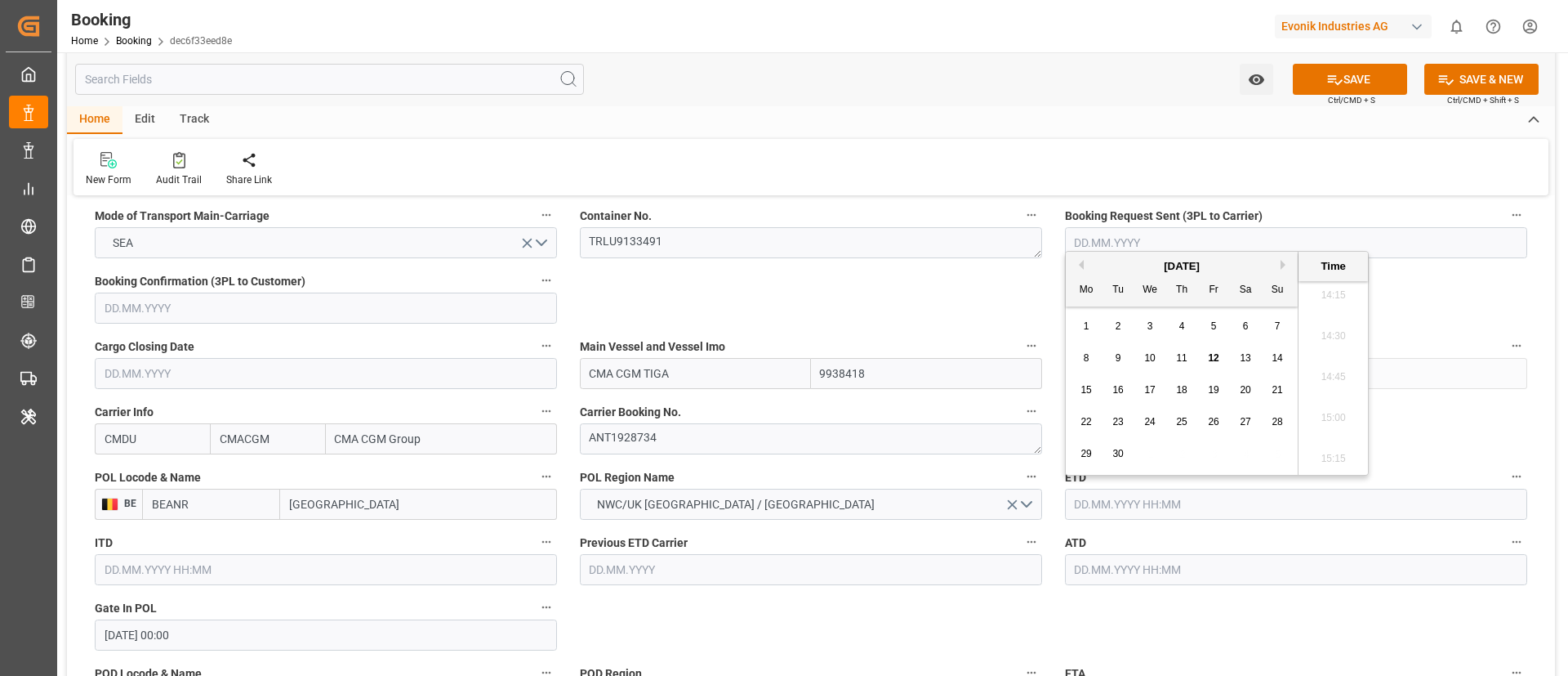
click at [1217, 364] on div "12" at bounding box center [1214, 359] width 21 height 20
type input "12.09.2025 00:00"
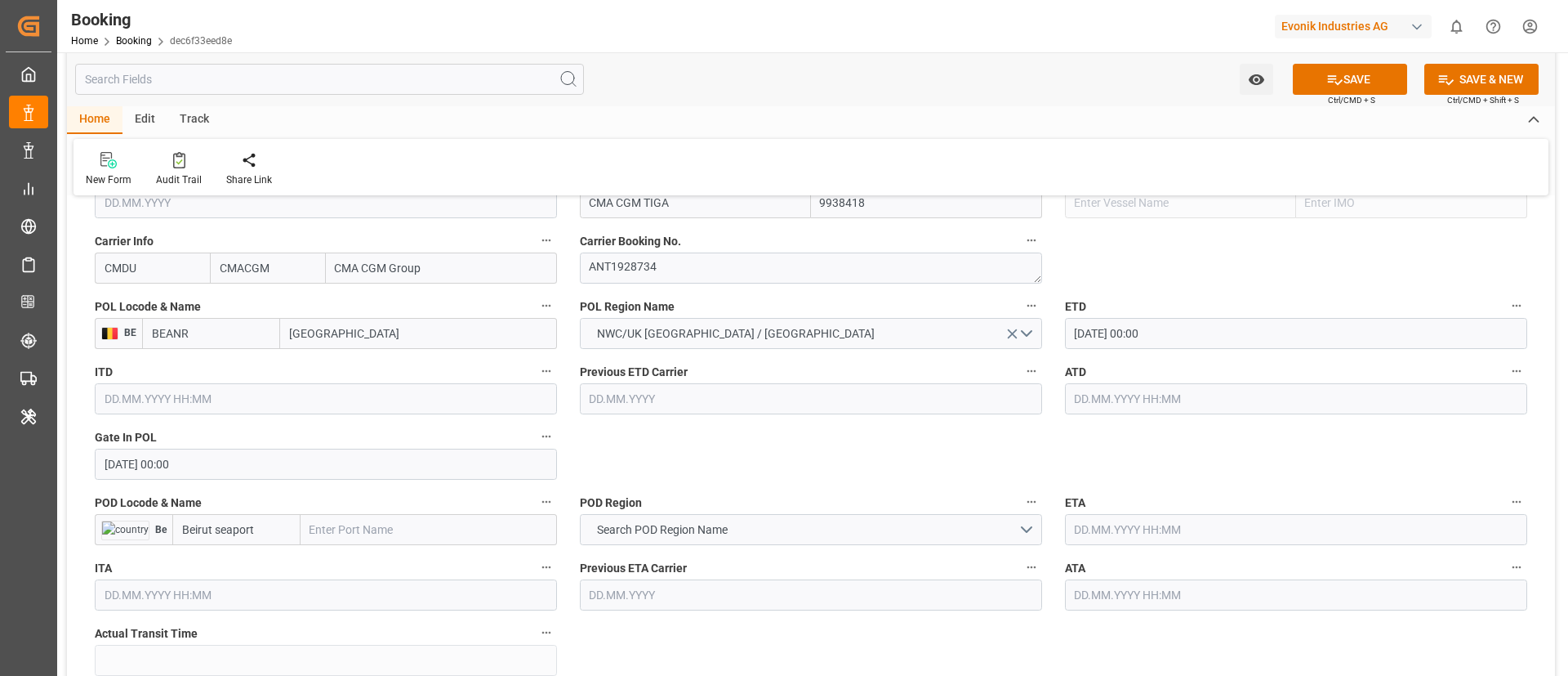
scroll to position [1226, 0]
click at [355, 528] on input "text" at bounding box center [428, 528] width 256 height 31
paste input "BEIRUT"
type input "BEIRUT"
click at [359, 556] on div "Beirut - LBBEY" at bounding box center [385, 564] width 168 height 37
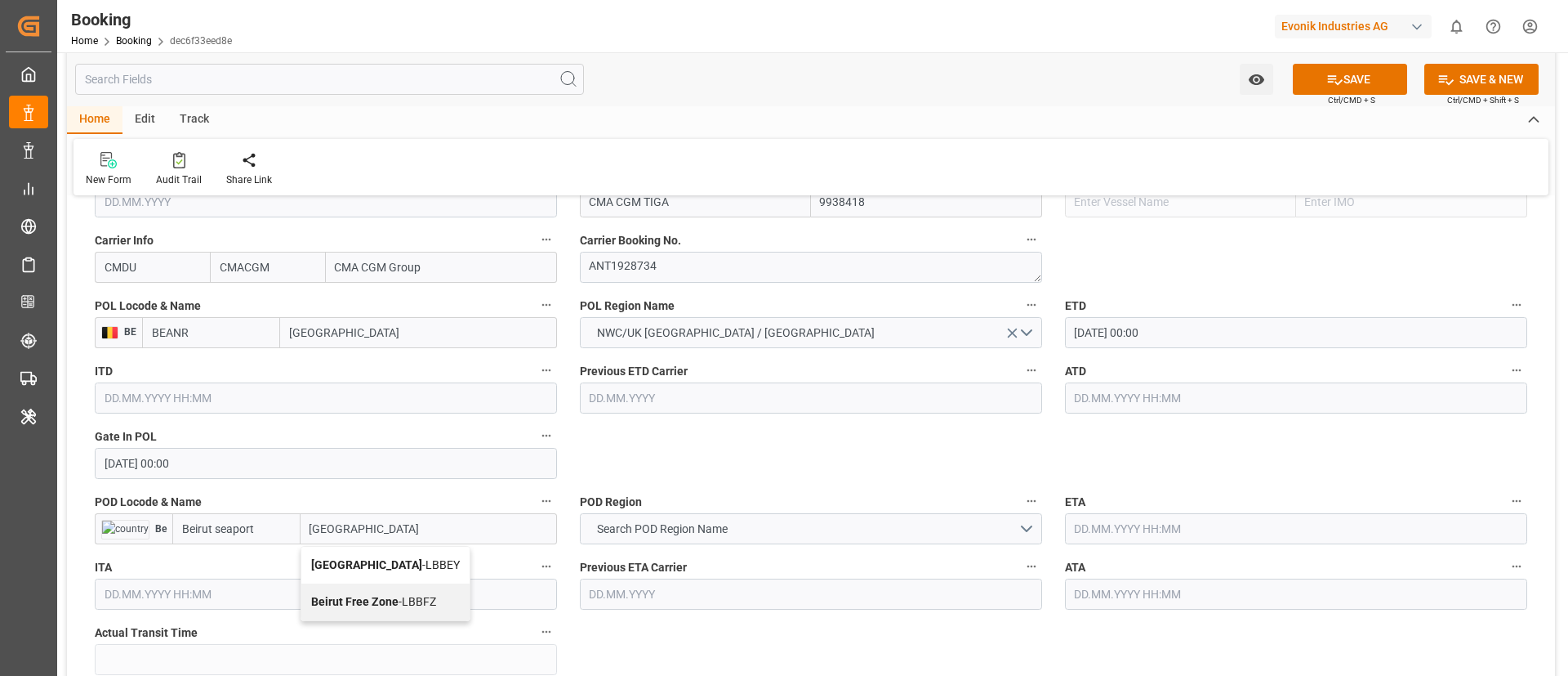
type input "LBBEY"
type input "Beirut"
click at [752, 524] on button "Search POD Region Name" at bounding box center [810, 528] width 462 height 31
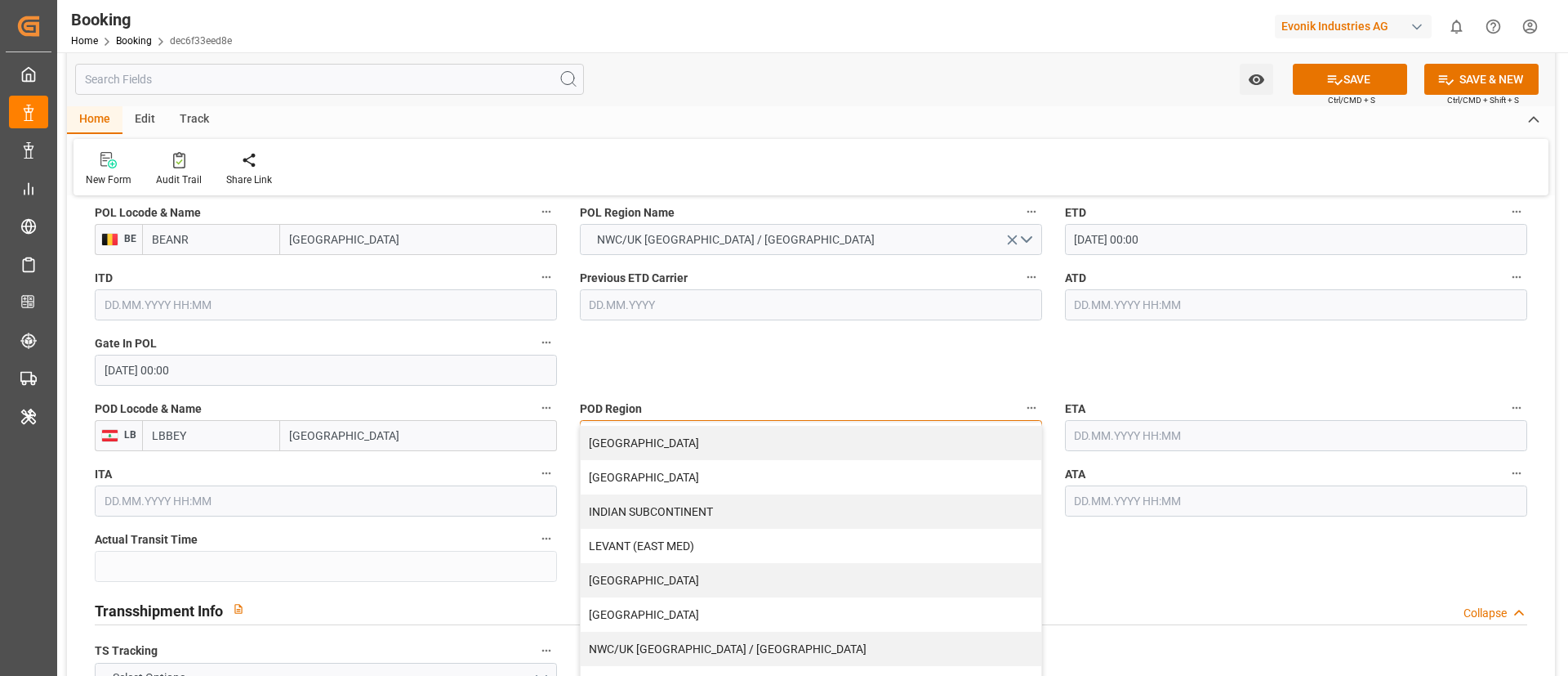
scroll to position [238, 0]
click at [747, 547] on div "LEVANT (EAST MED)" at bounding box center [810, 545] width 460 height 34
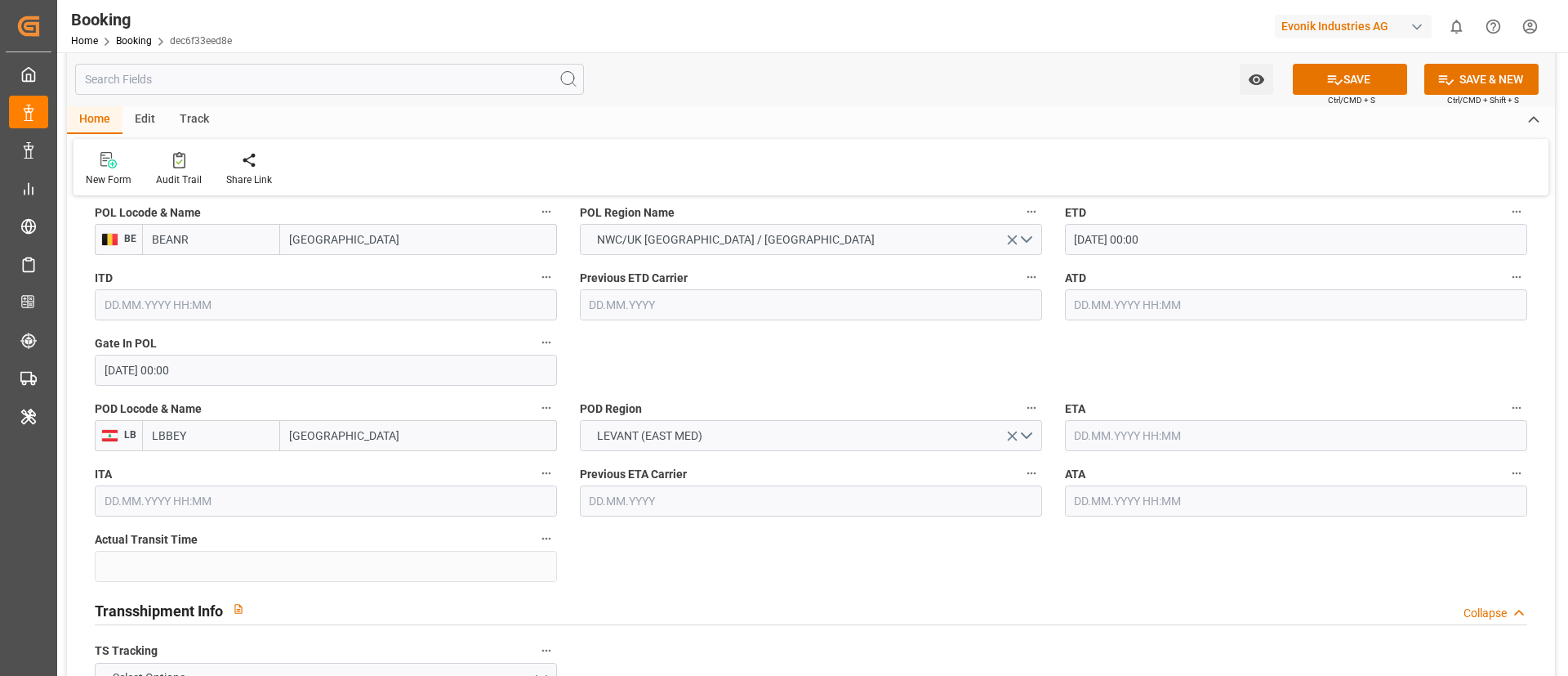
click at [1194, 432] on input "text" at bounding box center [1295, 436] width 462 height 31
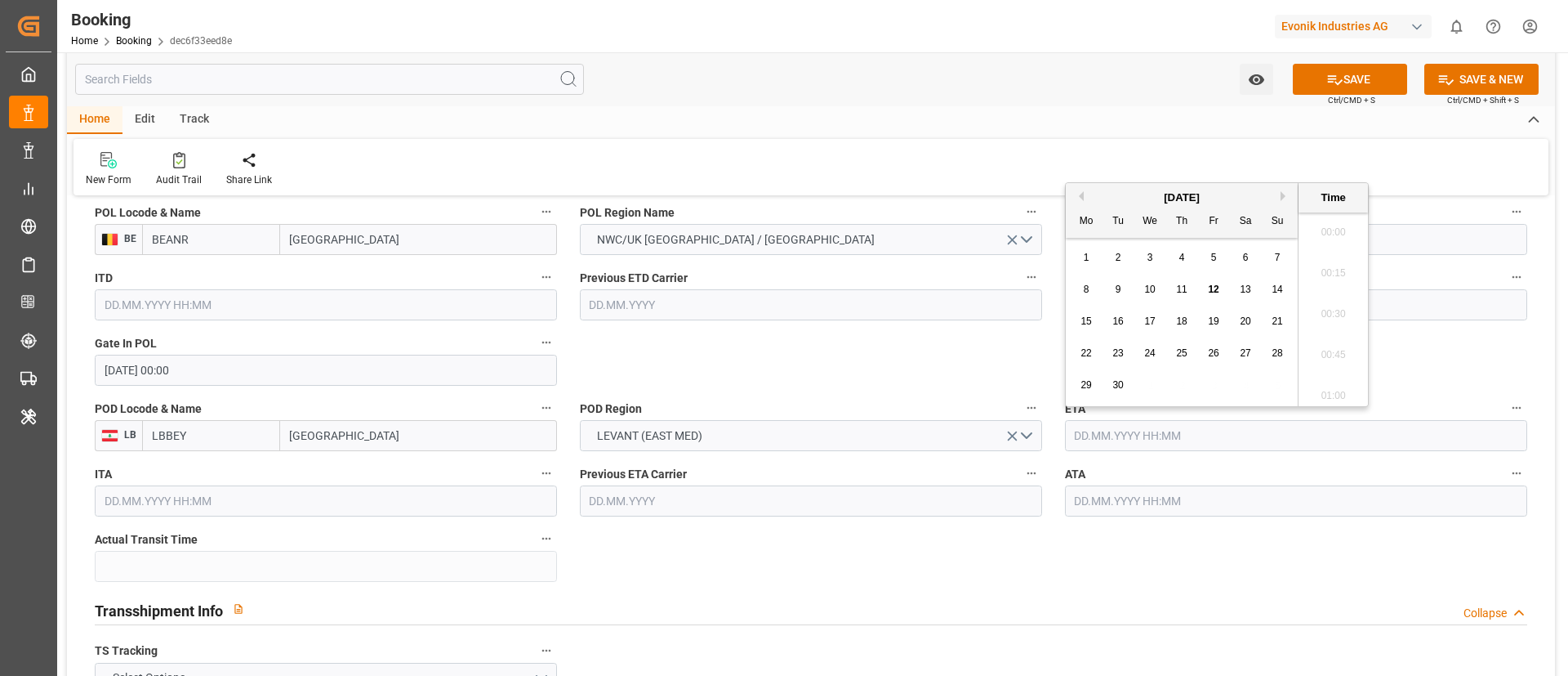
scroll to position [2334, 0]
click at [1283, 192] on button "Next Month" at bounding box center [1284, 196] width 9 height 9
click at [1088, 289] on span "6" at bounding box center [1086, 288] width 6 height 11
type input "06.10.2025 00:00"
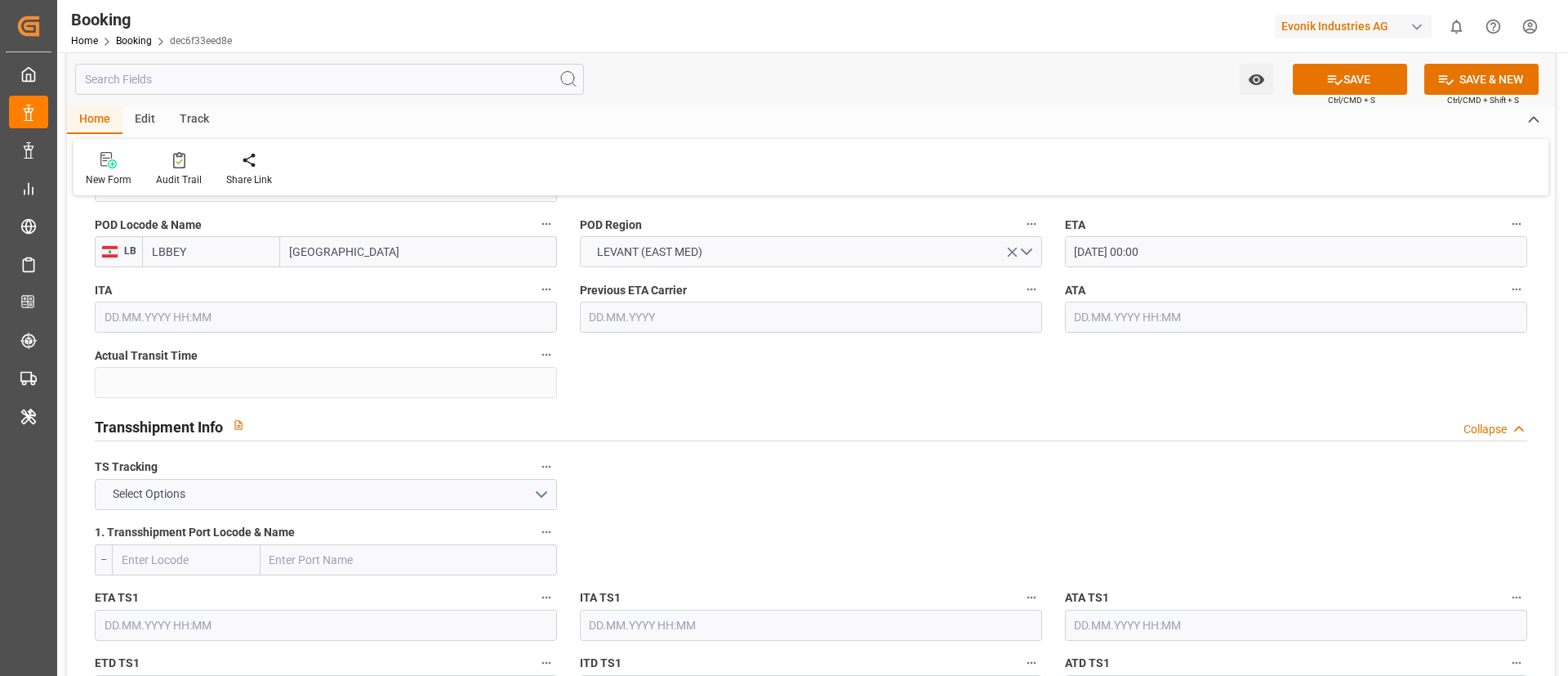
scroll to position [1520, 0]
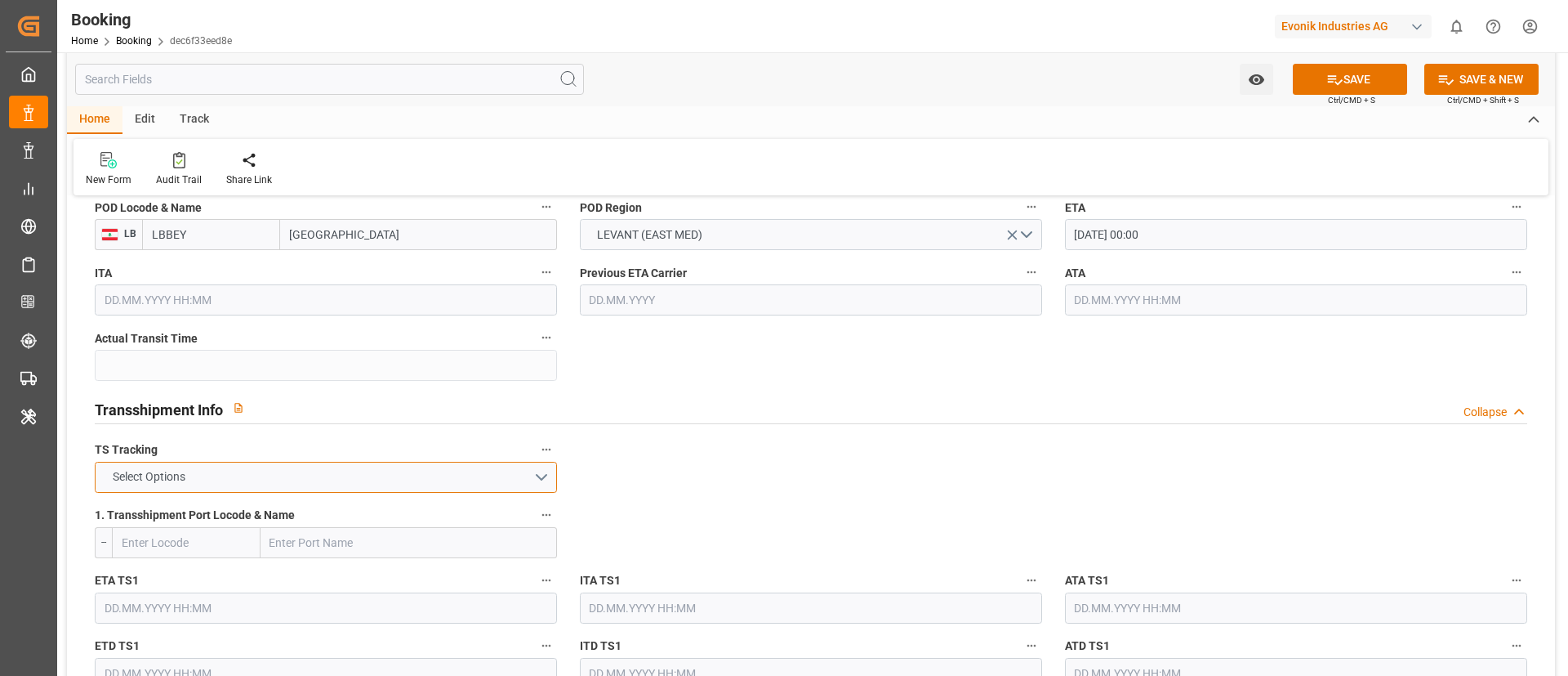
click at [494, 465] on button "Select Options" at bounding box center [325, 477] width 462 height 31
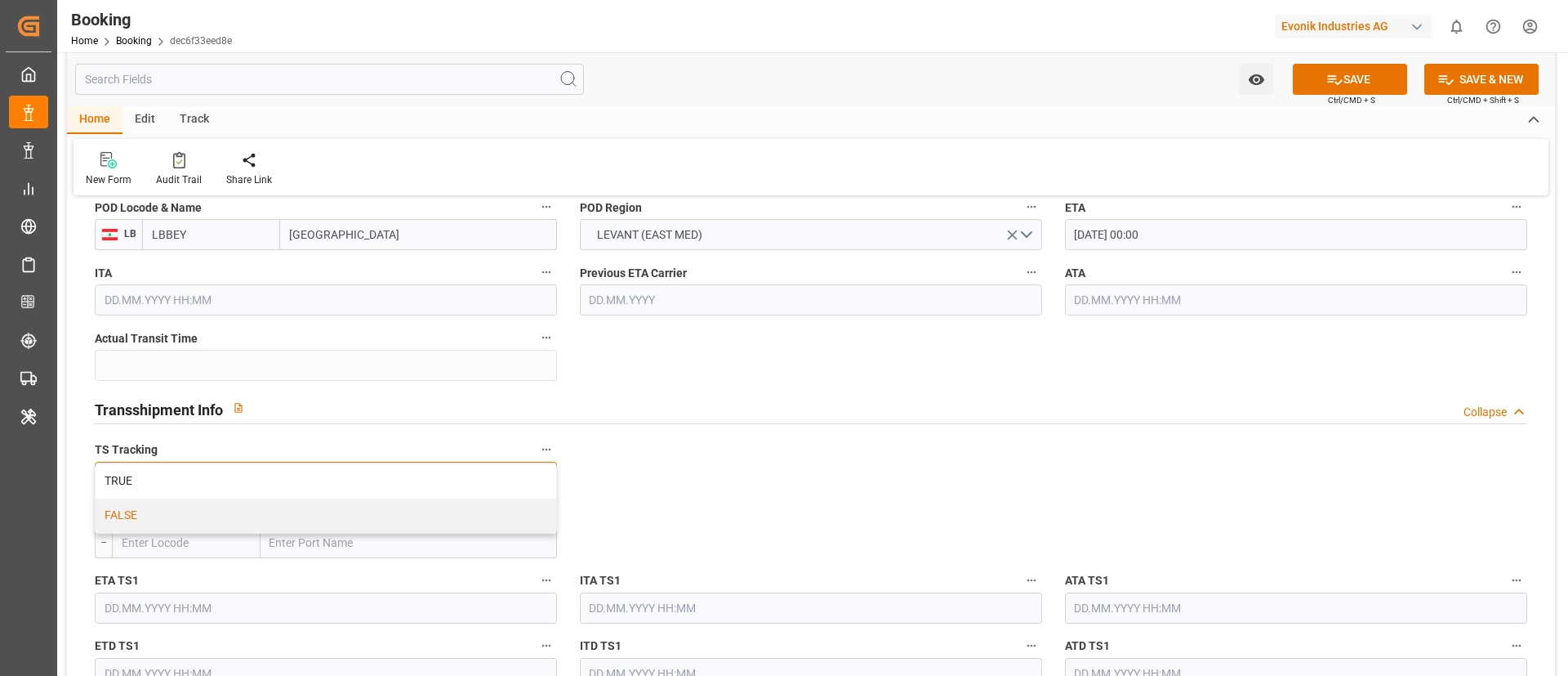
click at [469, 527] on div "FALSE" at bounding box center [325, 516] width 460 height 34
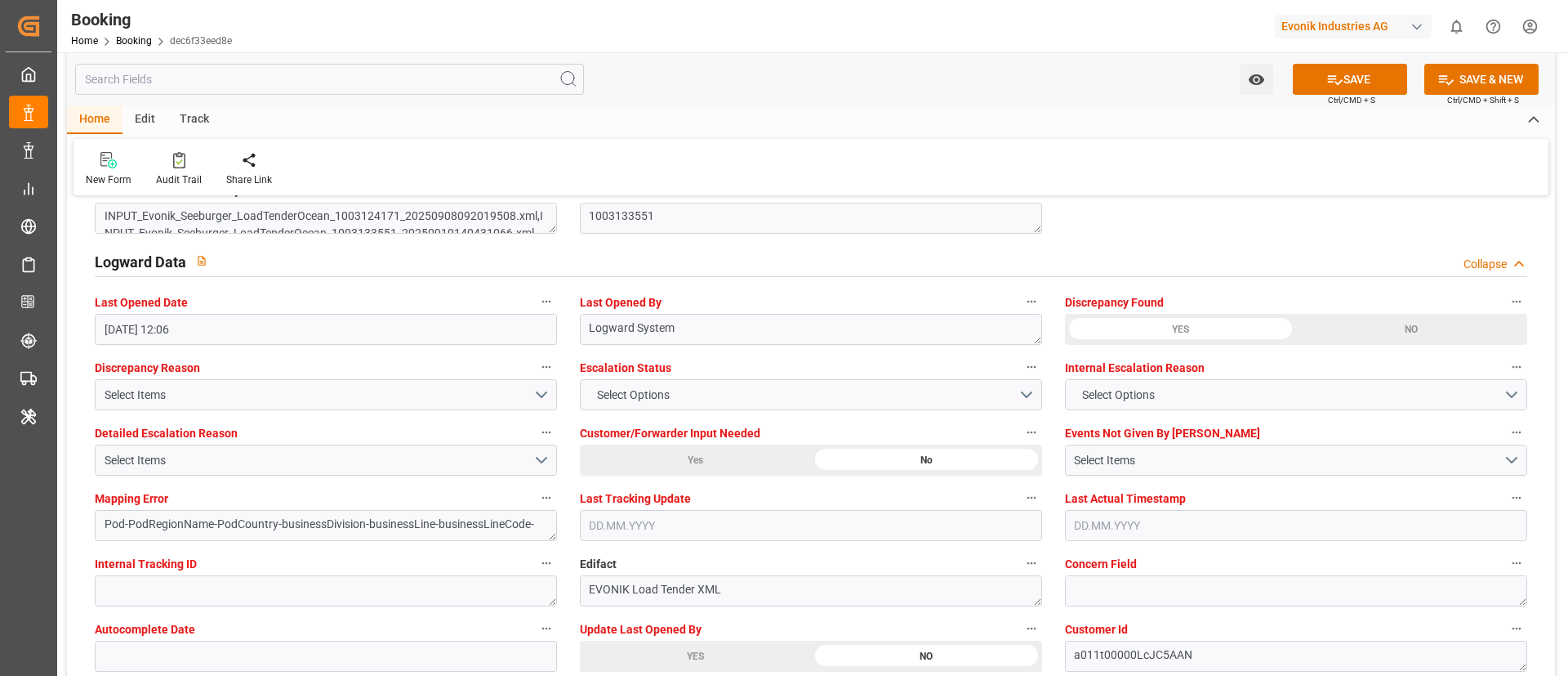
scroll to position [3145, 0]
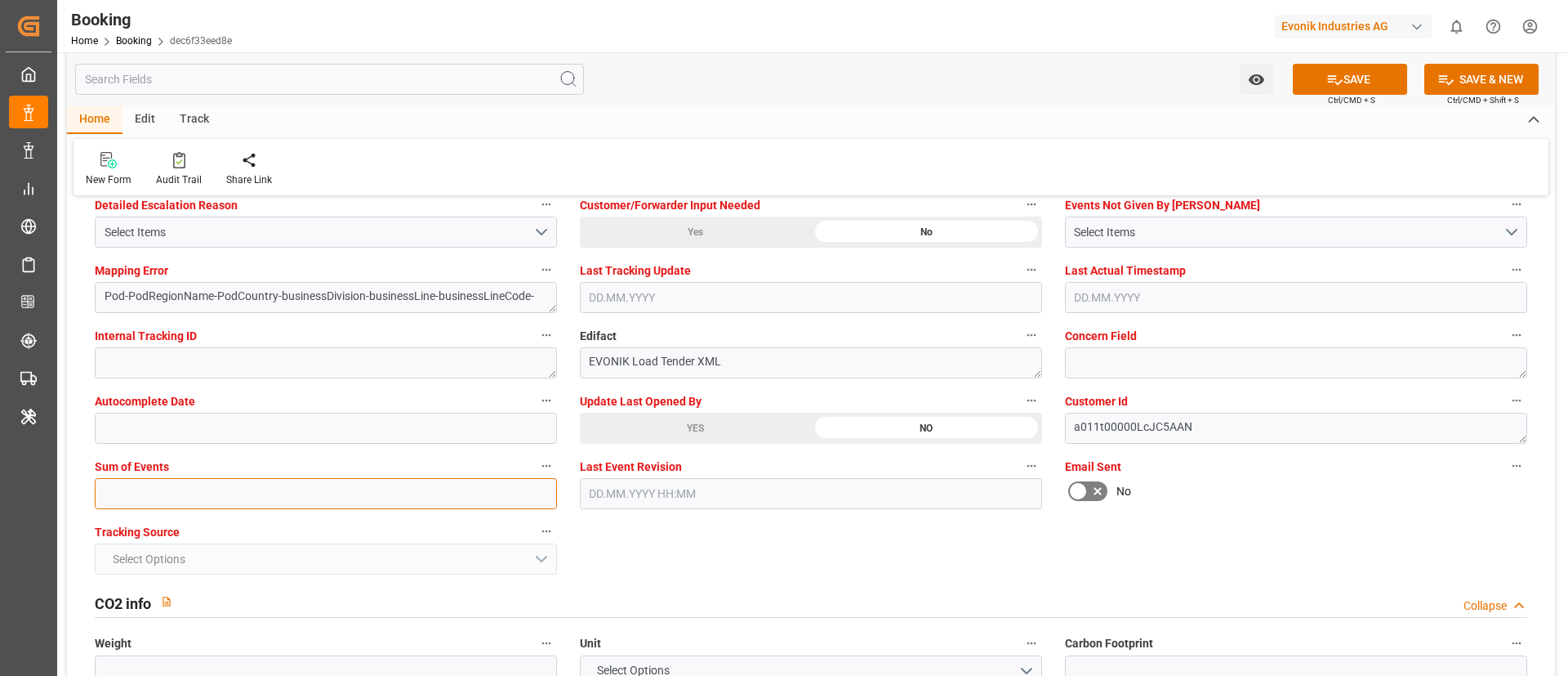
click at [366, 489] on input "text" at bounding box center [325, 493] width 462 height 31
type input "0"
type textarea "NWC/UK North West Continent / UK_LBBEY_CMDU_AT-AN"
type textarea "Vismitha Mahadev"
type textarea "businessDivision-businessLine-"
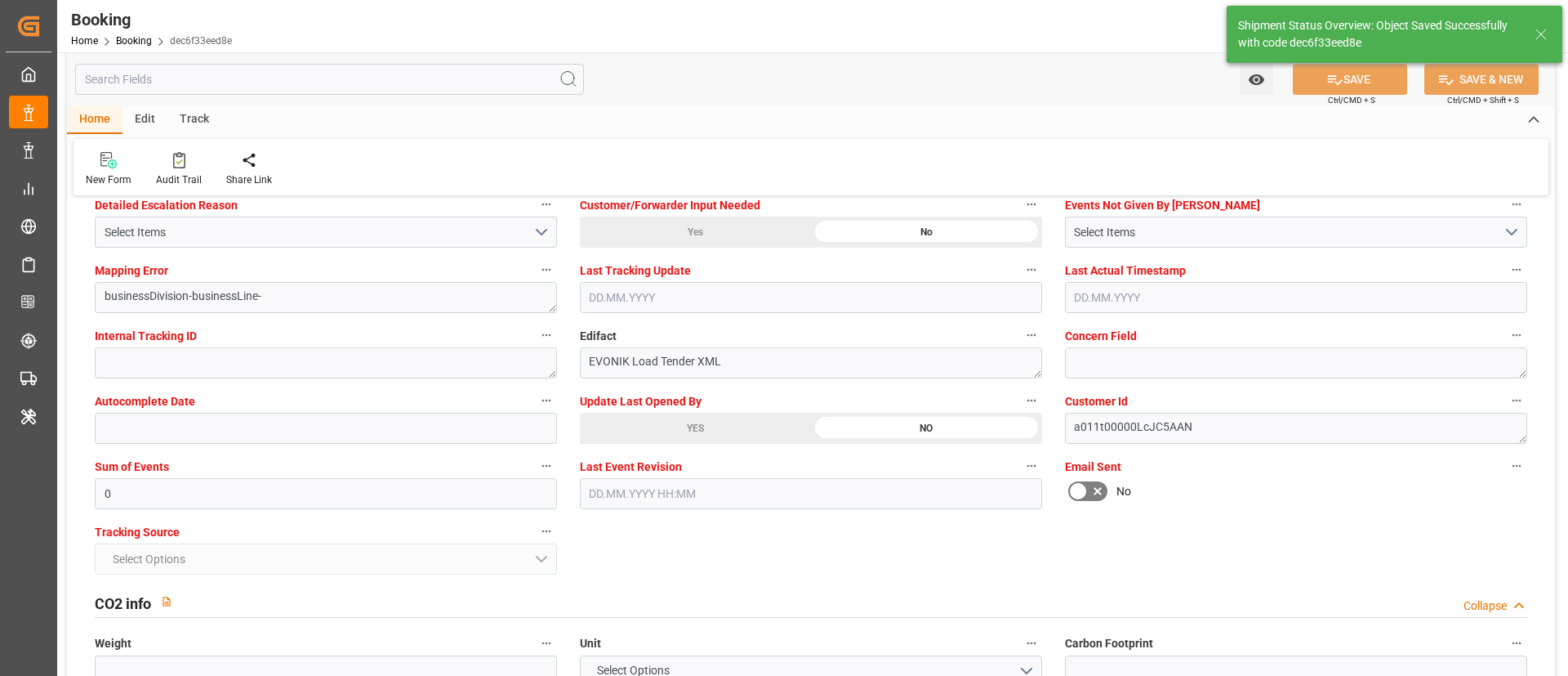
type input "[DATE] 00:00"
type input "06.10.2025 00:00"
type input "12.09.2025 09:19"
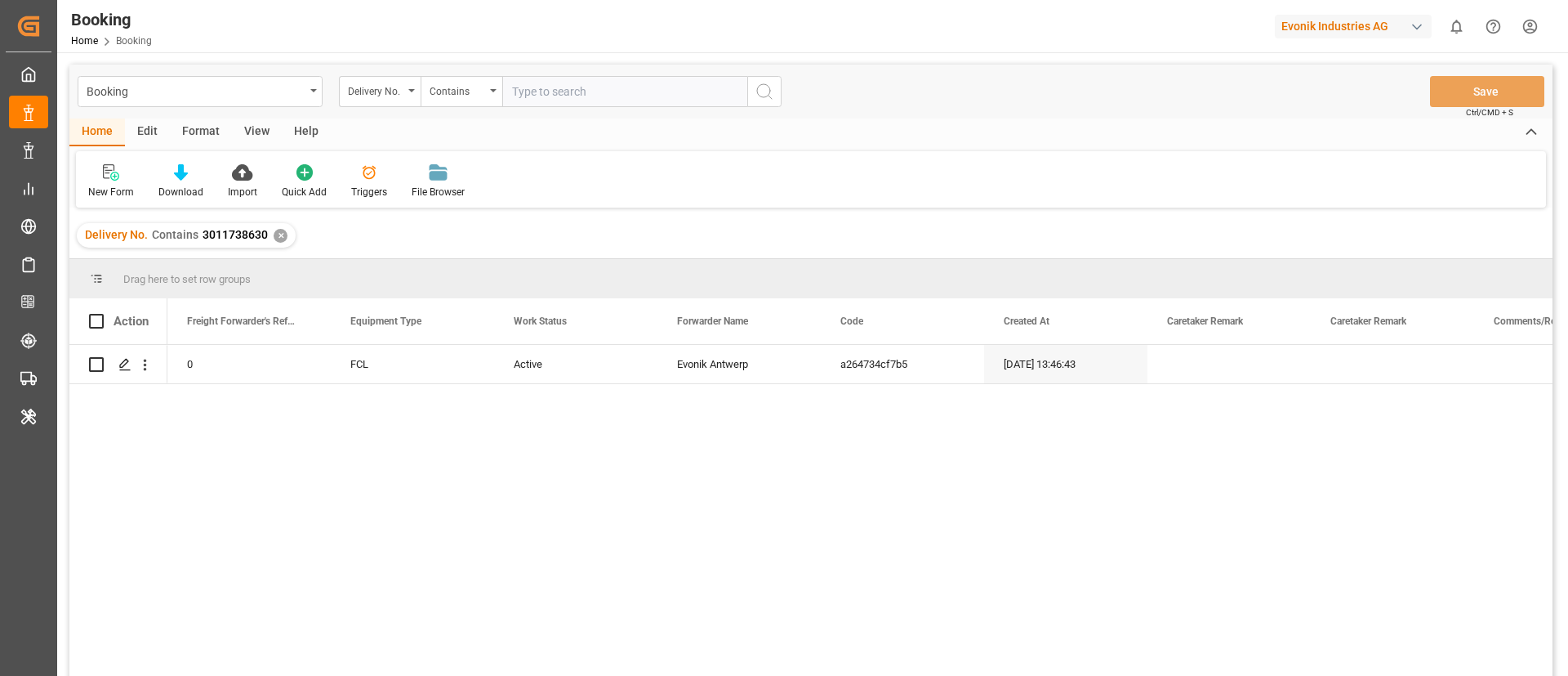
click at [610, 94] on input "text" at bounding box center [625, 92] width 245 height 31
paste input "3011728167"
type input "3011728167"
click at [765, 94] on icon "search button" at bounding box center [764, 91] width 20 height 20
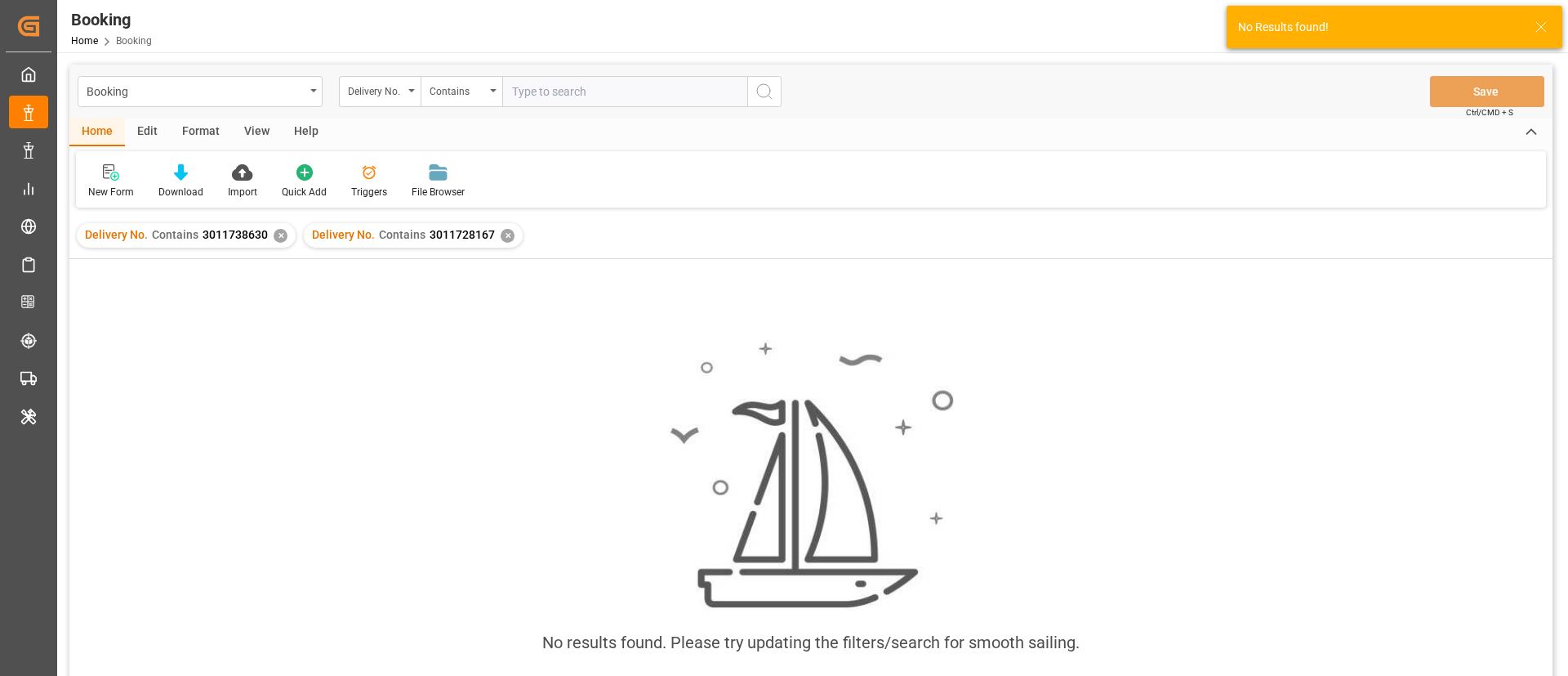
click at [278, 238] on div "✕" at bounding box center [280, 236] width 14 height 14
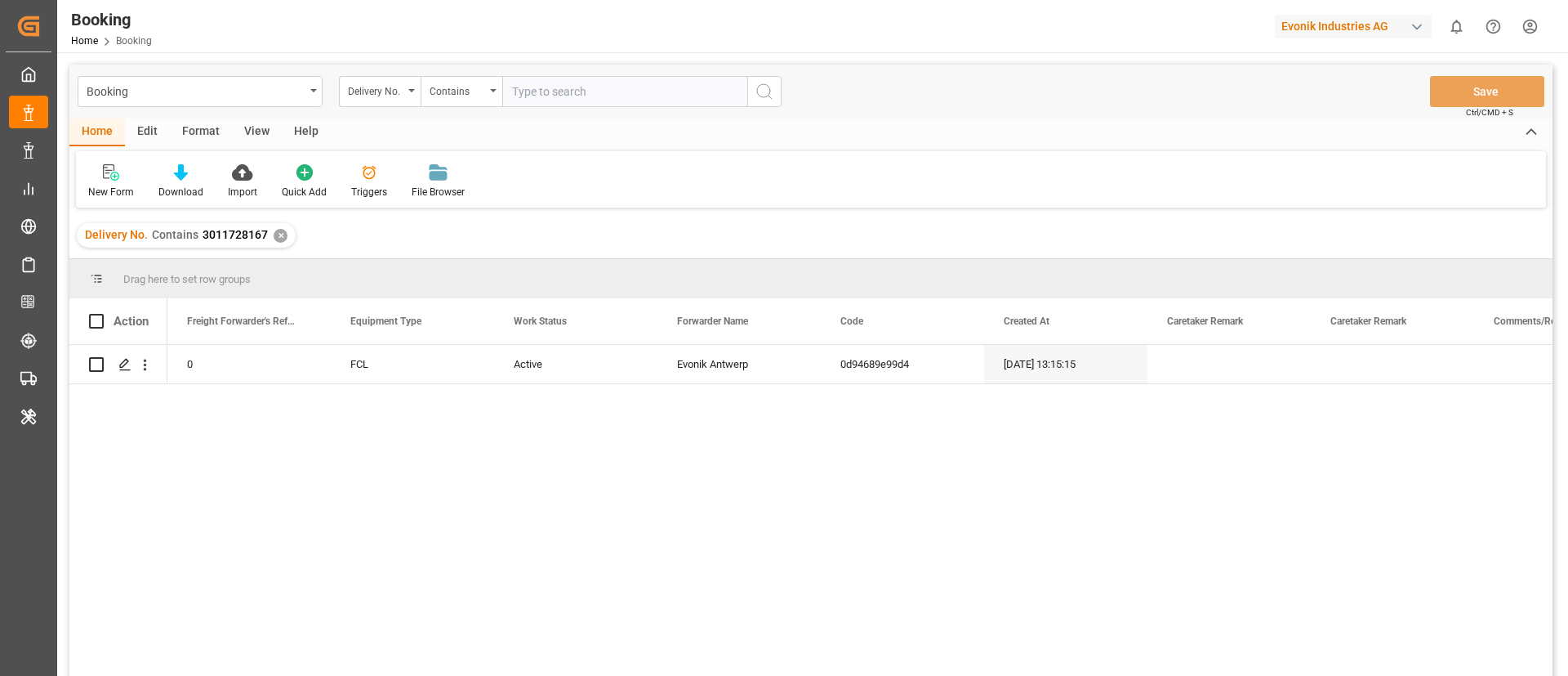
click at [635, 92] on input "text" at bounding box center [625, 92] width 245 height 31
paste input "3011728175"
type input "3011728175"
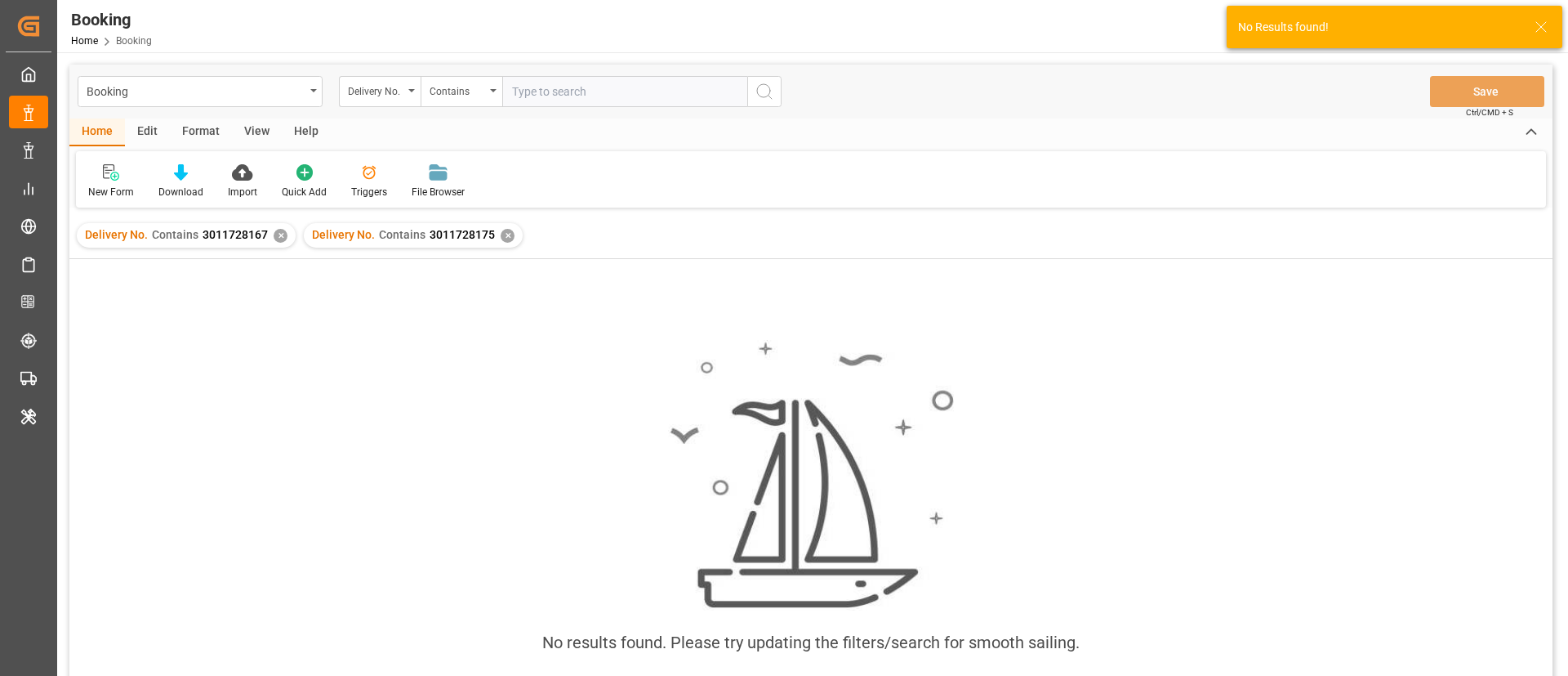
click at [278, 238] on div "✕" at bounding box center [280, 236] width 14 height 14
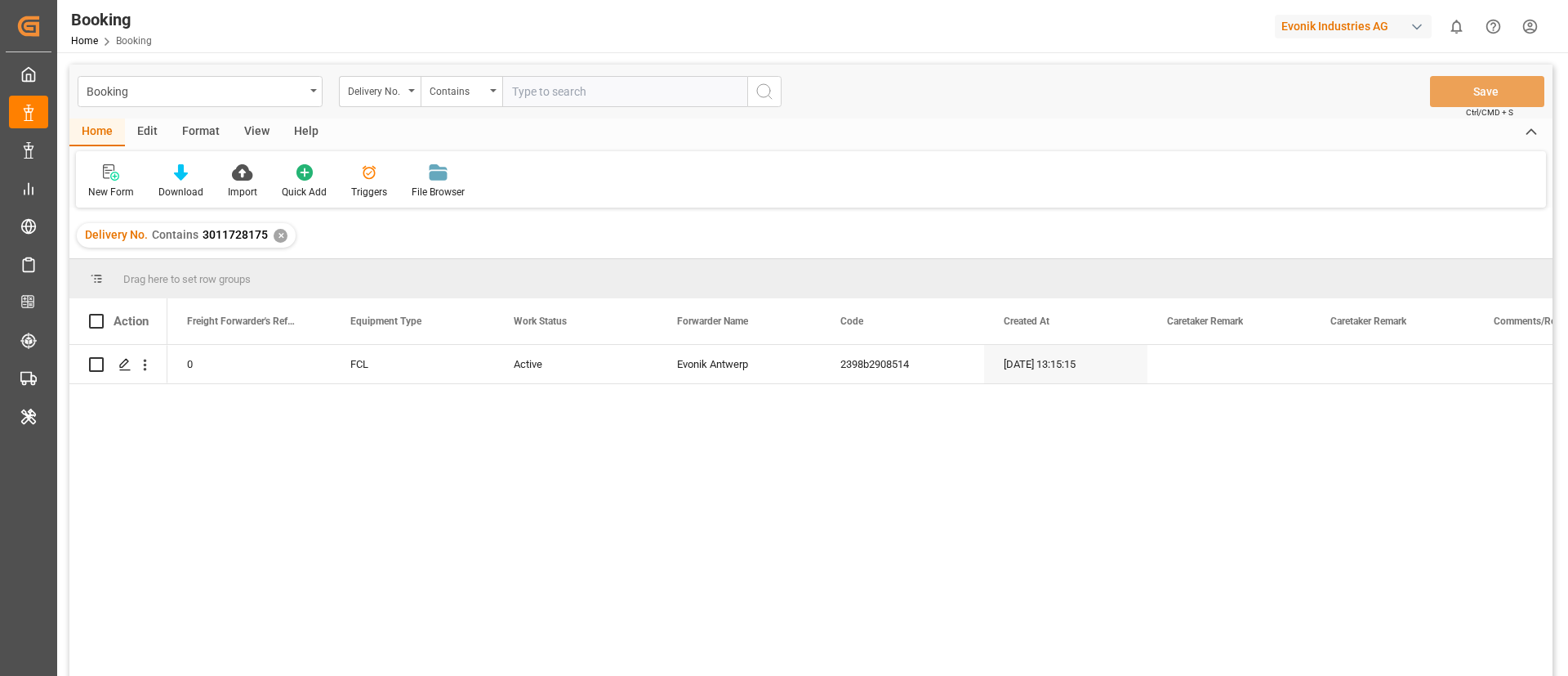
click at [553, 91] on input "text" at bounding box center [625, 92] width 245 height 31
paste input "3011728172"
type input "3011728172"
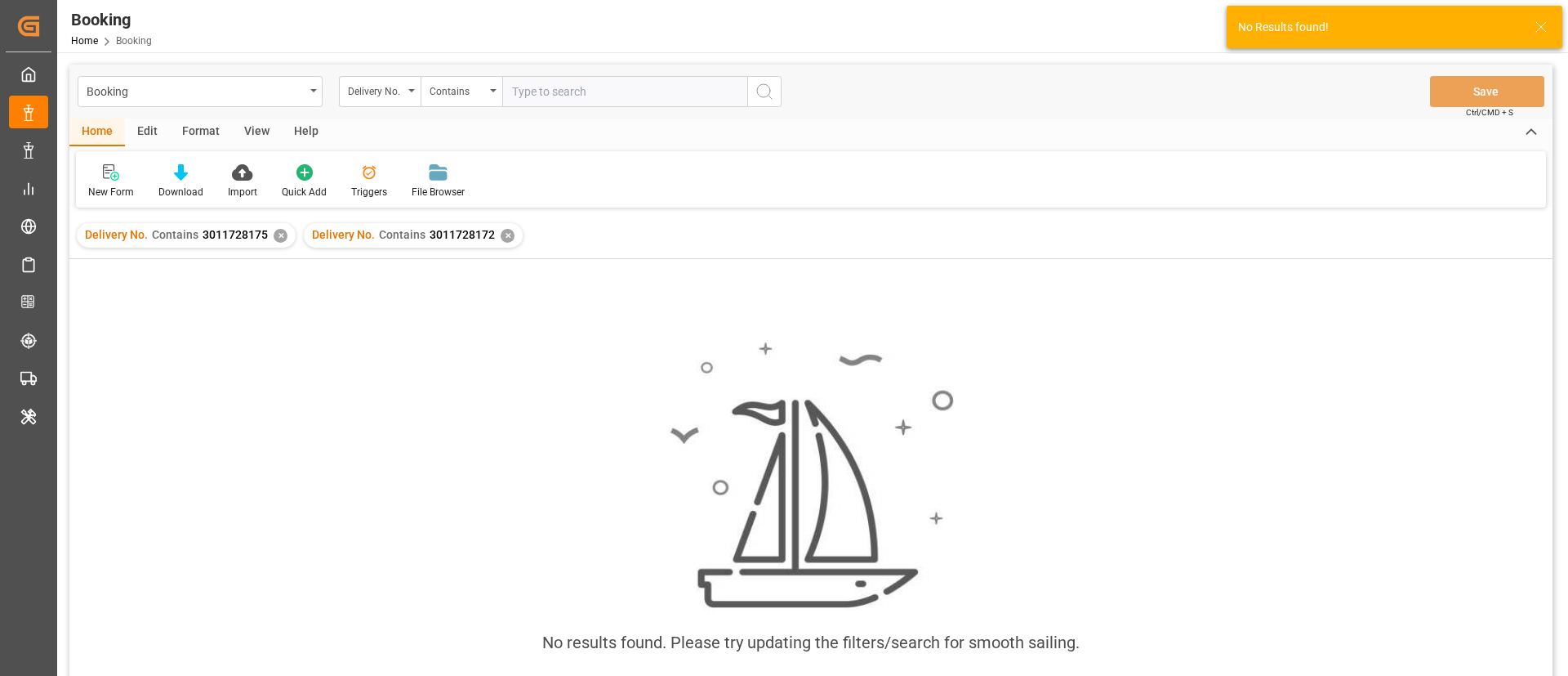
click at [279, 239] on div "✕" at bounding box center [280, 236] width 14 height 14
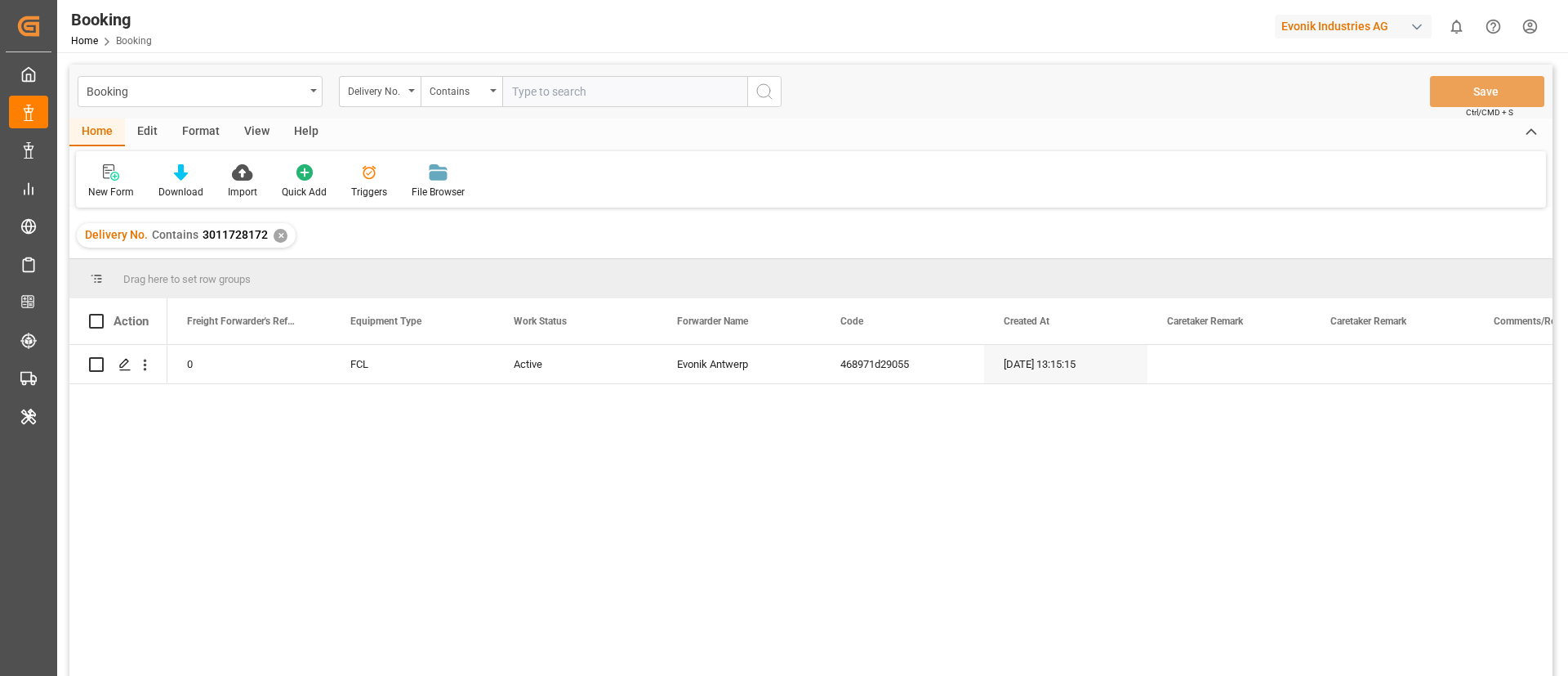
paste input "3011728171"
type input "3011728171"
click at [574, 92] on input "3011728171" at bounding box center [625, 92] width 245 height 31
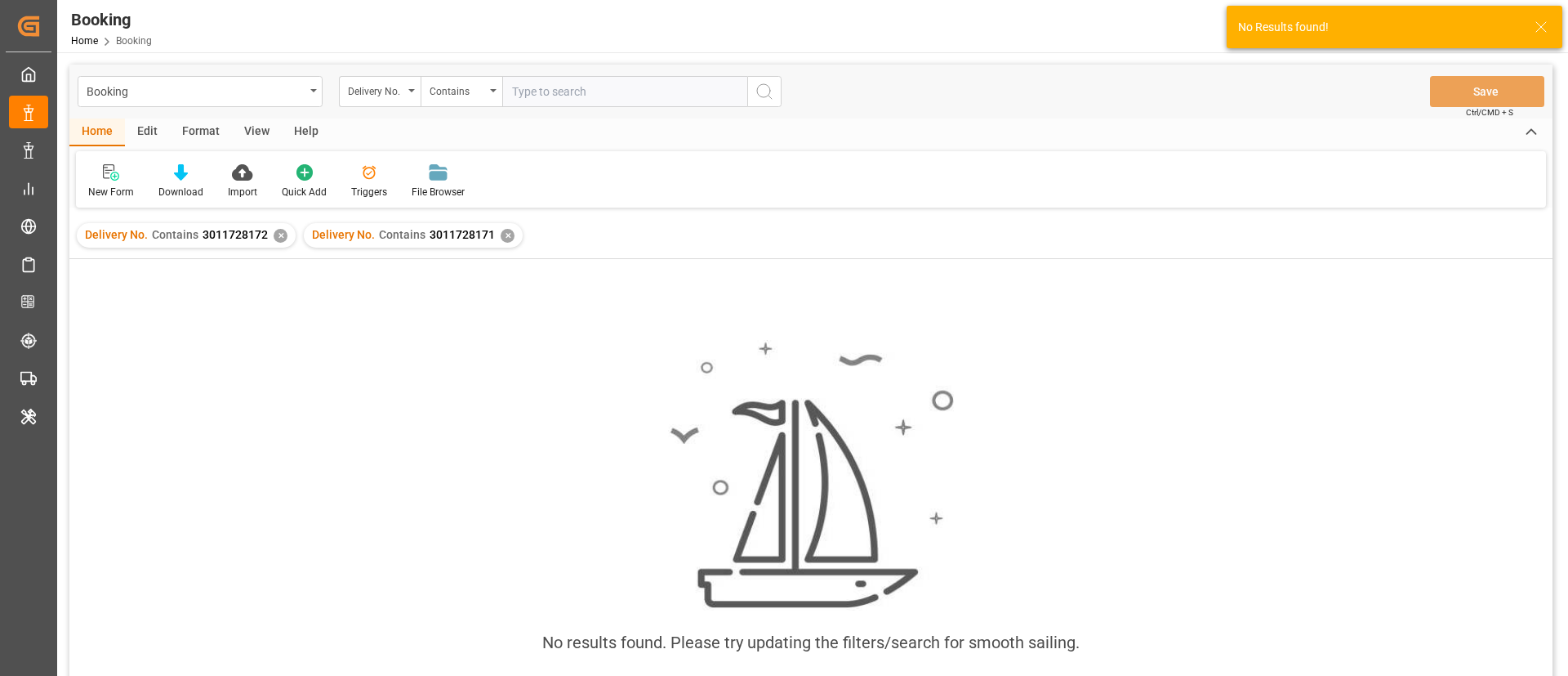
click at [279, 230] on div "✕" at bounding box center [280, 236] width 14 height 14
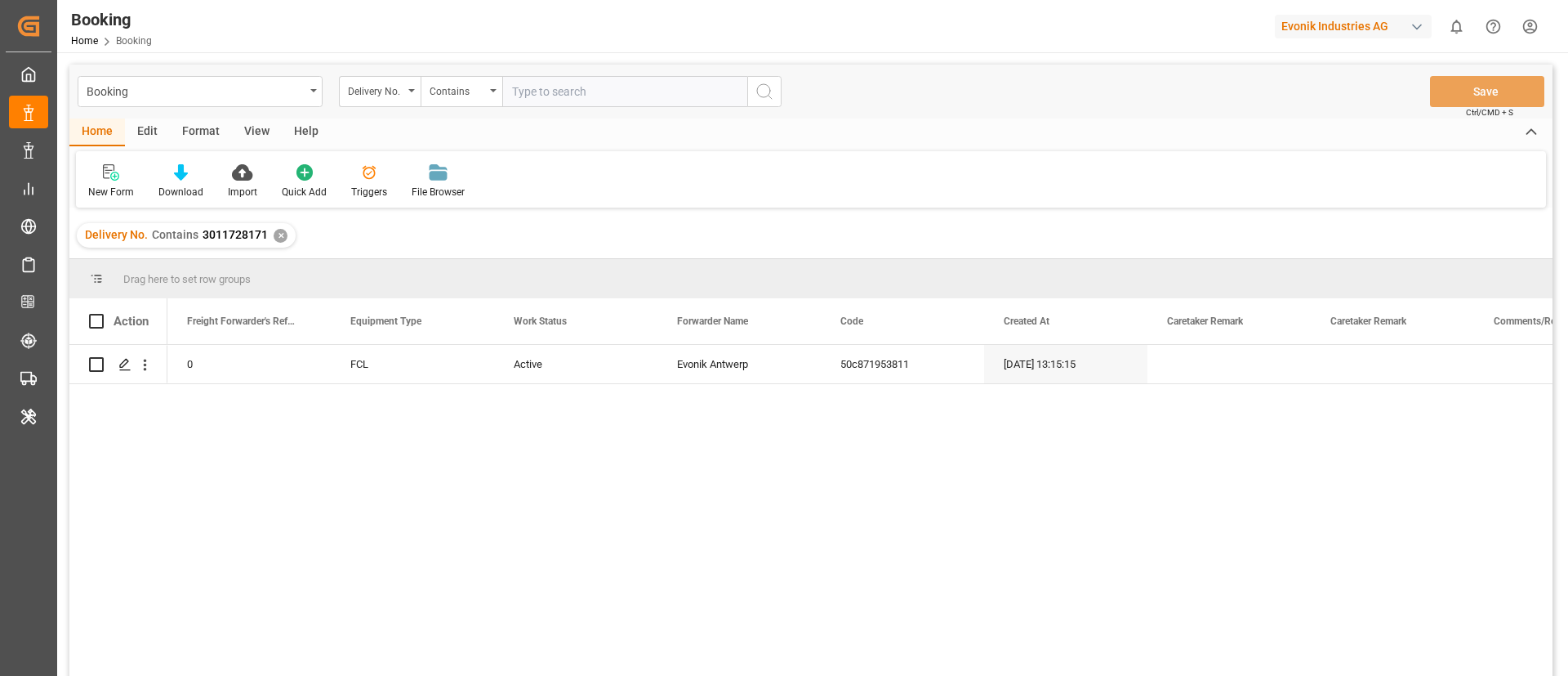
click at [608, 91] on input "text" at bounding box center [625, 92] width 245 height 31
paste input "3011728173"
type input "3011728173"
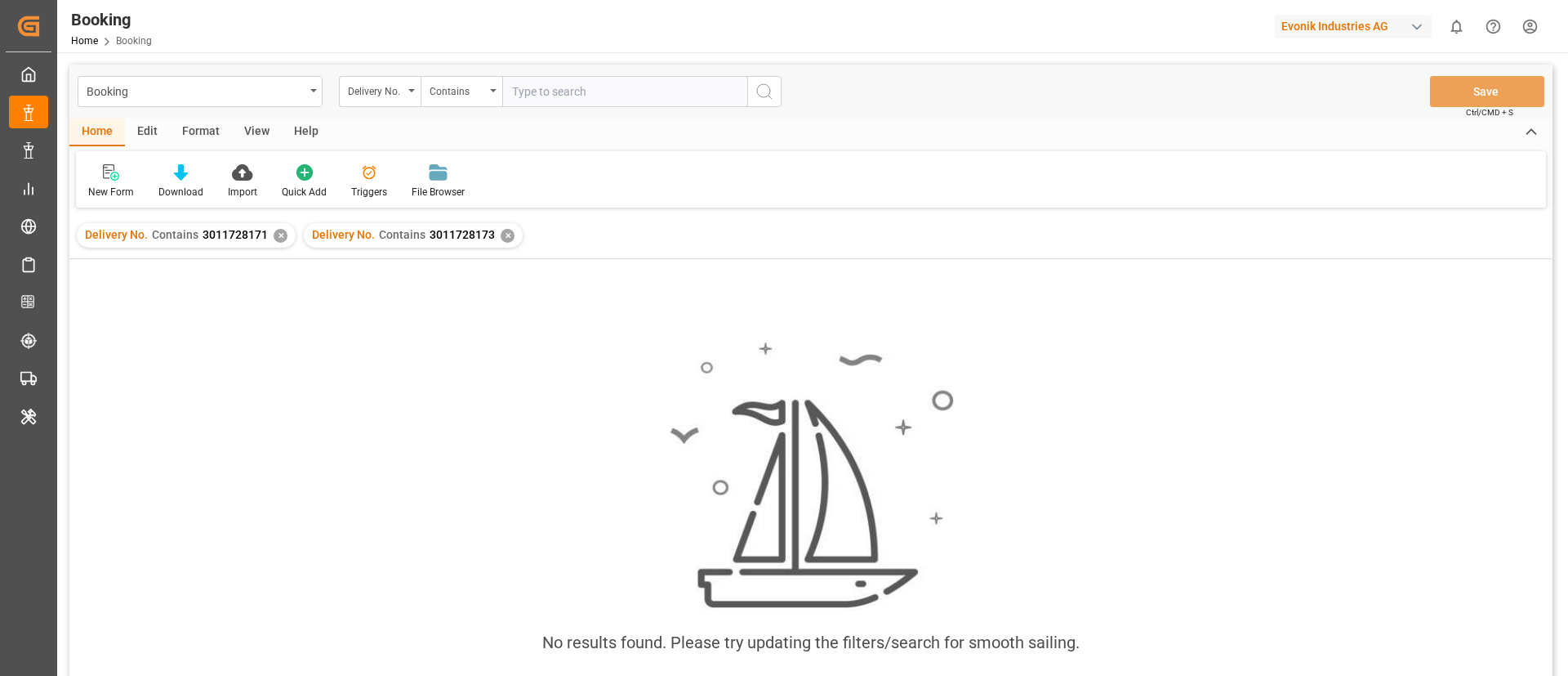
click at [274, 232] on div "✕" at bounding box center [280, 236] width 14 height 14
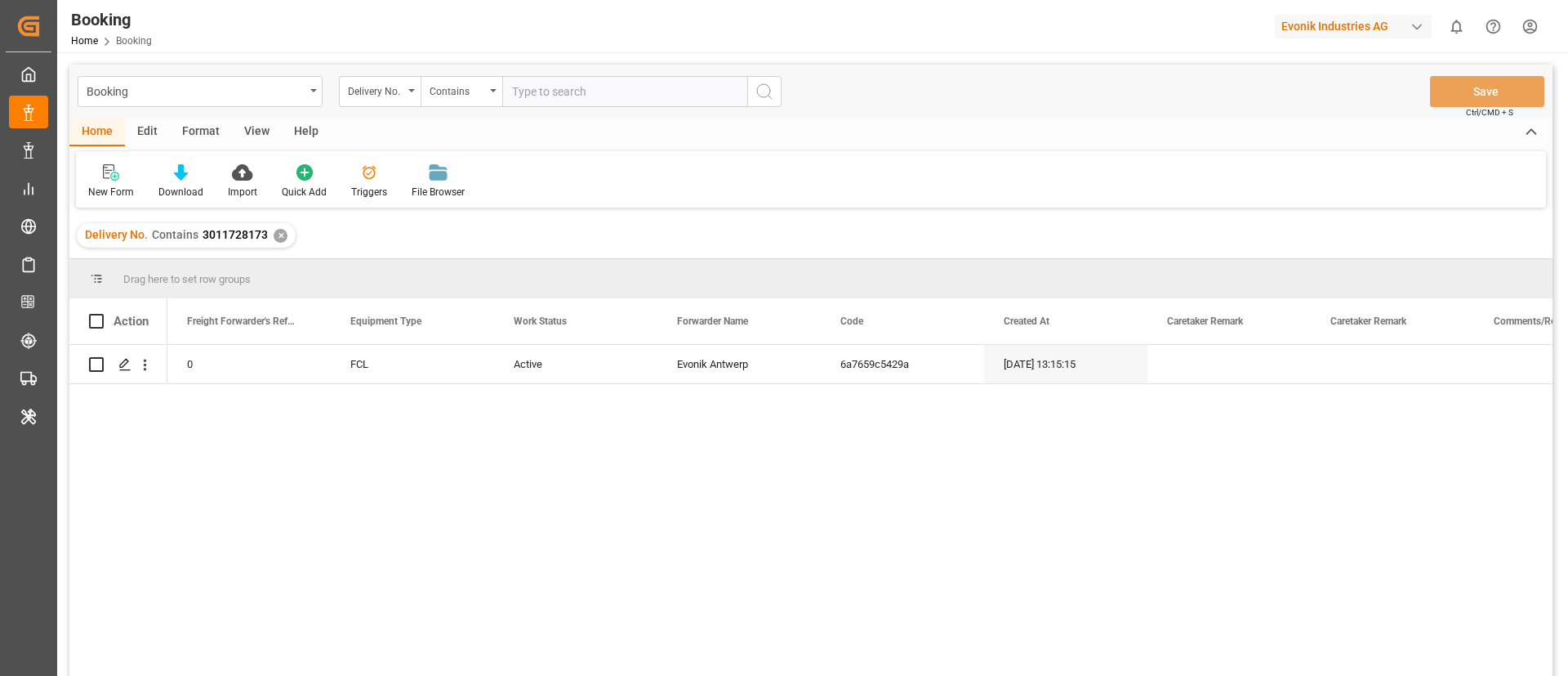
click at [641, 89] on input "text" at bounding box center [625, 92] width 245 height 31
paste input "3011728173"
click at [620, 88] on input "3011728173" at bounding box center [625, 92] width 245 height 31
paste input "0"
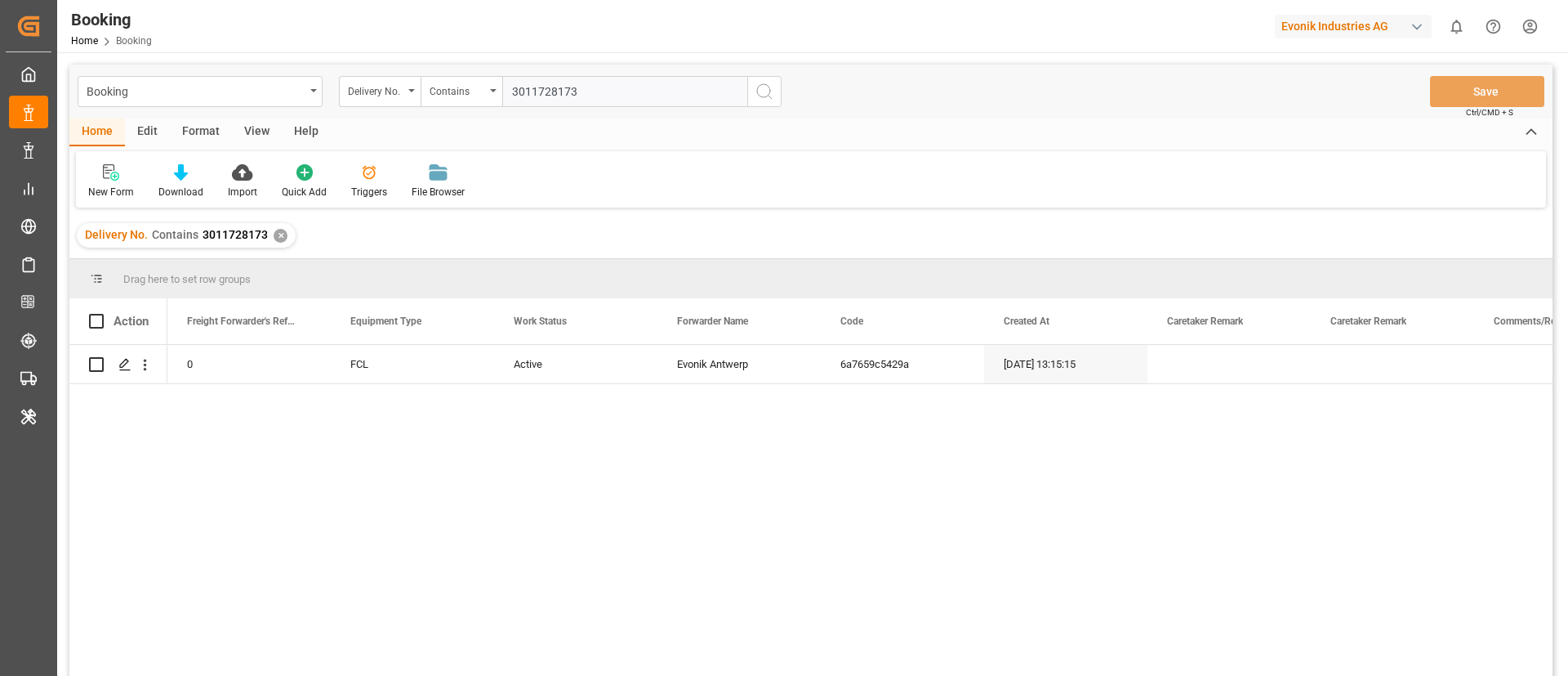
type input "3011728170"
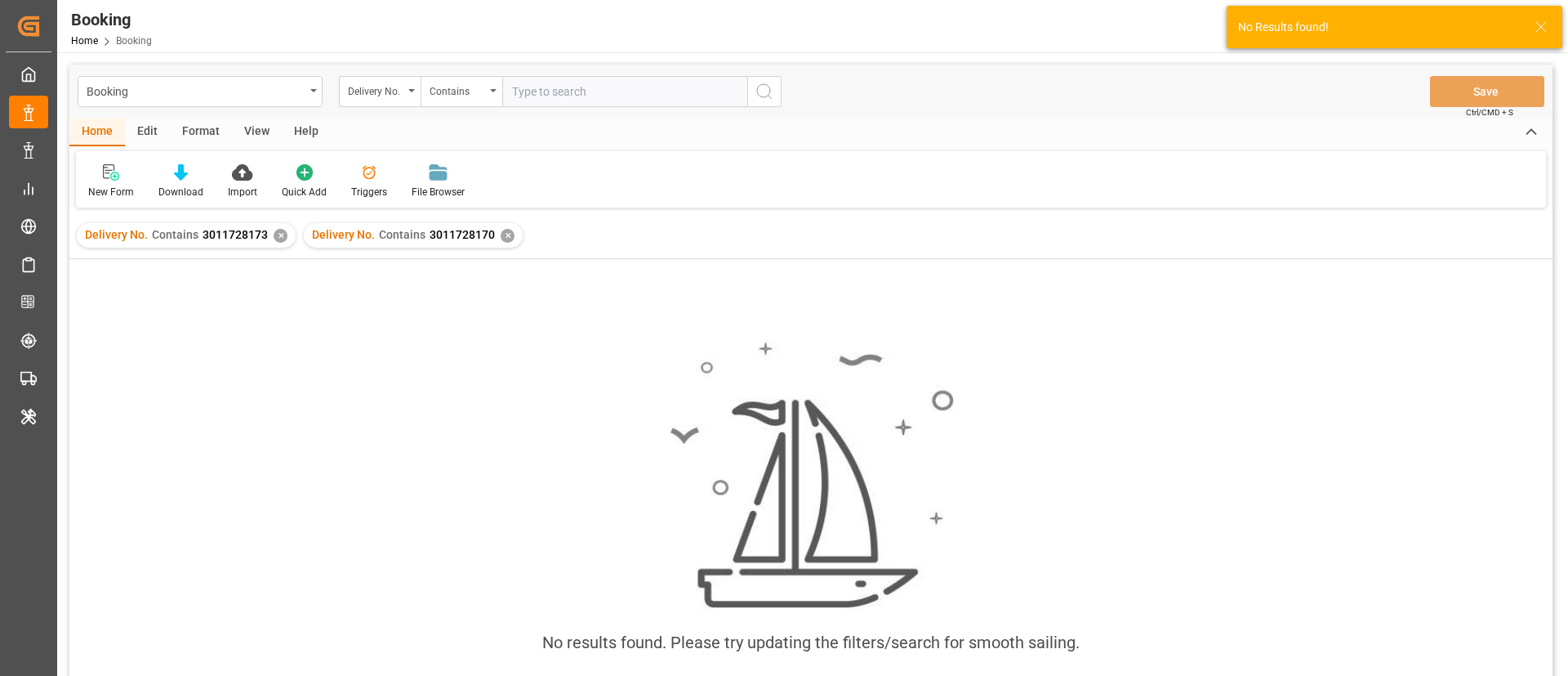
click at [285, 239] on div "Delivery No. Contains 3011728173 ✕" at bounding box center [186, 235] width 219 height 25
click at [283, 238] on div "✕" at bounding box center [280, 236] width 14 height 14
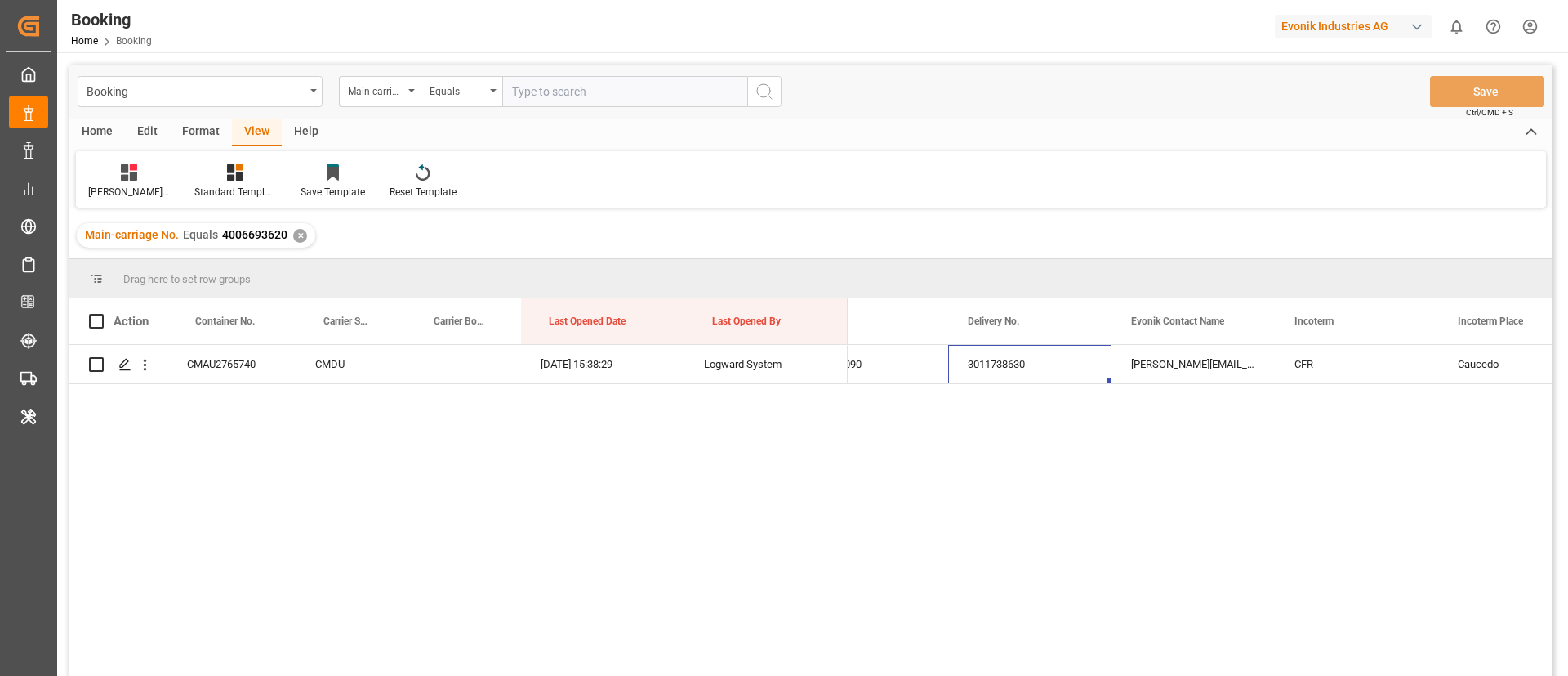
scroll to position [0, 2513]
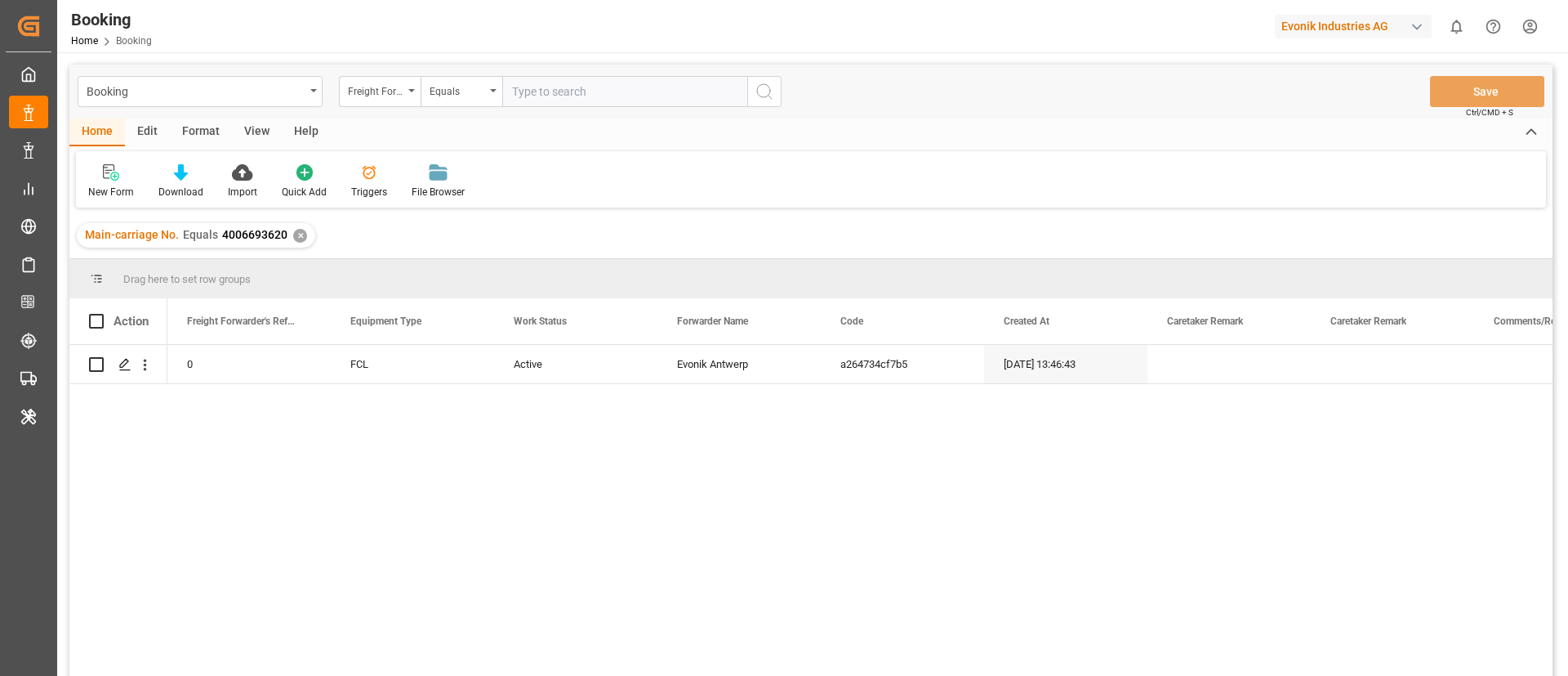
type input "4006689524"
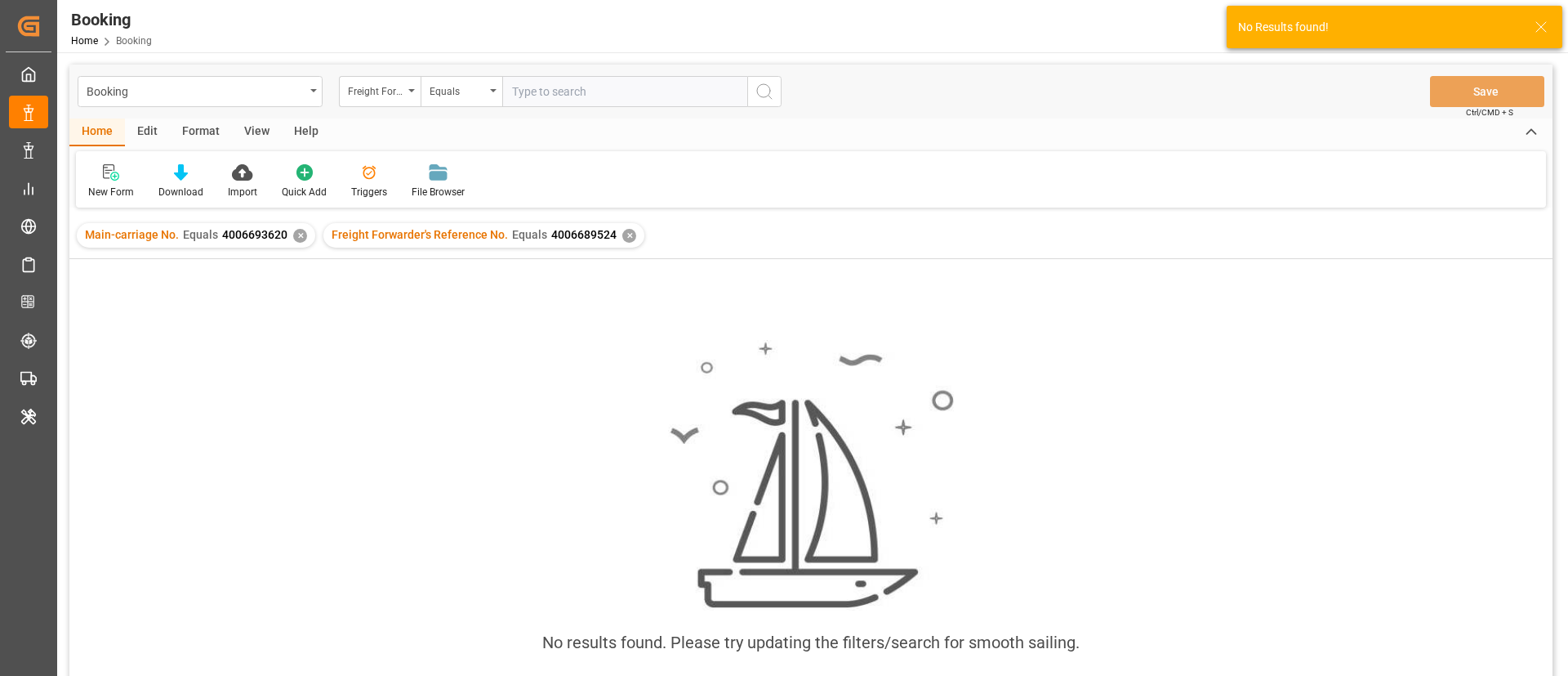
click at [299, 232] on div "✕" at bounding box center [300, 236] width 14 height 14
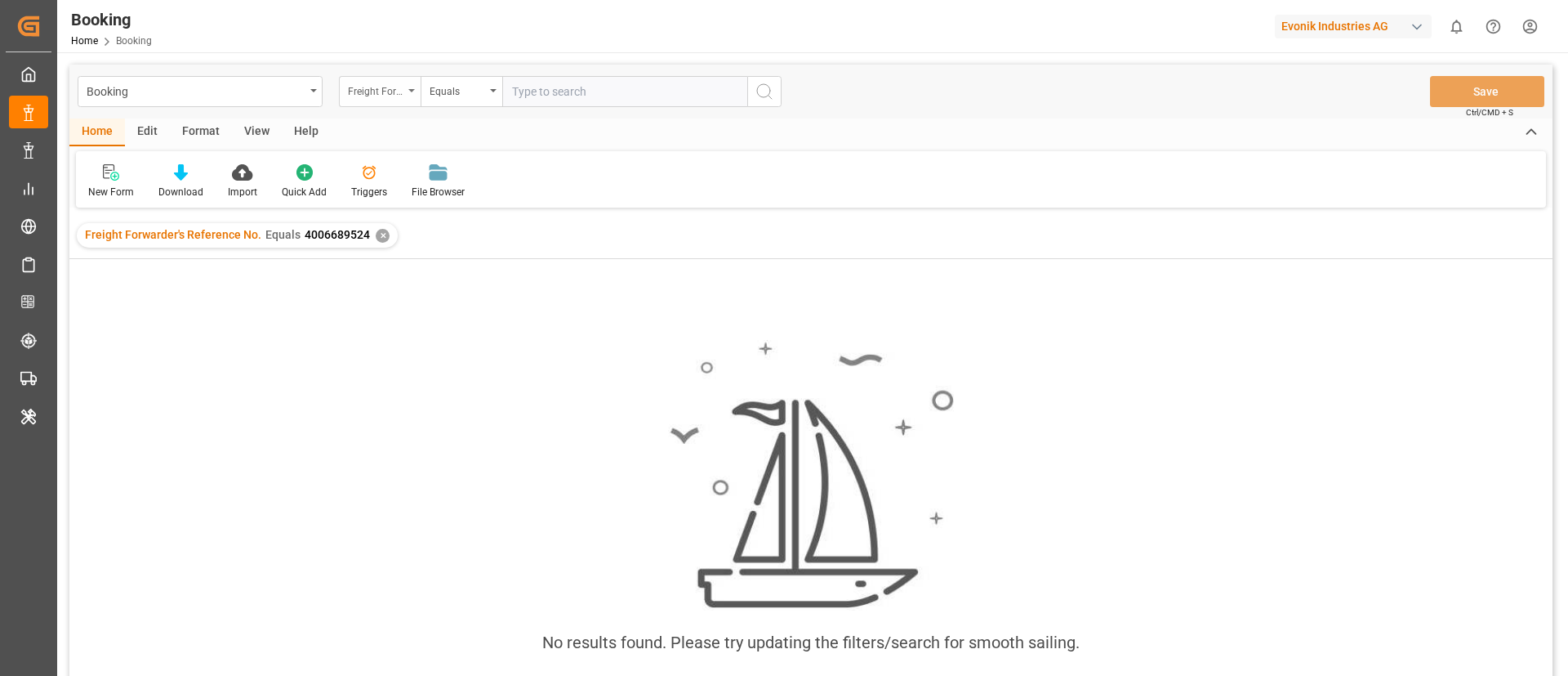
click at [402, 88] on div "Freight Forwarder's Reference No." at bounding box center [375, 89] width 56 height 19
type input "MAIN"
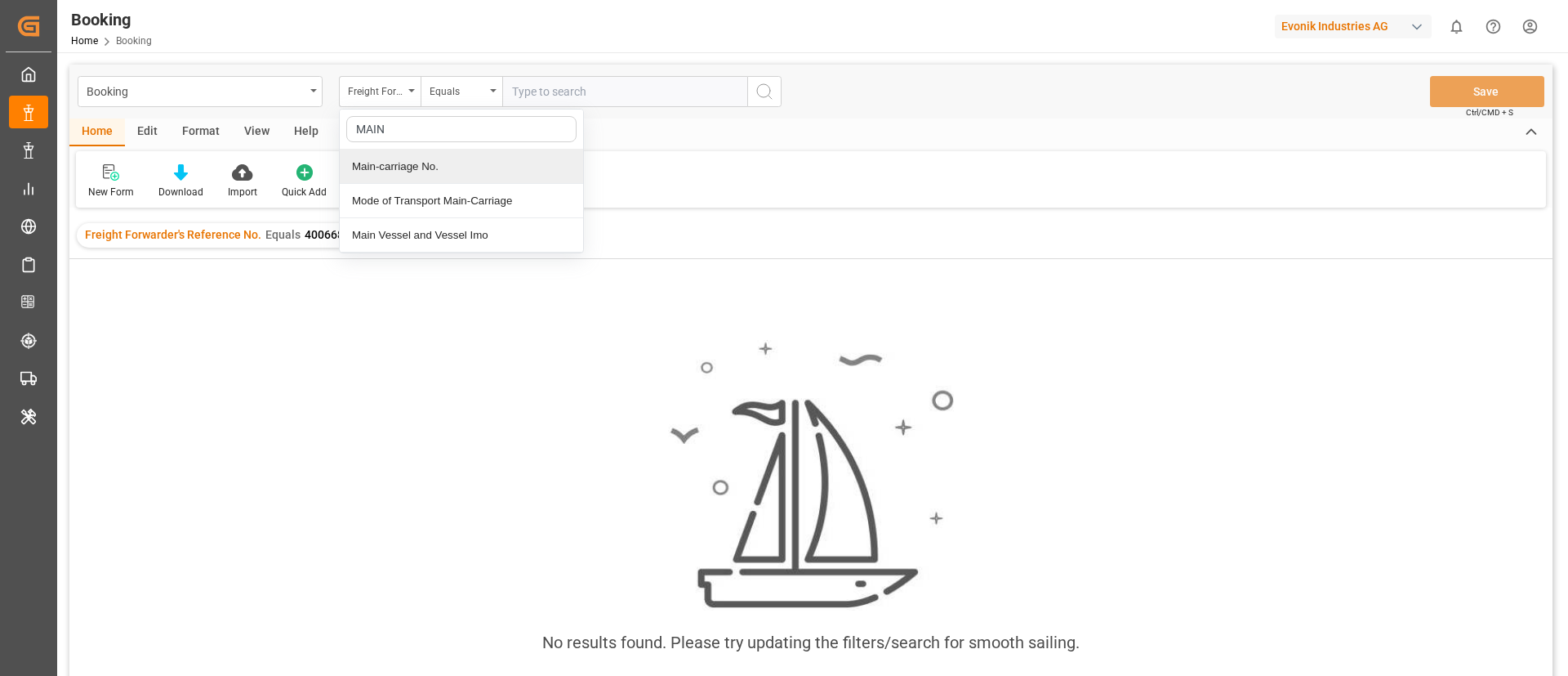
click at [415, 168] on div "Main-carriage No." at bounding box center [461, 166] width 243 height 34
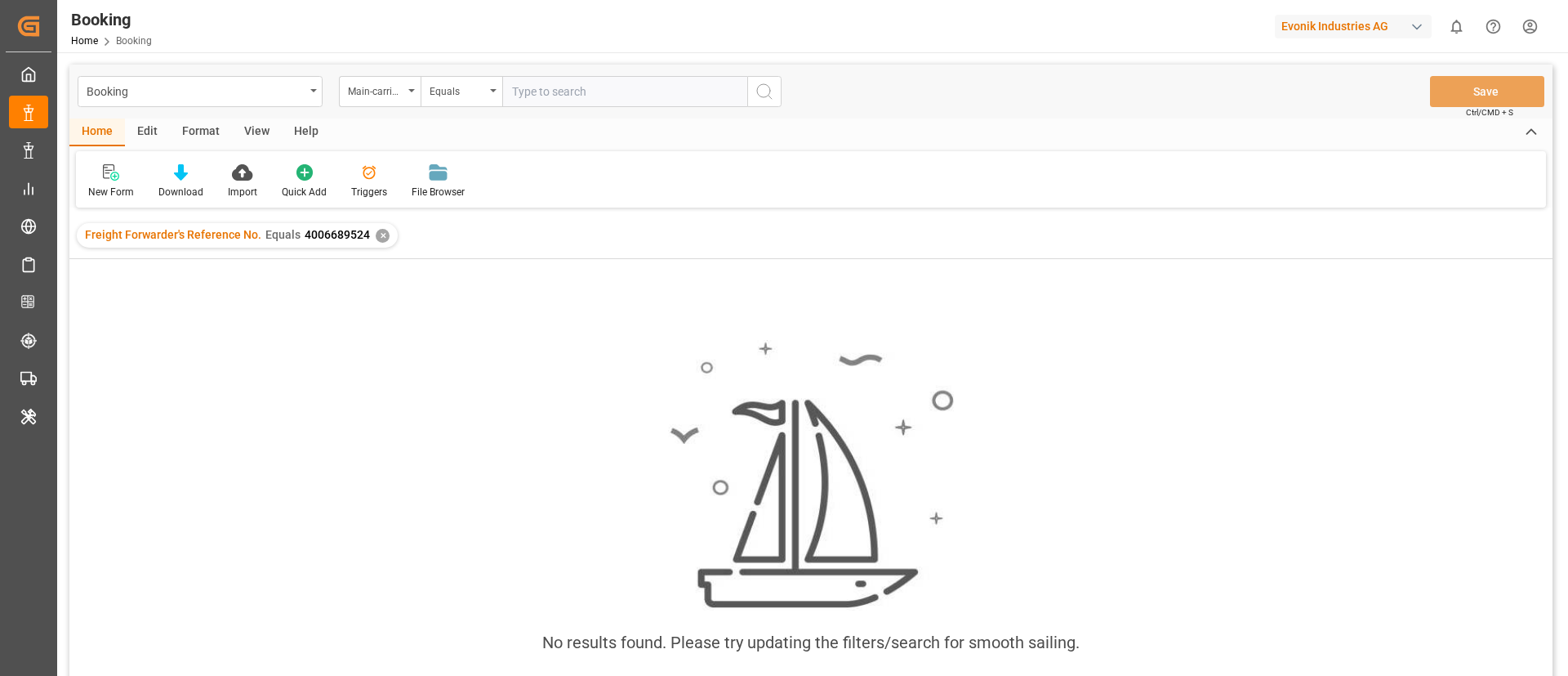
paste input "4006689524"
click at [549, 87] on input "text" at bounding box center [625, 92] width 245 height 31
type input "4006689524"
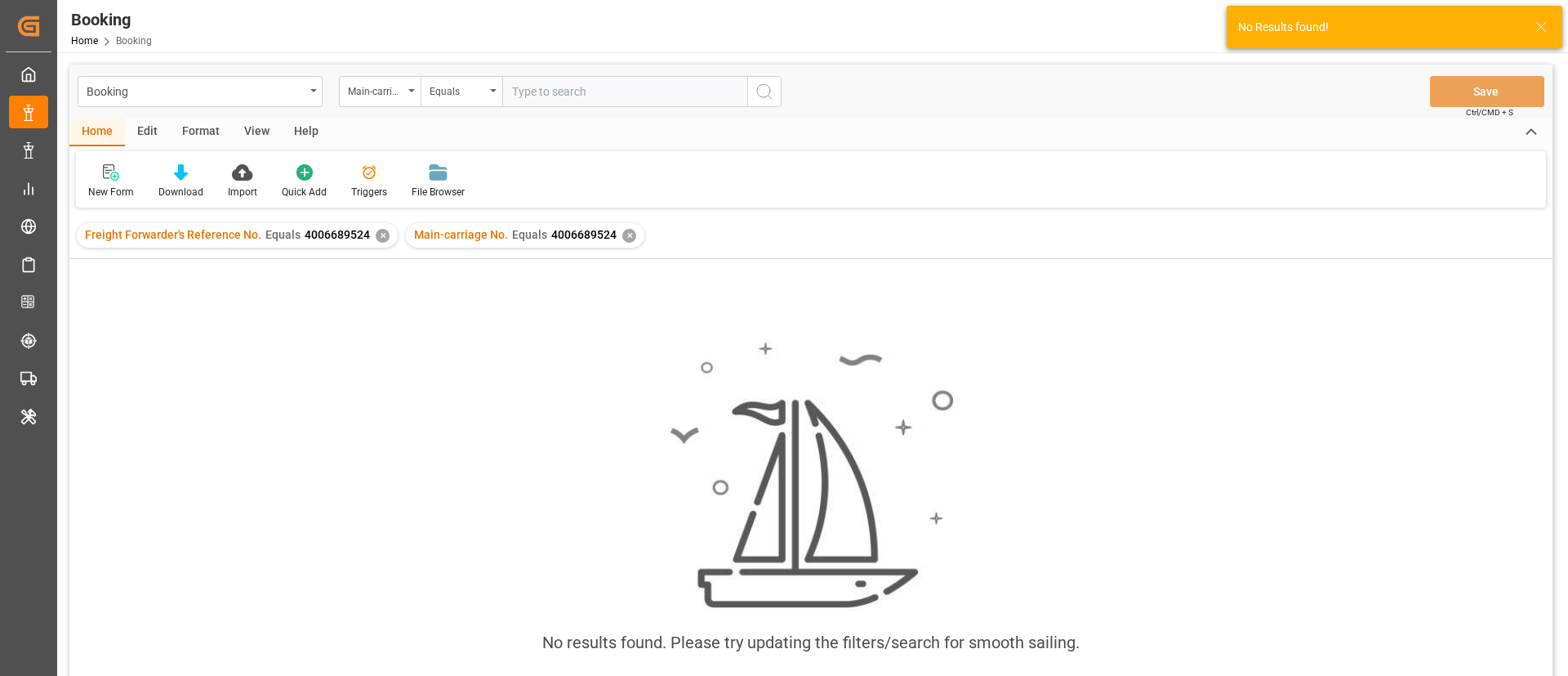
click at [377, 232] on div "✕" at bounding box center [382, 236] width 14 height 14
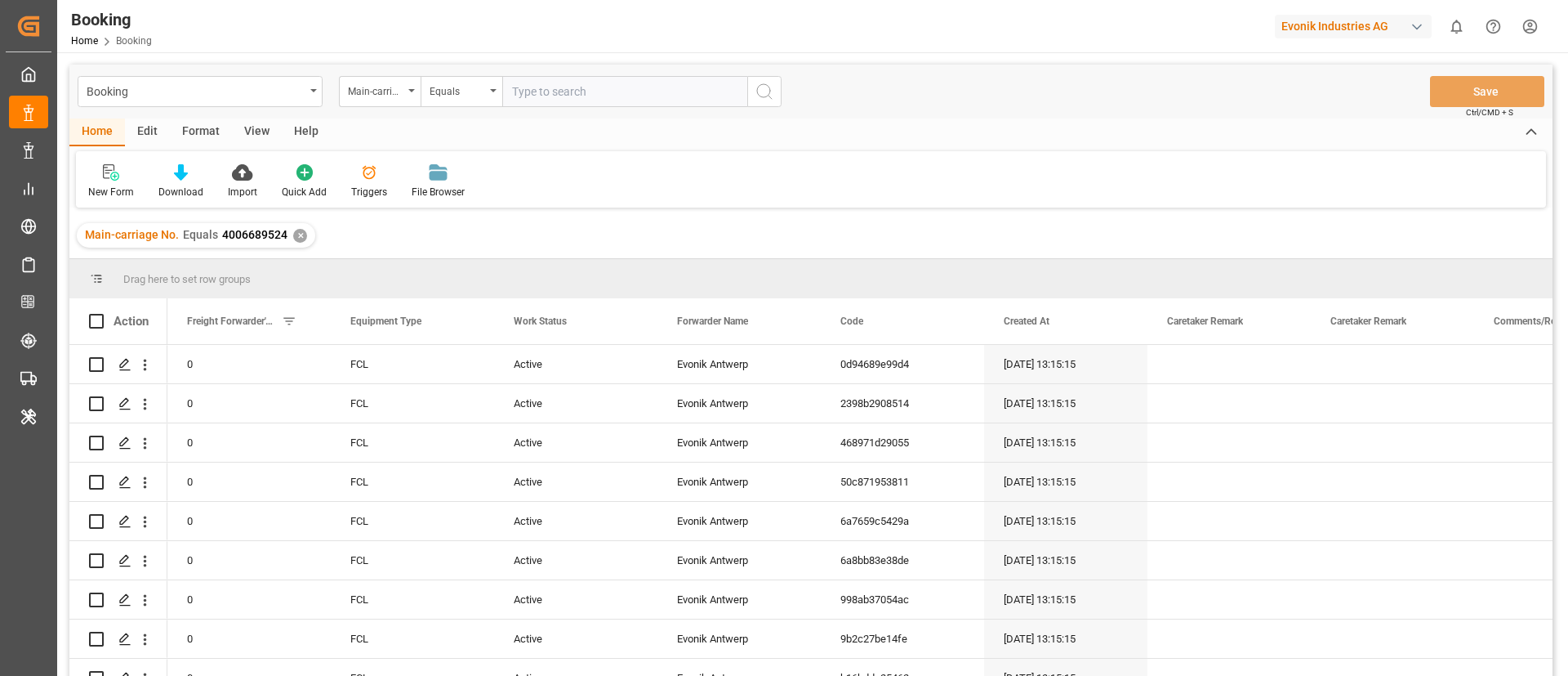
click at [250, 129] on div "View" at bounding box center [256, 132] width 50 height 27
click at [101, 180] on div "Default" at bounding box center [105, 181] width 57 height 36
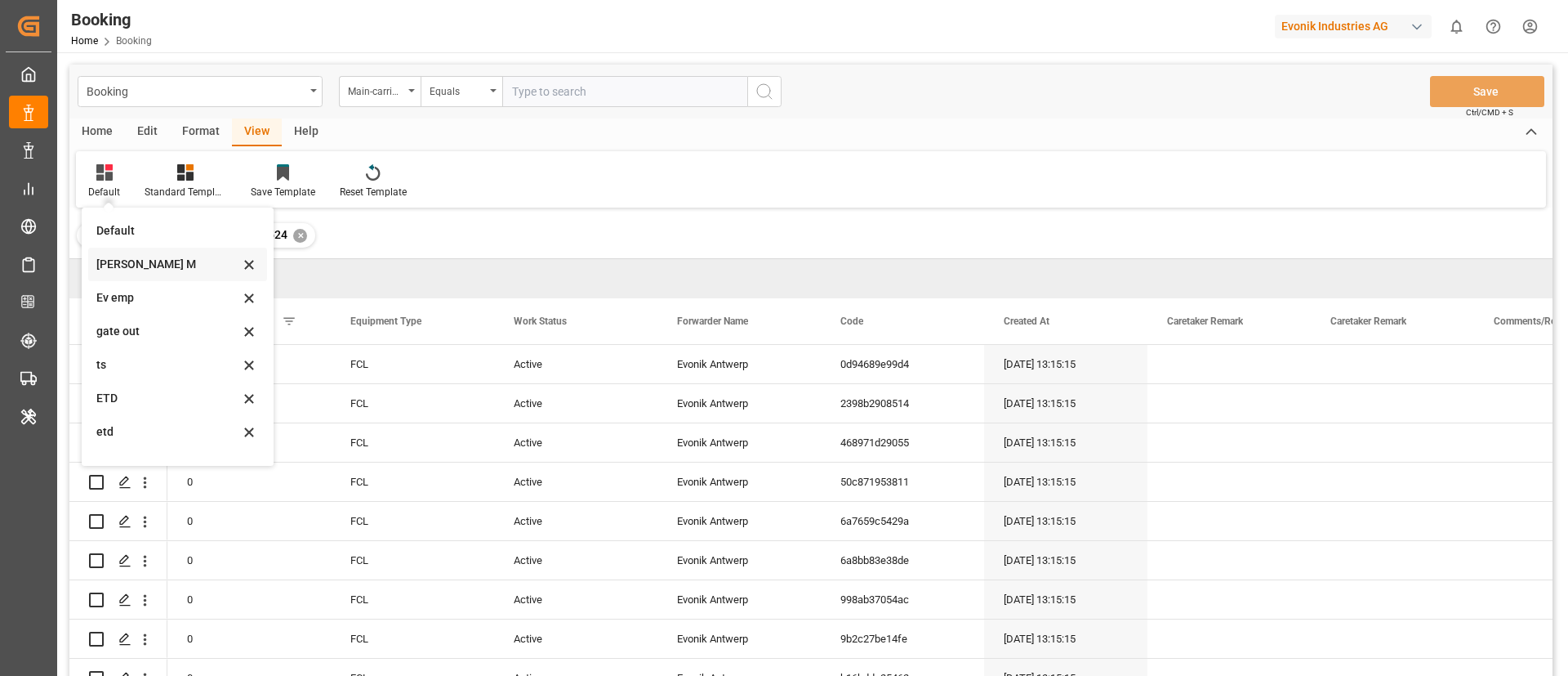
click at [140, 262] on div "[PERSON_NAME] M" at bounding box center [167, 264] width 143 height 17
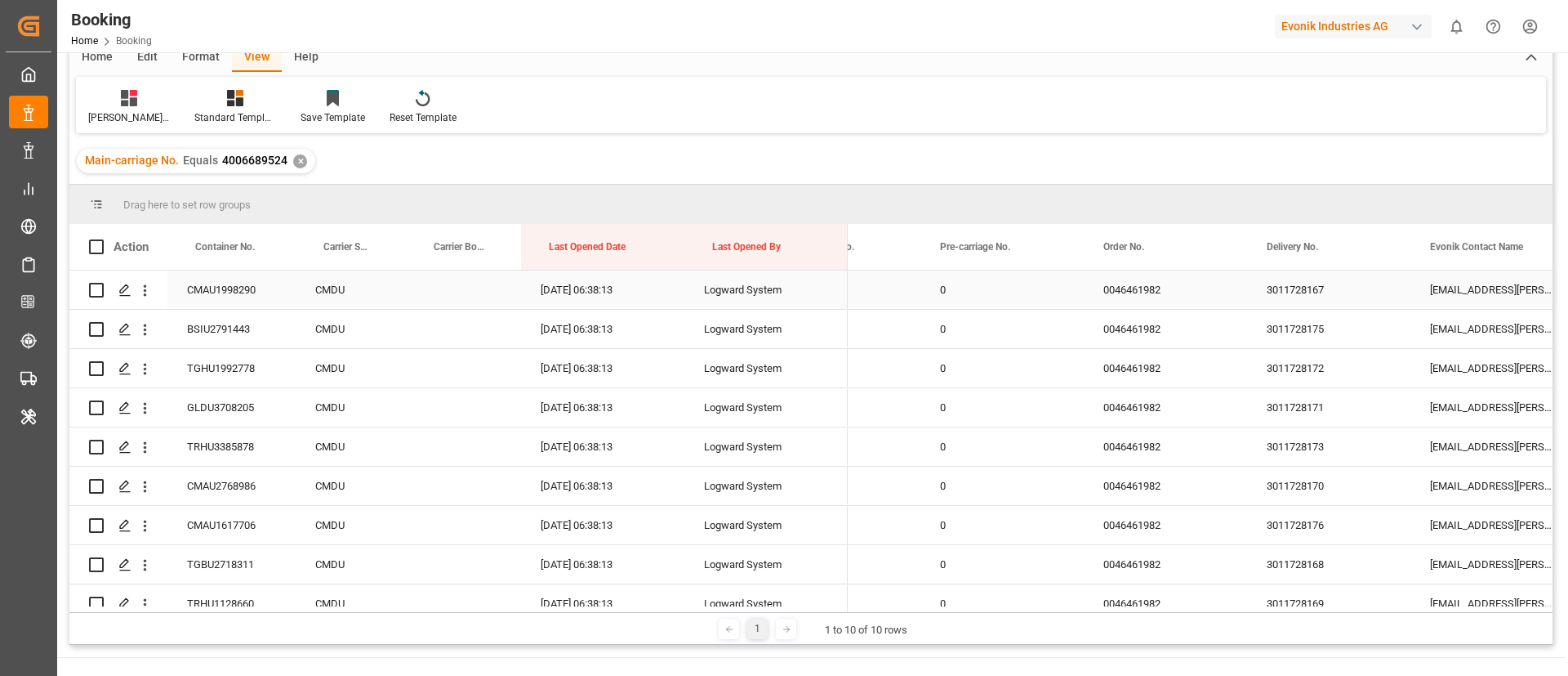
click at [1304, 287] on div "3011728167" at bounding box center [1328, 289] width 163 height 39
click at [1279, 342] on div "3011728175" at bounding box center [1328, 329] width 163 height 39
click at [1309, 361] on div "3011728172" at bounding box center [1328, 368] width 163 height 39
click at [1301, 411] on div "3011728171" at bounding box center [1328, 407] width 163 height 39
click at [1316, 453] on div "3011728173" at bounding box center [1328, 446] width 163 height 39
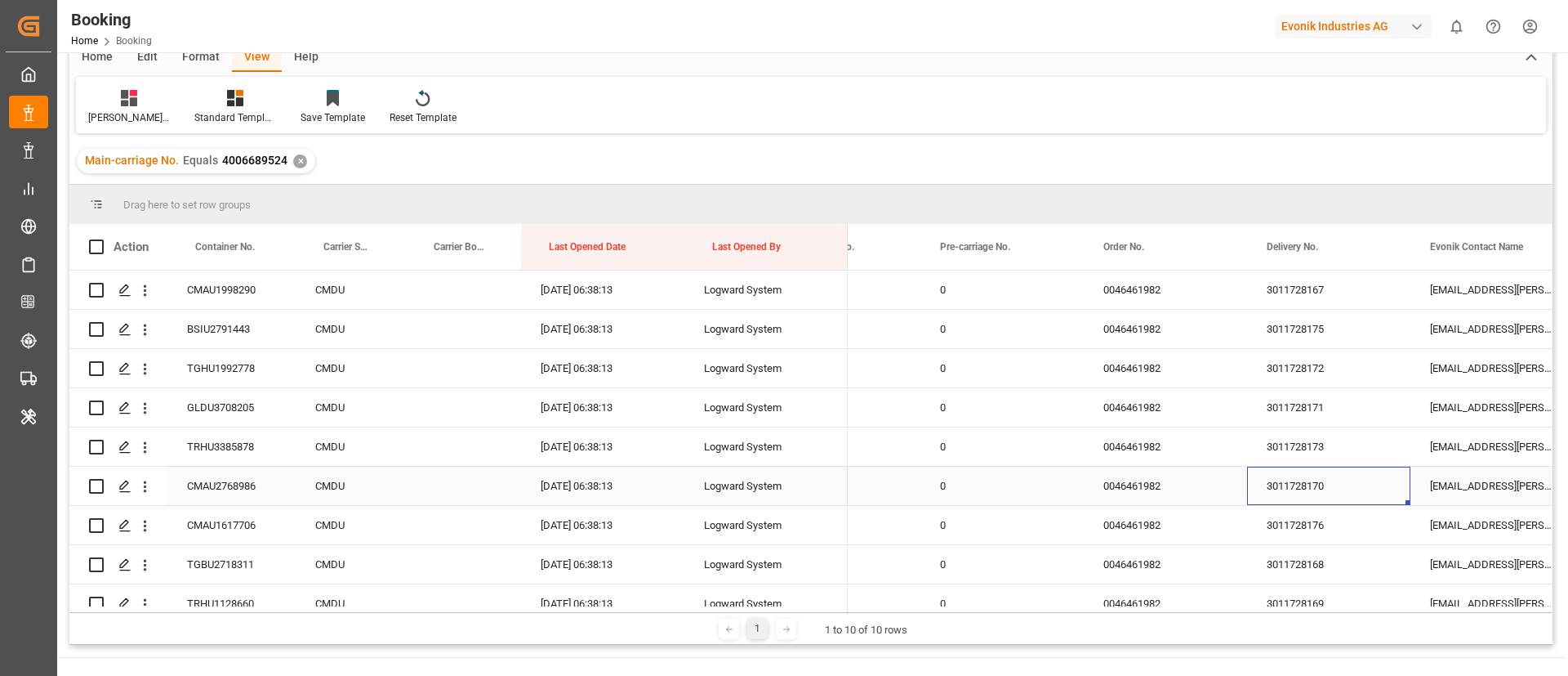
click at [1268, 481] on div "3011728170" at bounding box center [1328, 486] width 163 height 39
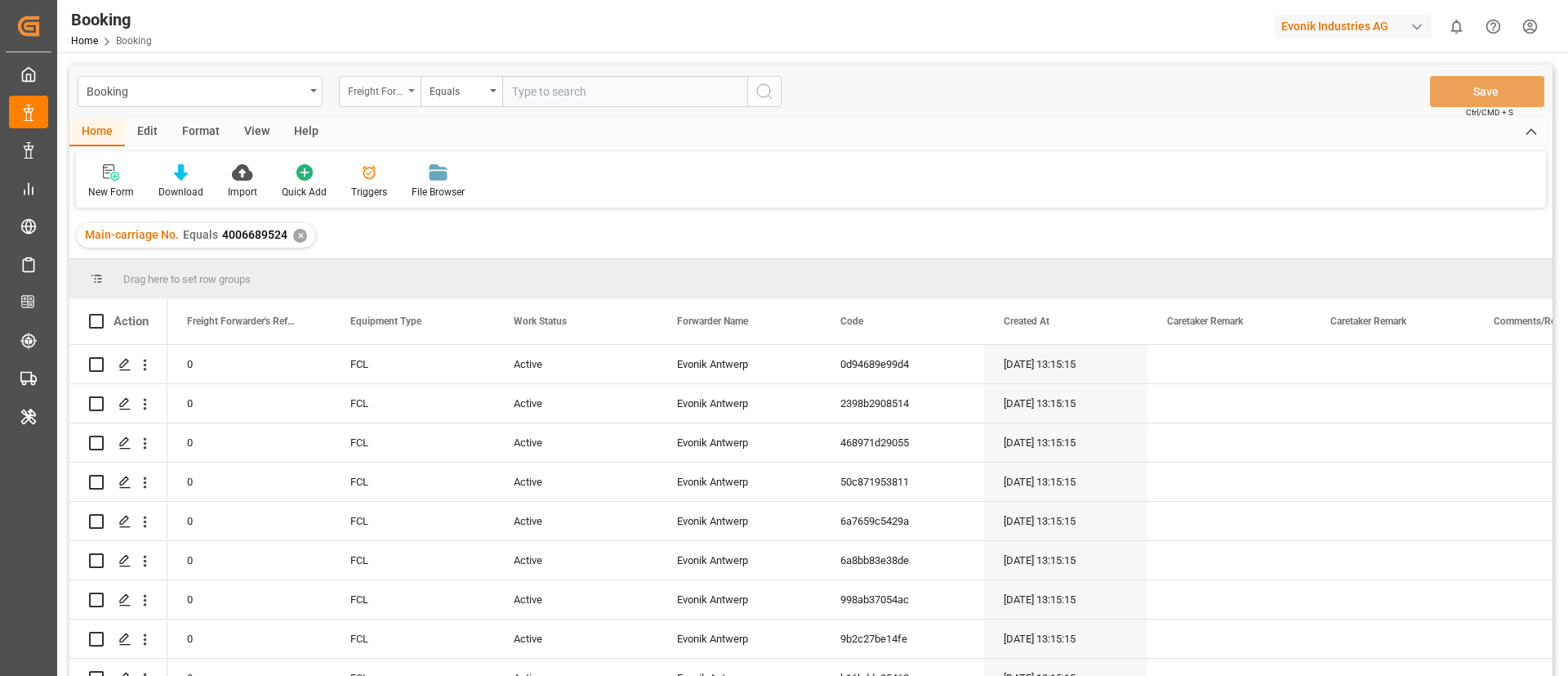
click at [403, 94] on div "Freight Forwarder's Reference No." at bounding box center [379, 92] width 81 height 31
type input "last op"
click at [437, 160] on div "Last Opened Date" at bounding box center [461, 166] width 243 height 34
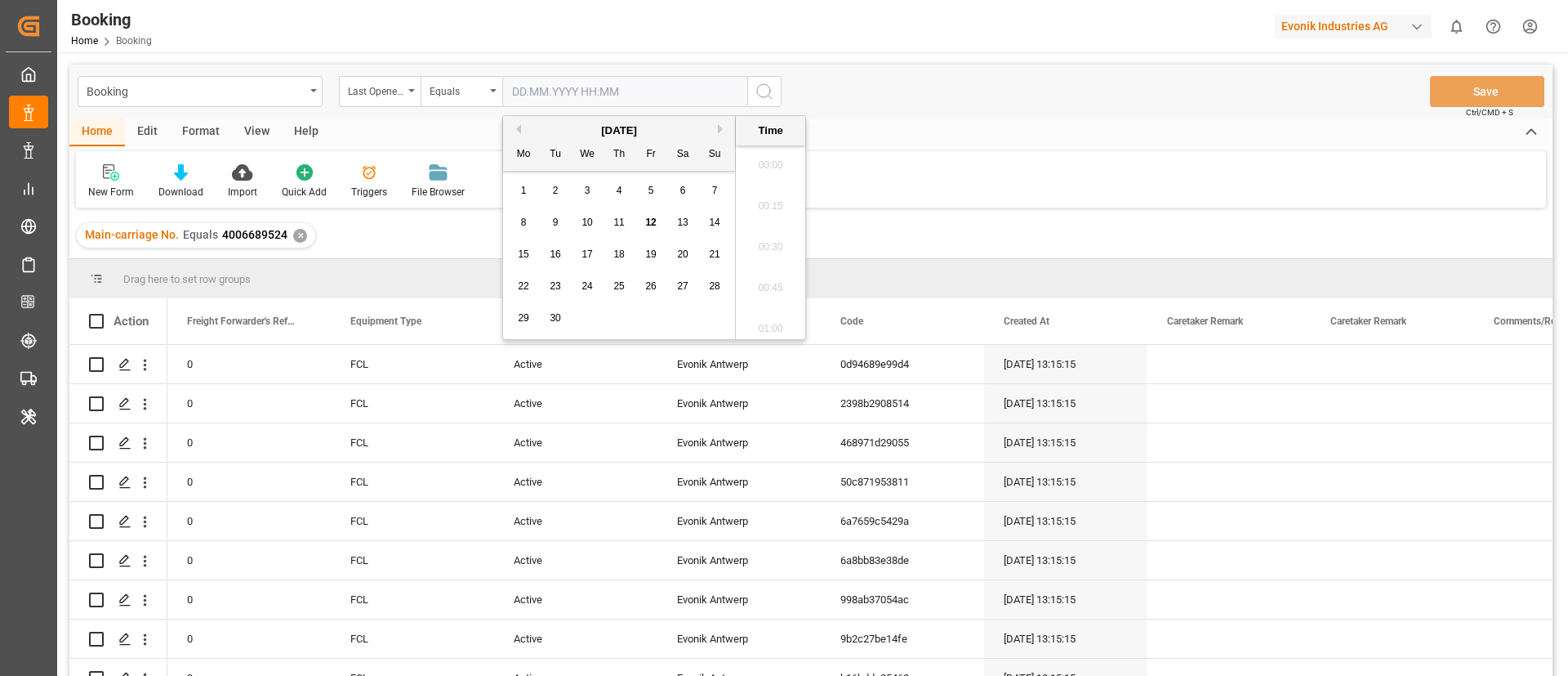
click at [537, 88] on input "text" at bounding box center [625, 92] width 245 height 31
click at [652, 217] on span "12" at bounding box center [650, 221] width 10 height 11
type input "[DATE] 00:00"
click at [763, 93] on icon "search button" at bounding box center [764, 91] width 20 height 20
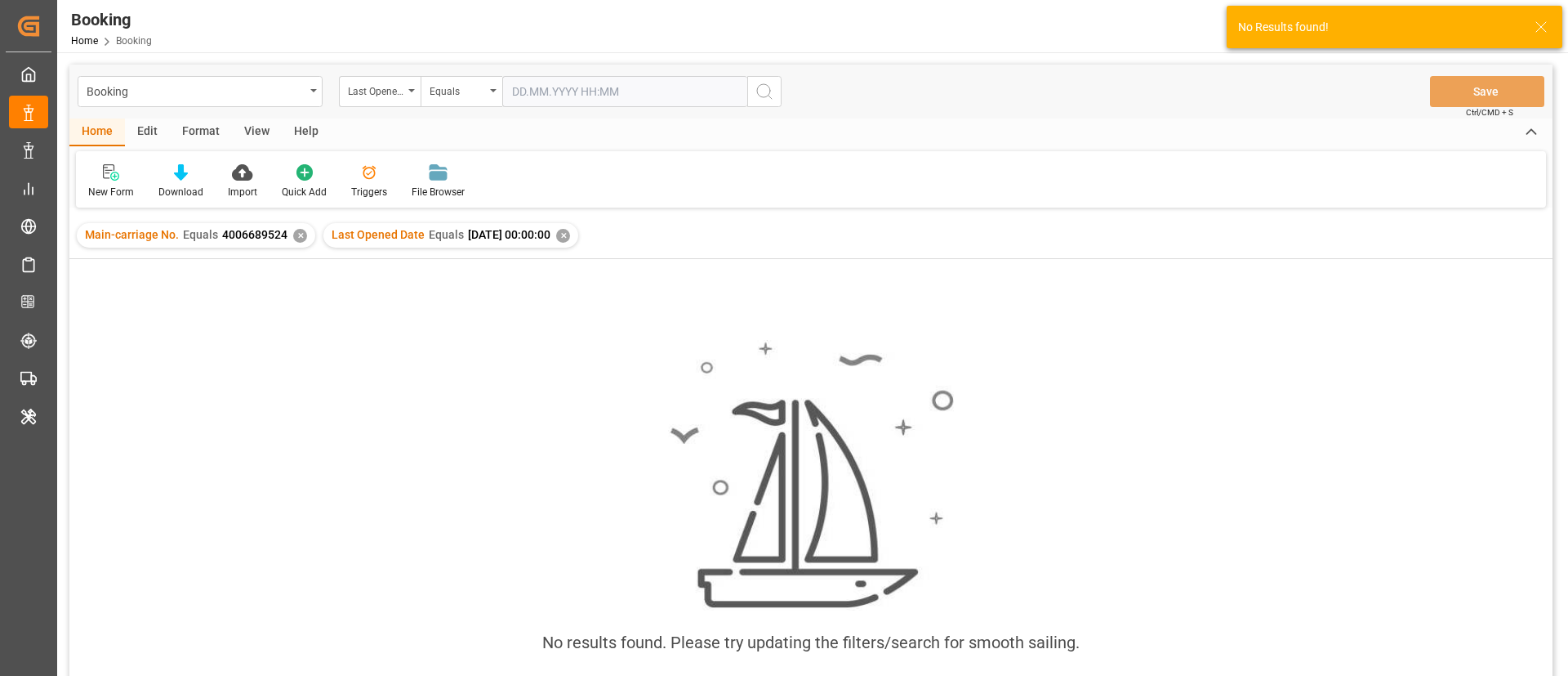
click at [297, 237] on div "✕" at bounding box center [300, 236] width 14 height 14
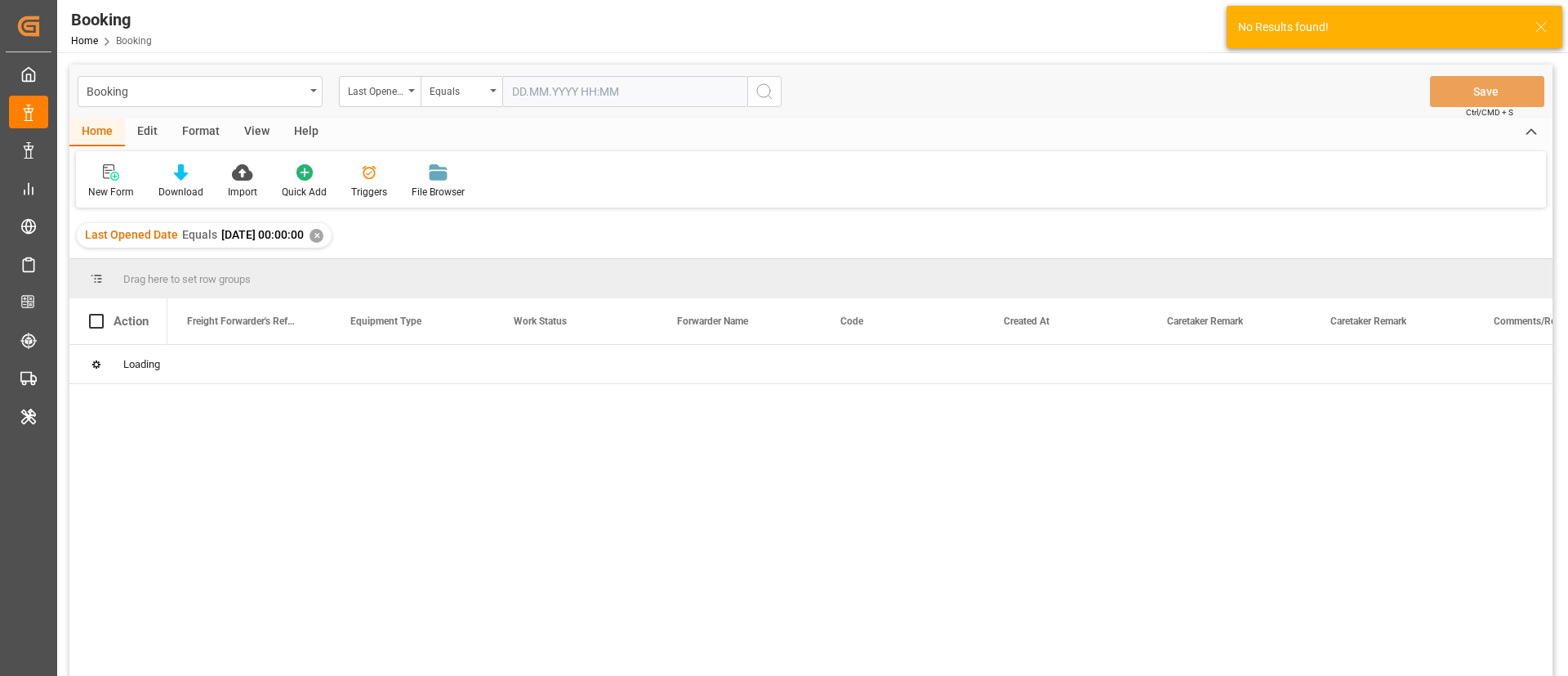
click at [250, 135] on div "View" at bounding box center [256, 132] width 50 height 27
click at [112, 178] on div at bounding box center [104, 172] width 32 height 17
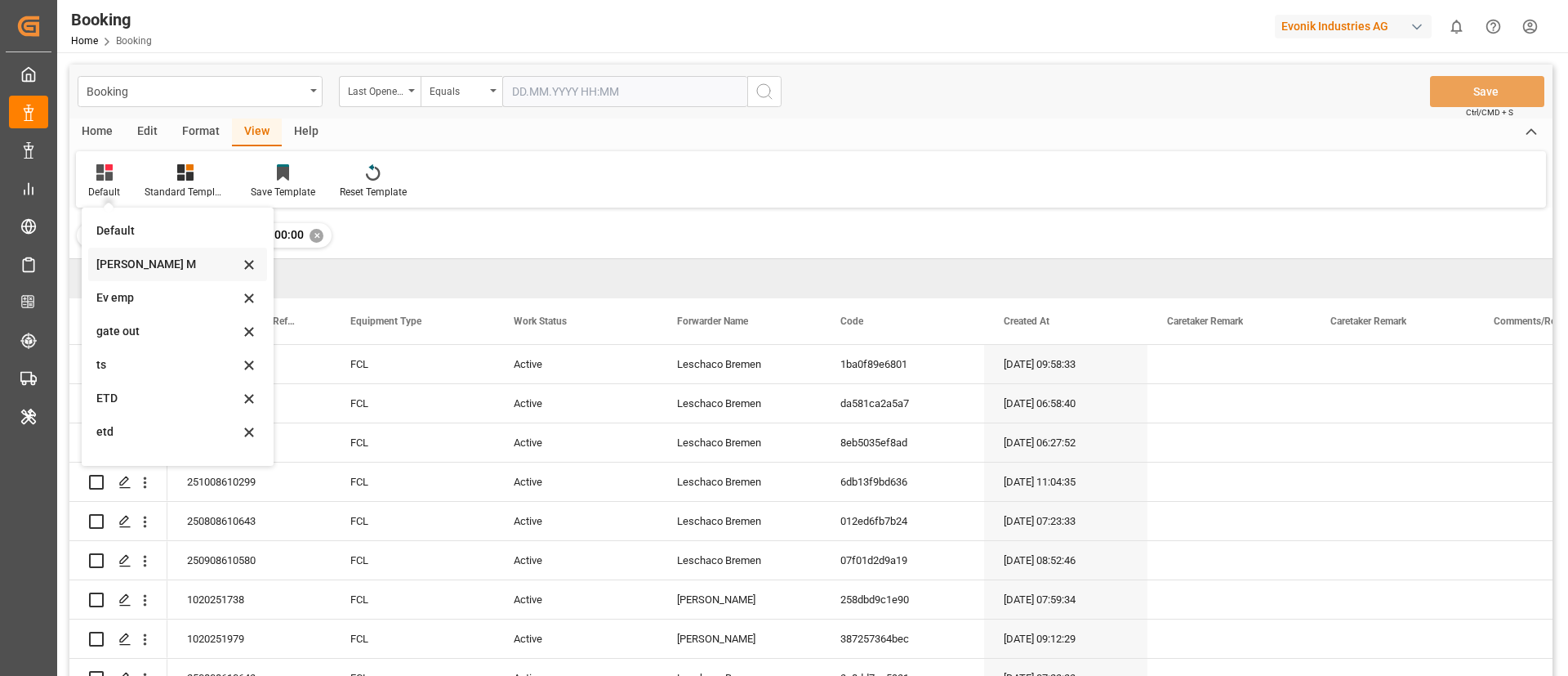
click at [131, 263] on div "[PERSON_NAME] M" at bounding box center [167, 264] width 143 height 17
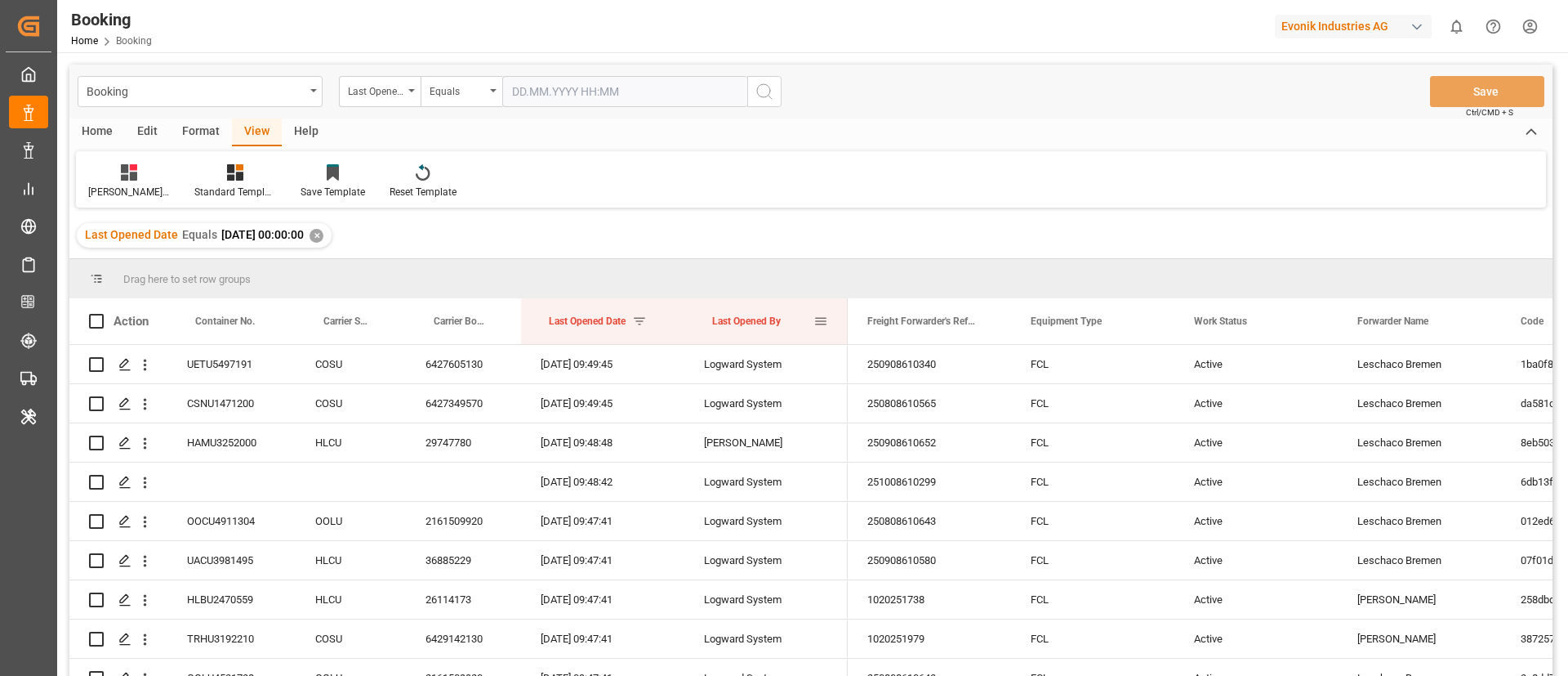
drag, startPoint x: 752, startPoint y: 320, endPoint x: 748, endPoint y: 273, distance: 47.2
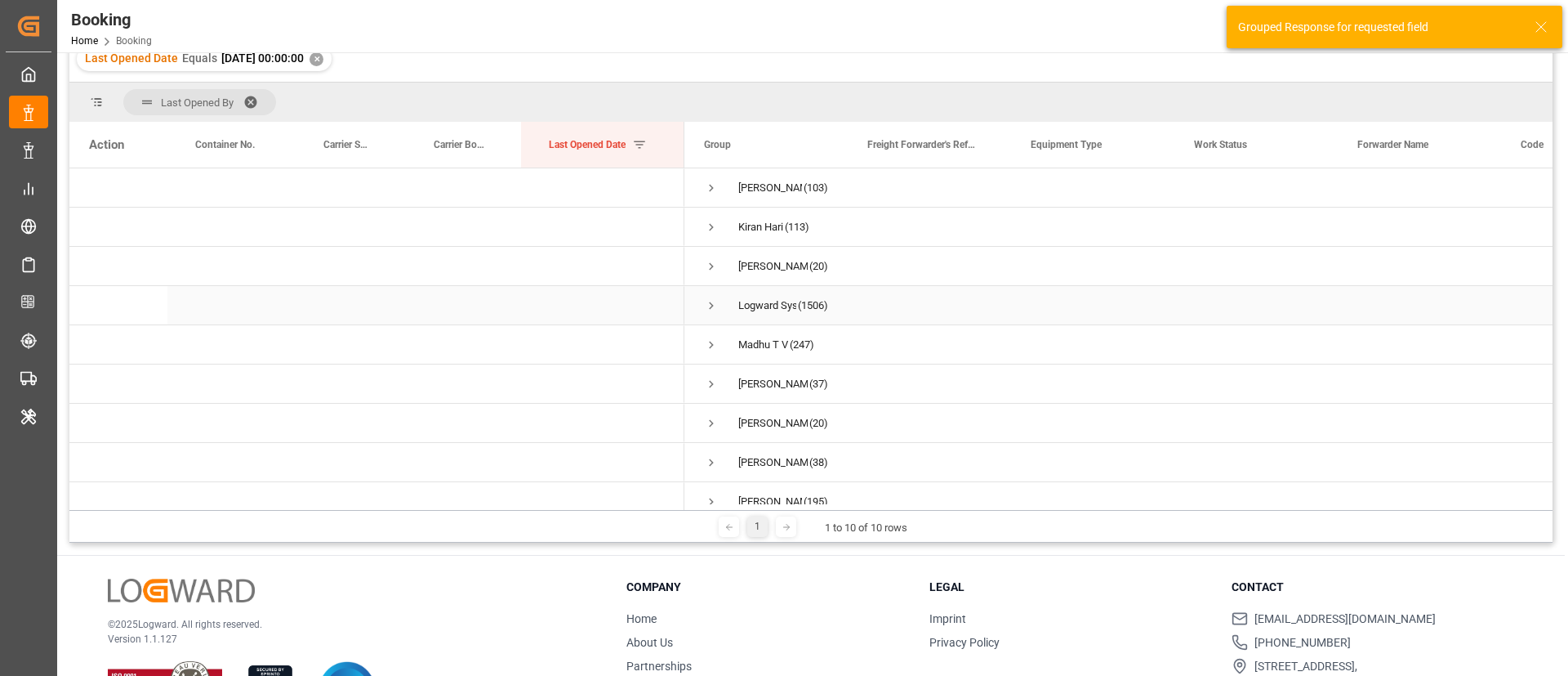
scroll to position [62, 0]
